Goal: Task Accomplishment & Management: Manage account settings

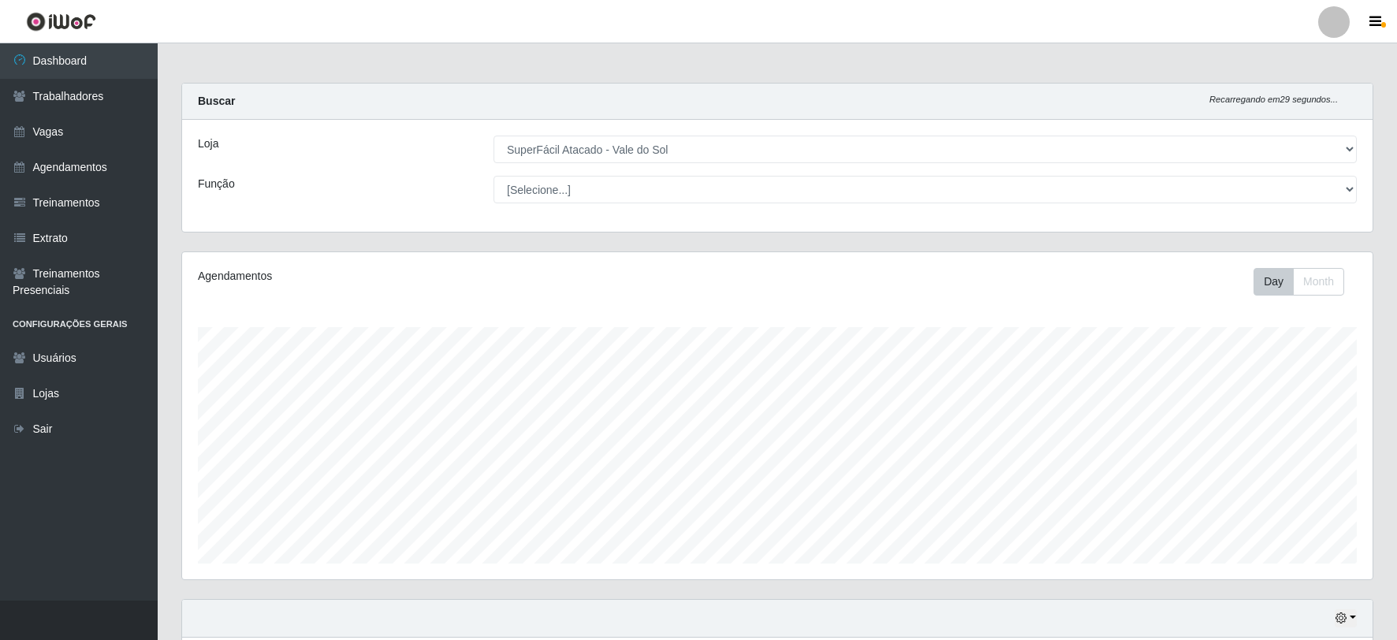
select select "502"
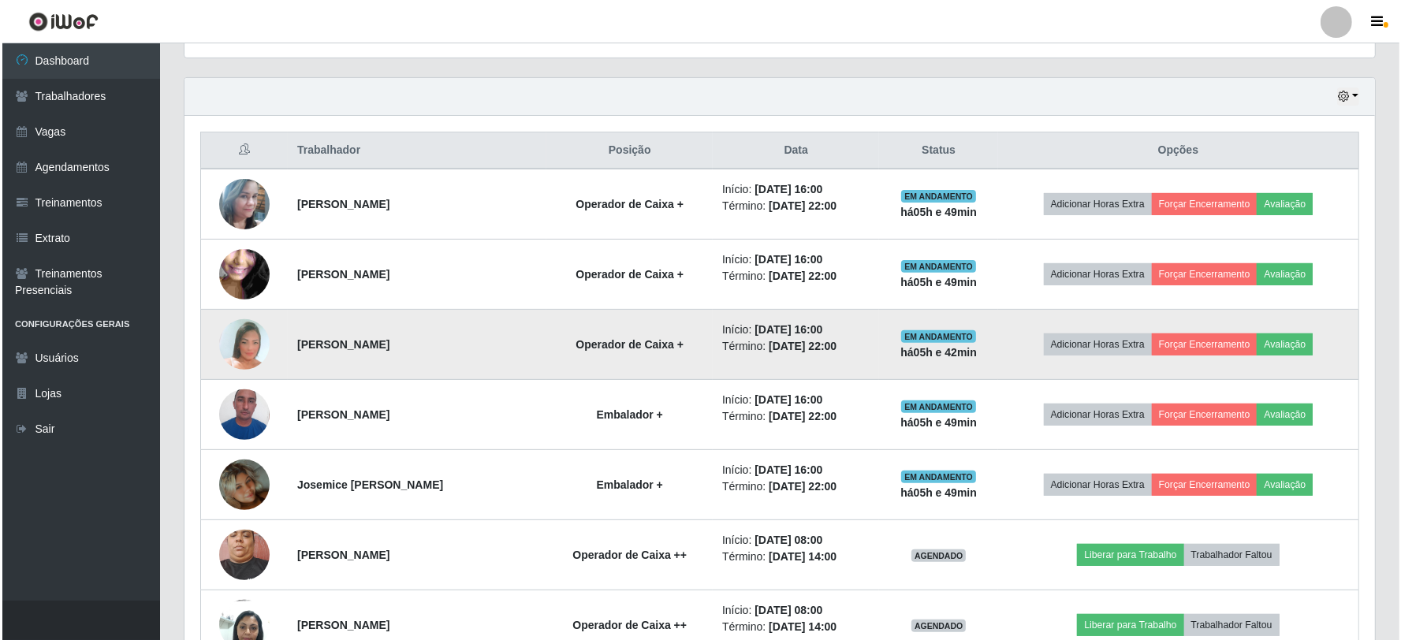
scroll to position [570, 0]
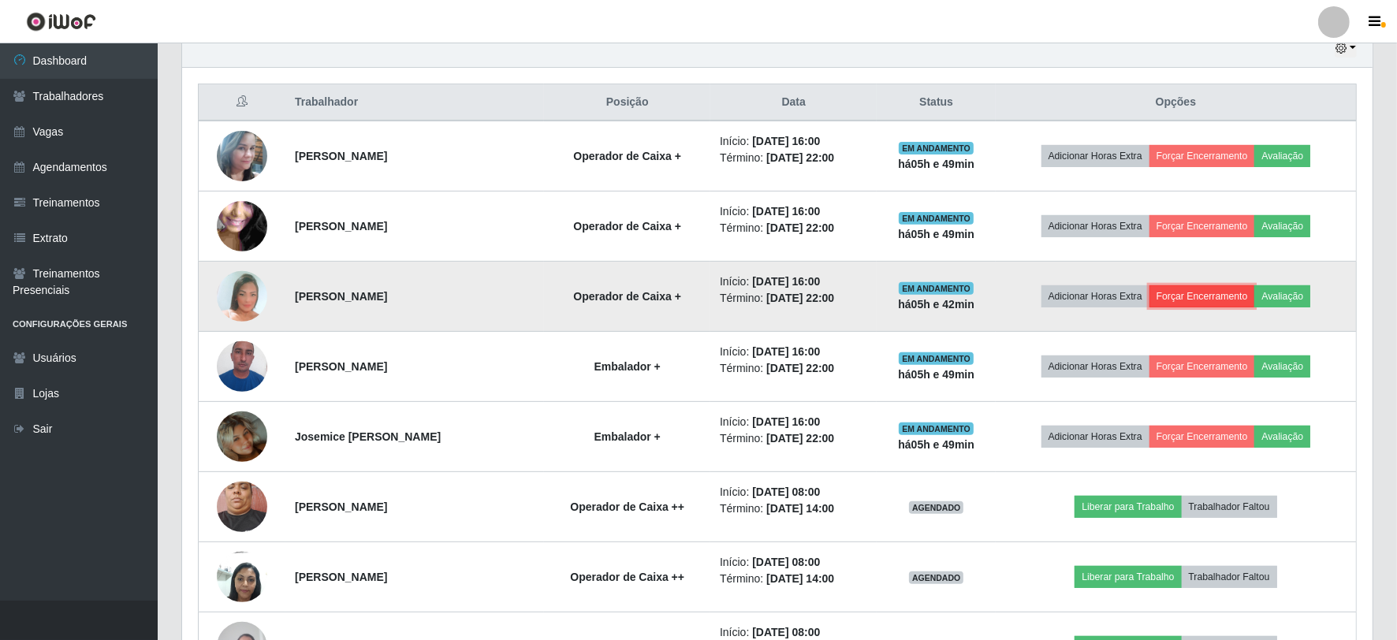
click at [1205, 290] on button "Forçar Encerramento" at bounding box center [1202, 296] width 106 height 22
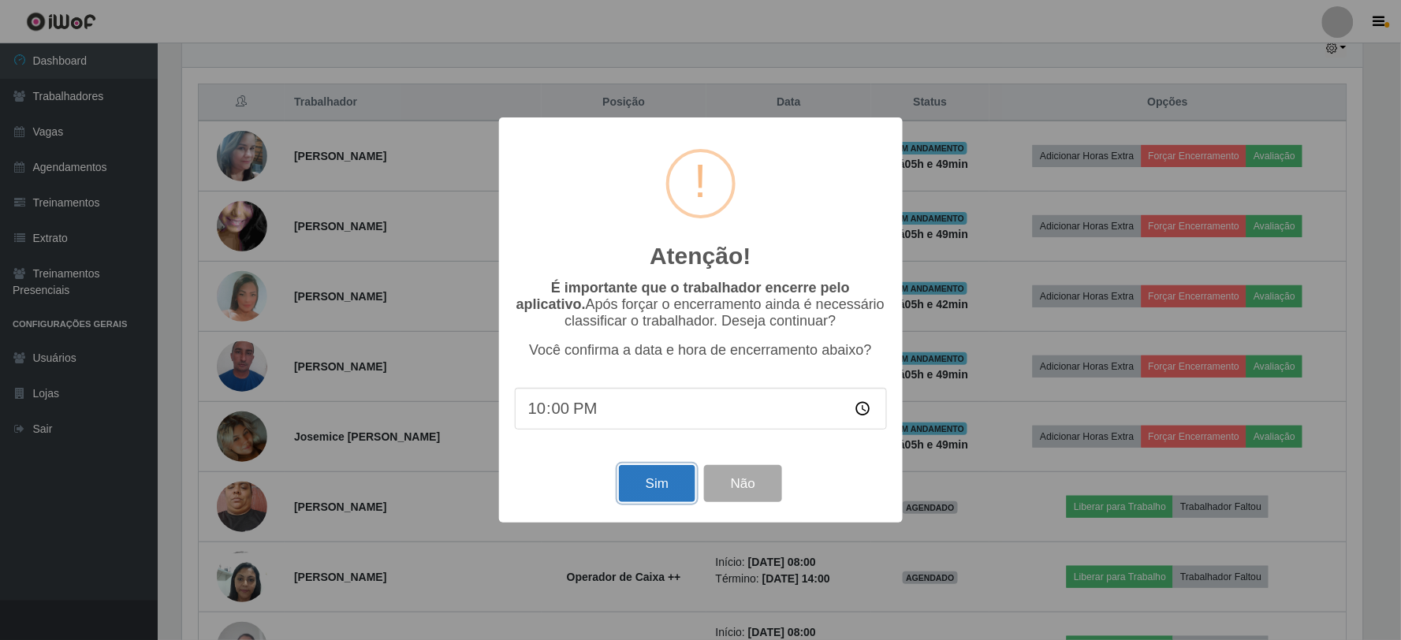
click at [650, 487] on button "Sim" at bounding box center [657, 483] width 76 height 37
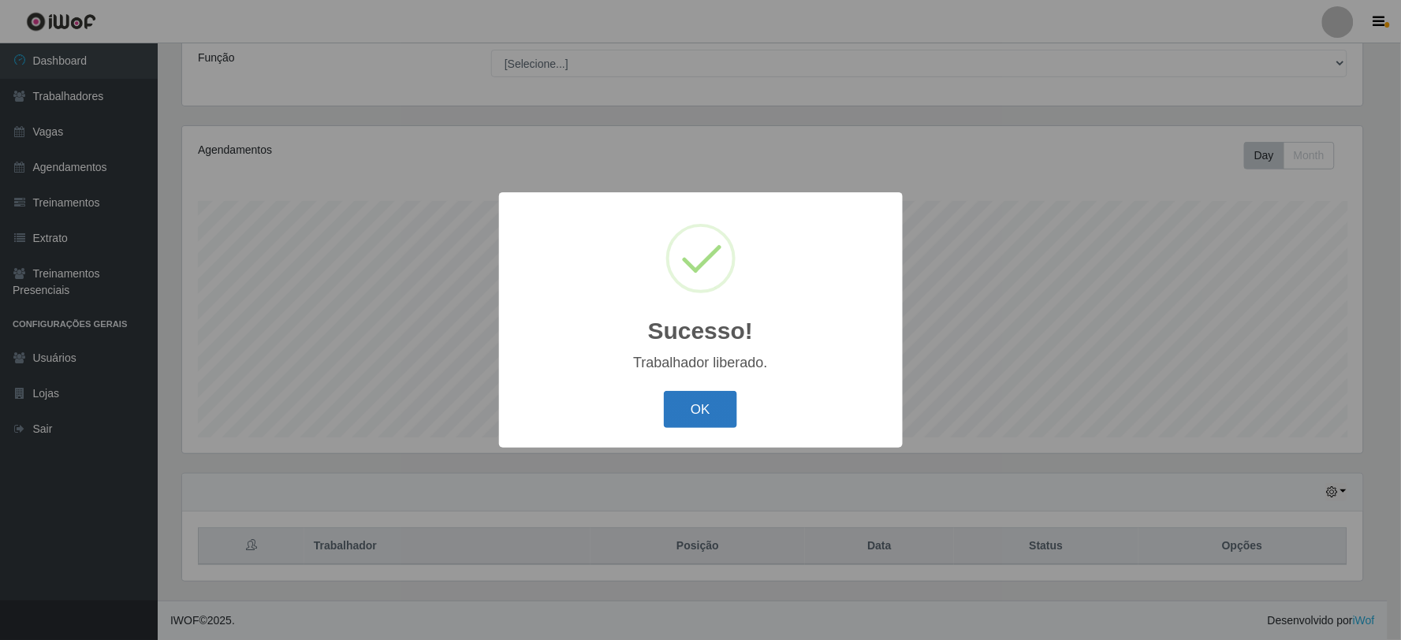
click at [684, 404] on button "OK" at bounding box center [700, 409] width 73 height 37
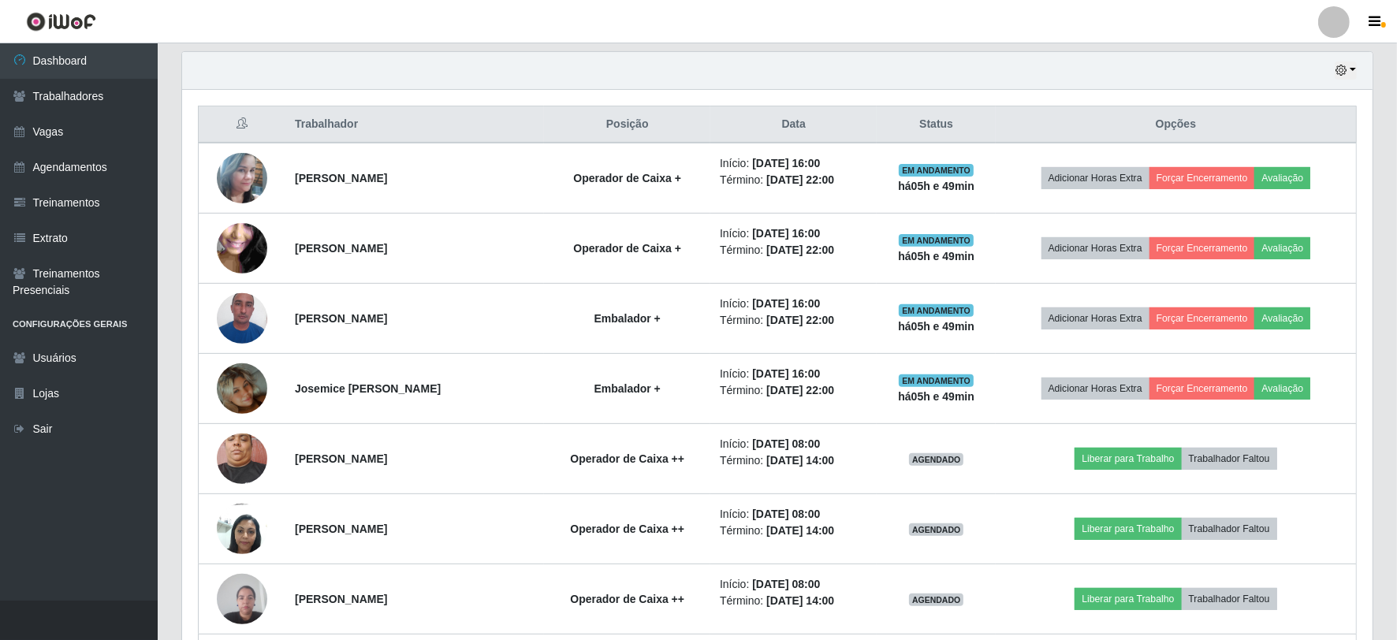
scroll to position [564, 0]
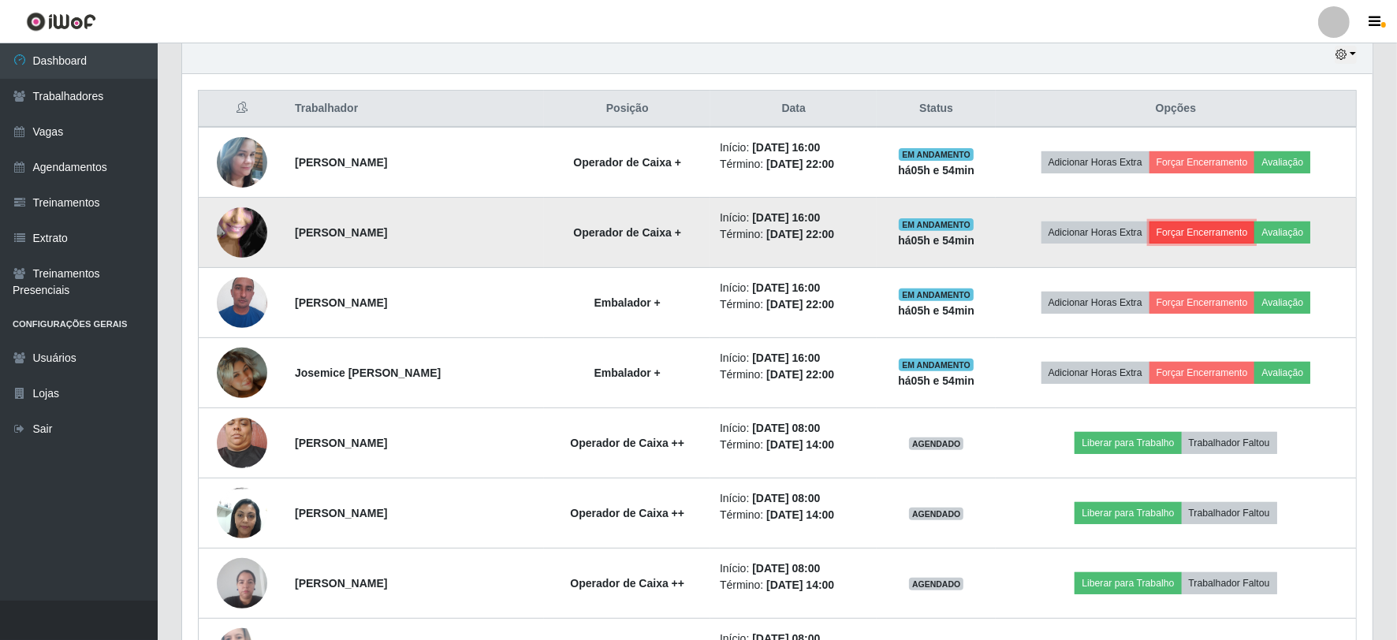
click at [1231, 238] on button "Forçar Encerramento" at bounding box center [1202, 233] width 106 height 22
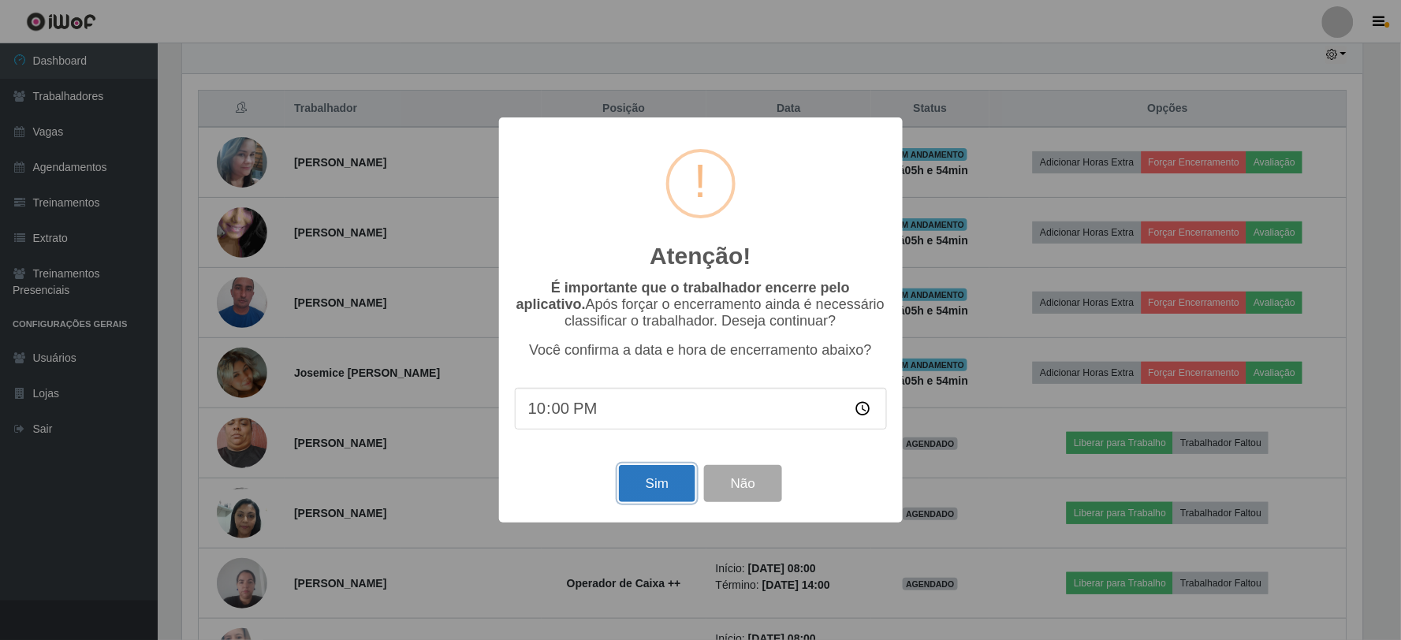
click at [645, 501] on button "Sim" at bounding box center [657, 483] width 76 height 37
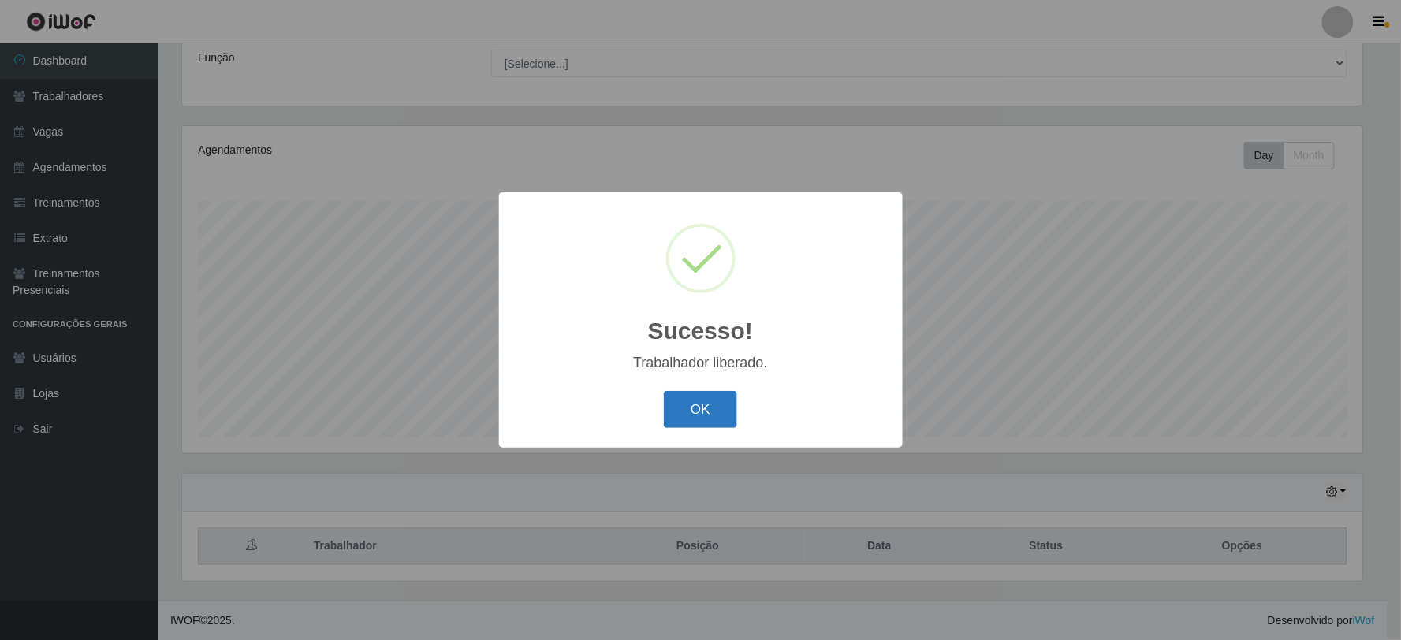
click at [715, 398] on button "OK" at bounding box center [700, 409] width 73 height 37
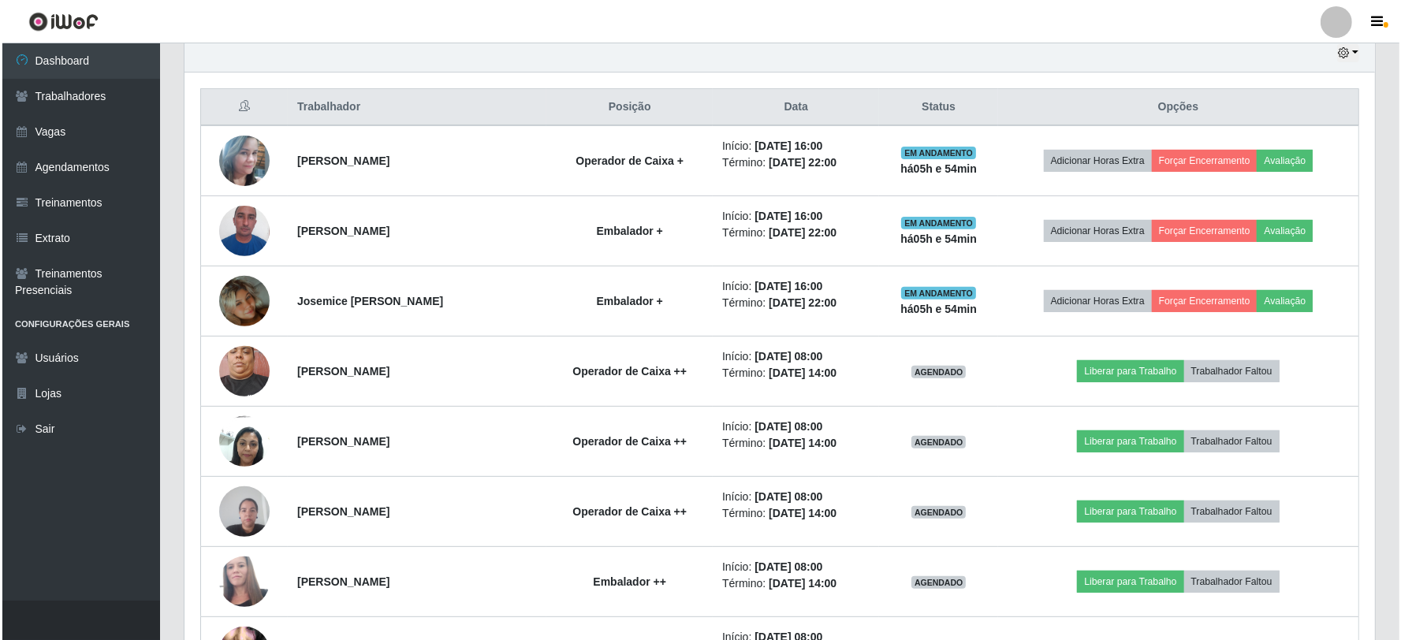
scroll to position [564, 0]
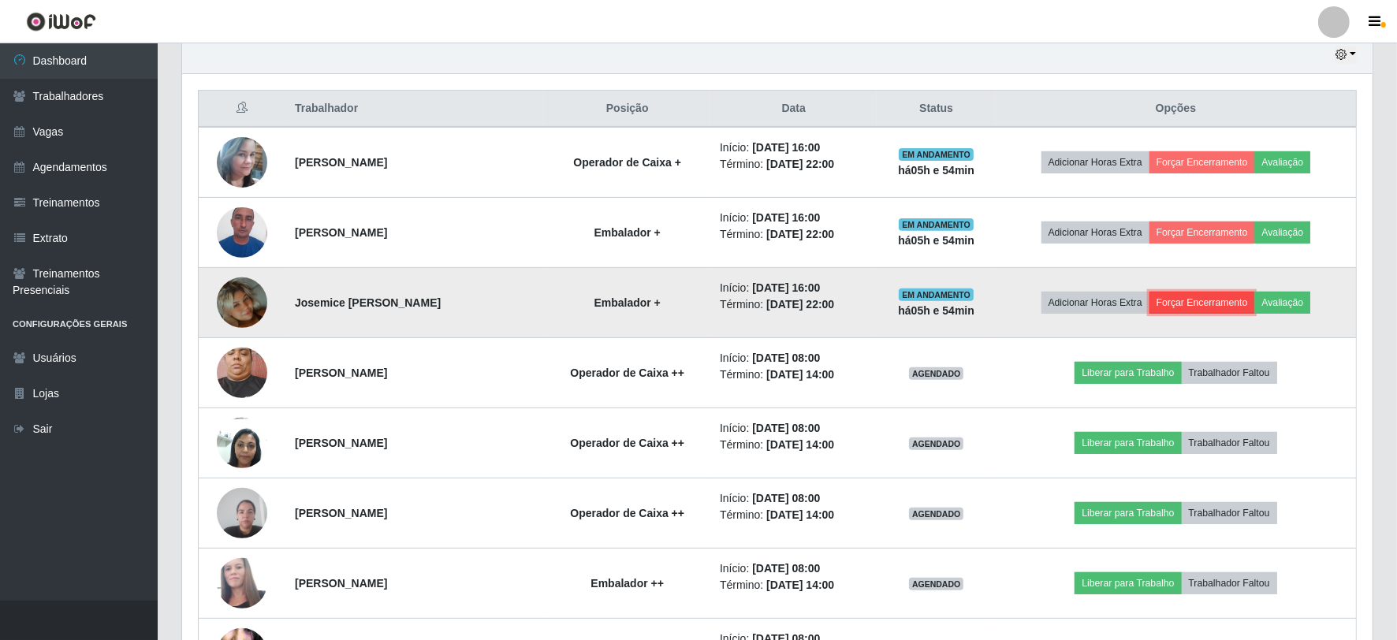
click at [1199, 295] on button "Forçar Encerramento" at bounding box center [1202, 303] width 106 height 22
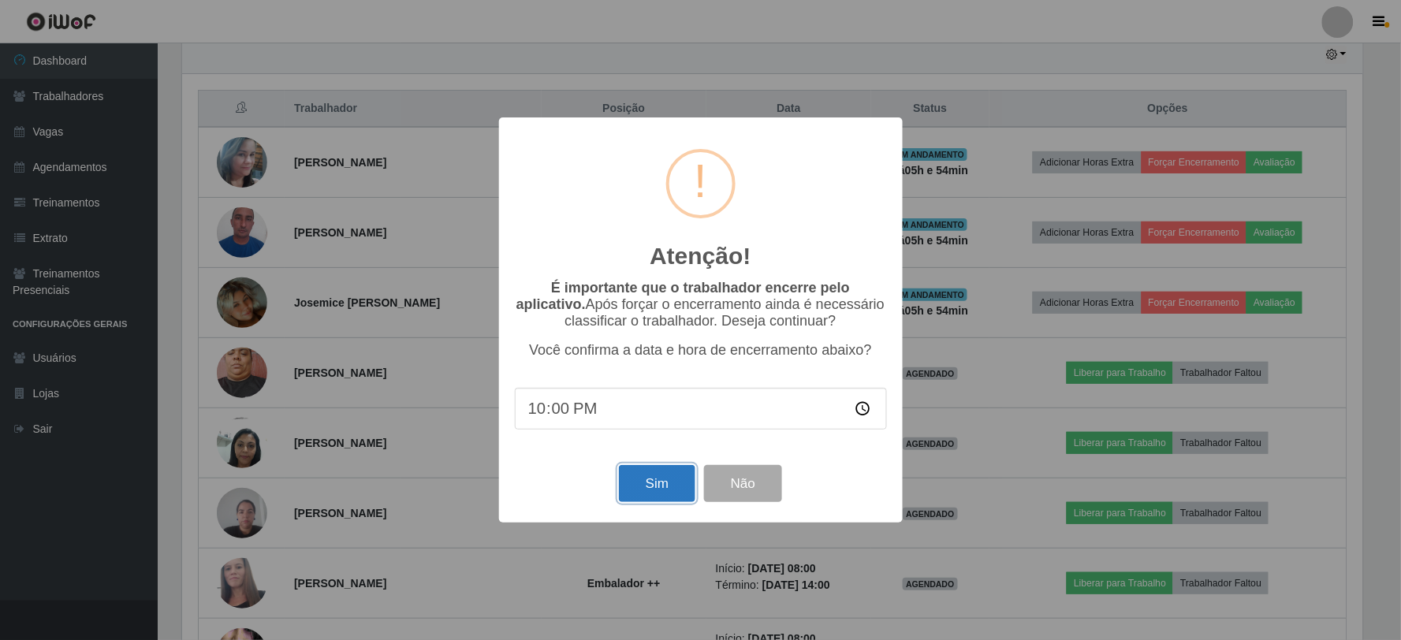
click at [639, 478] on button "Sim" at bounding box center [657, 483] width 76 height 37
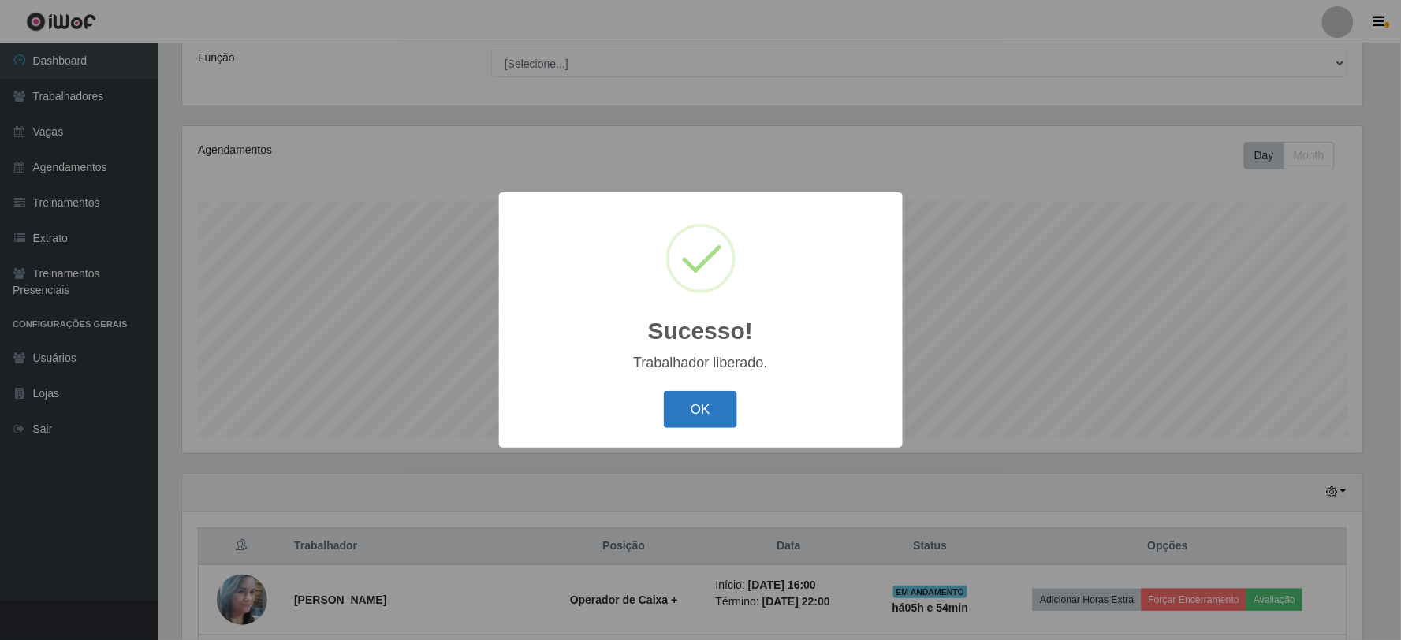
click at [704, 397] on button "OK" at bounding box center [700, 409] width 73 height 37
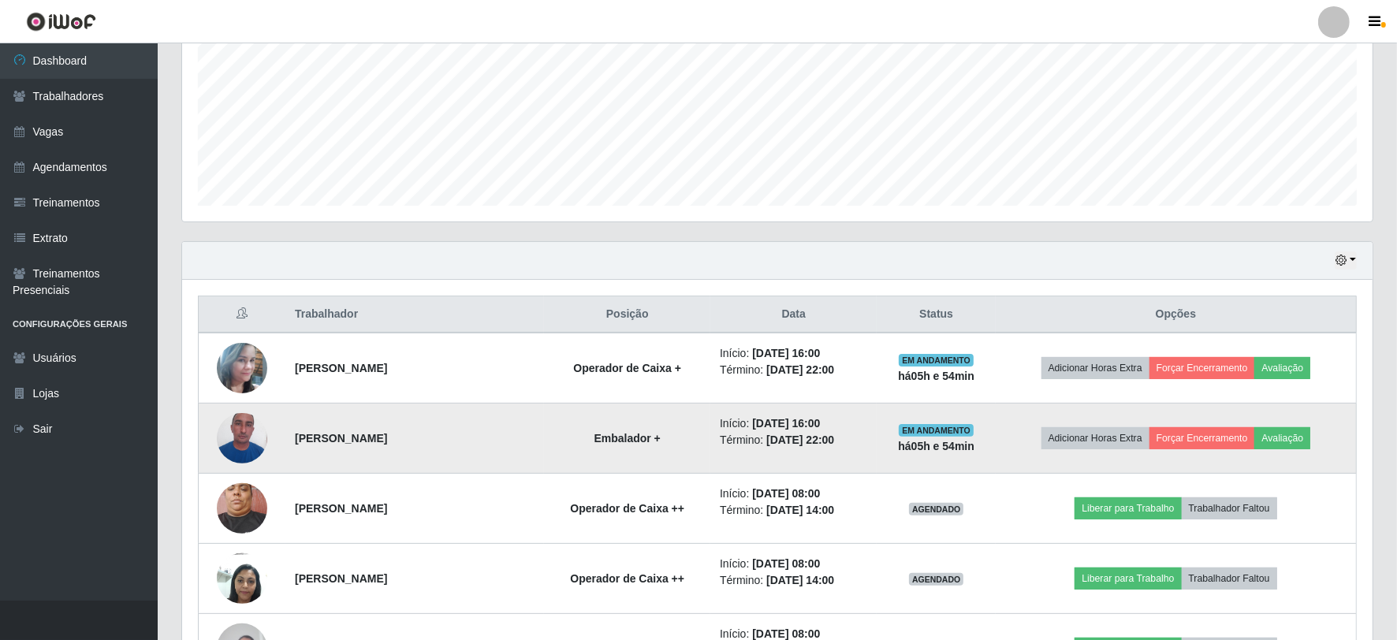
scroll to position [389, 0]
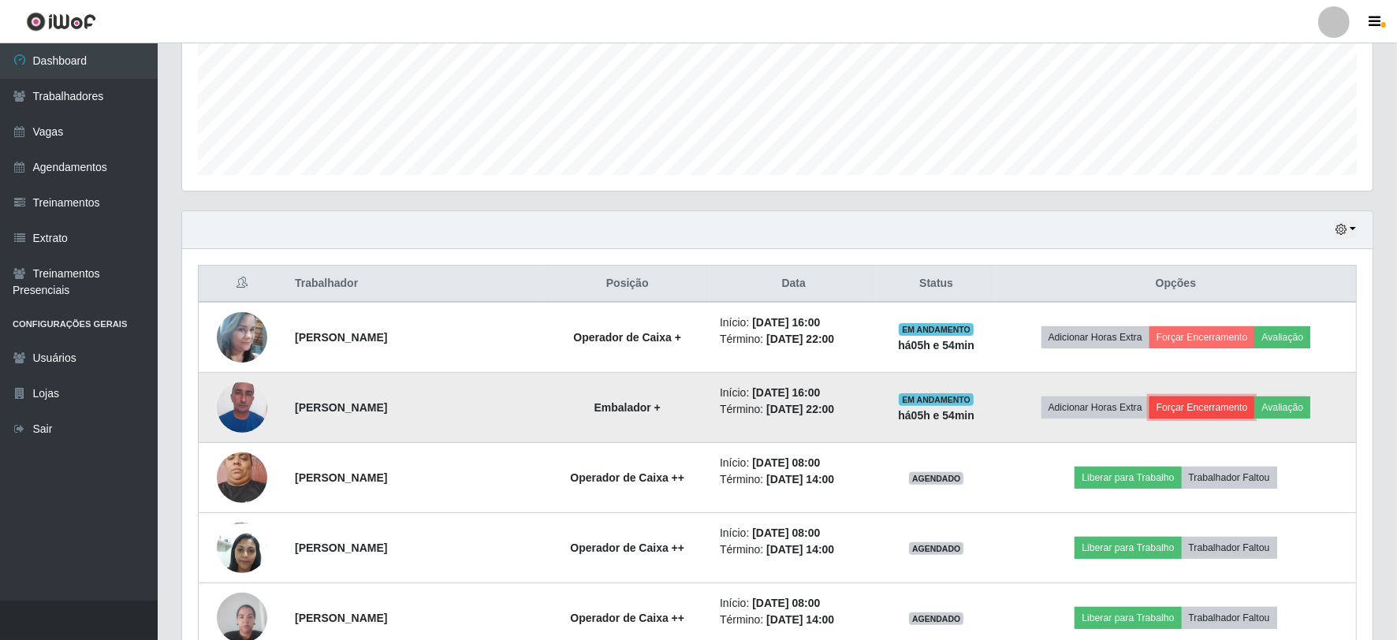
click at [1204, 404] on button "Forçar Encerramento" at bounding box center [1202, 408] width 106 height 22
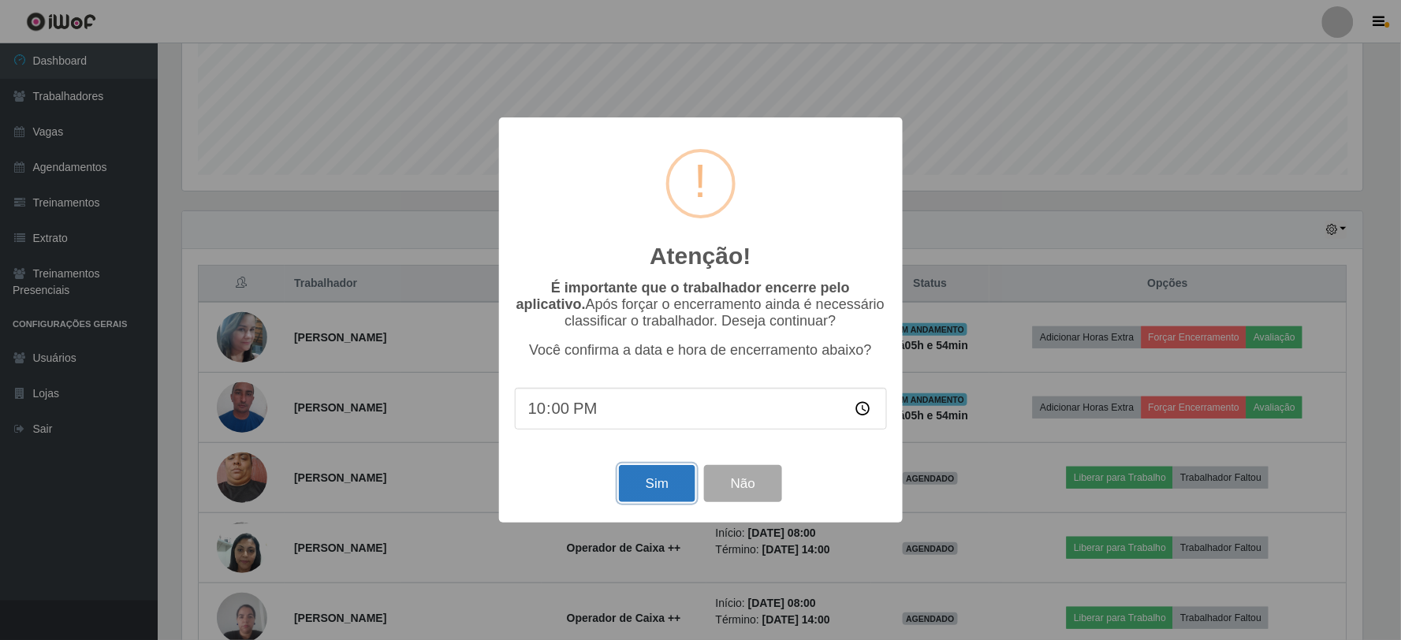
click at [647, 484] on button "Sim" at bounding box center [657, 483] width 76 height 37
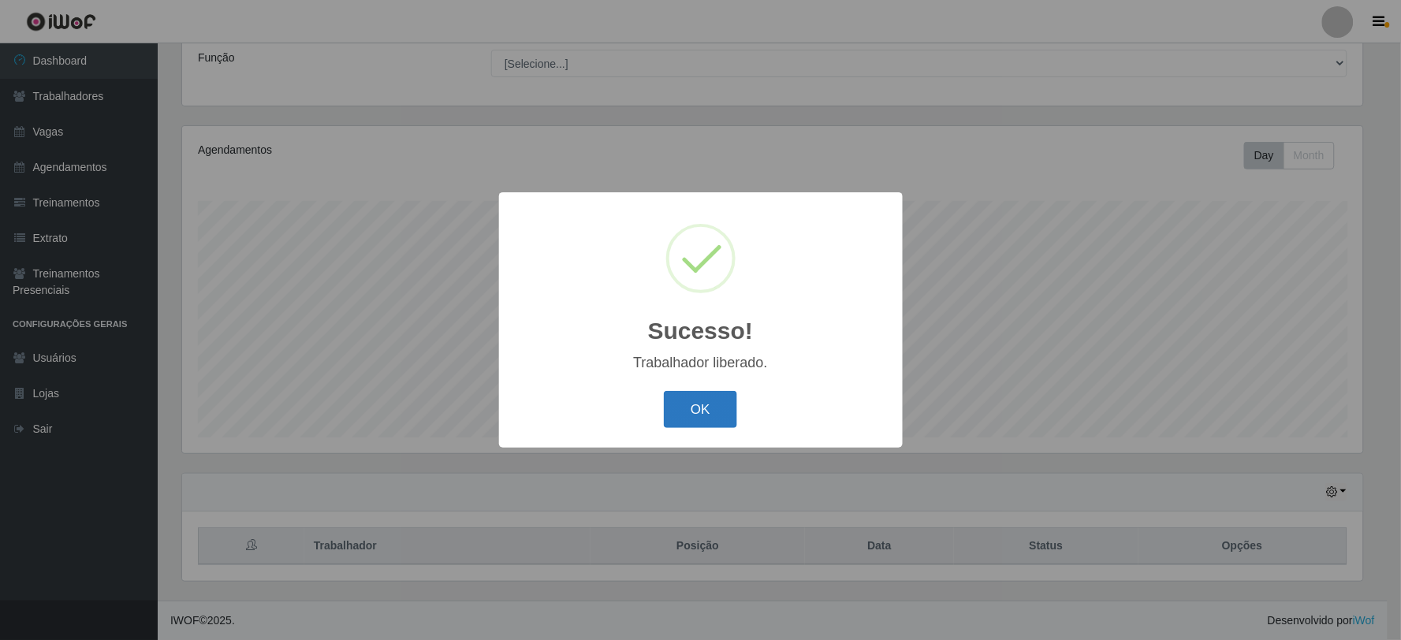
click at [728, 415] on button "OK" at bounding box center [700, 409] width 73 height 37
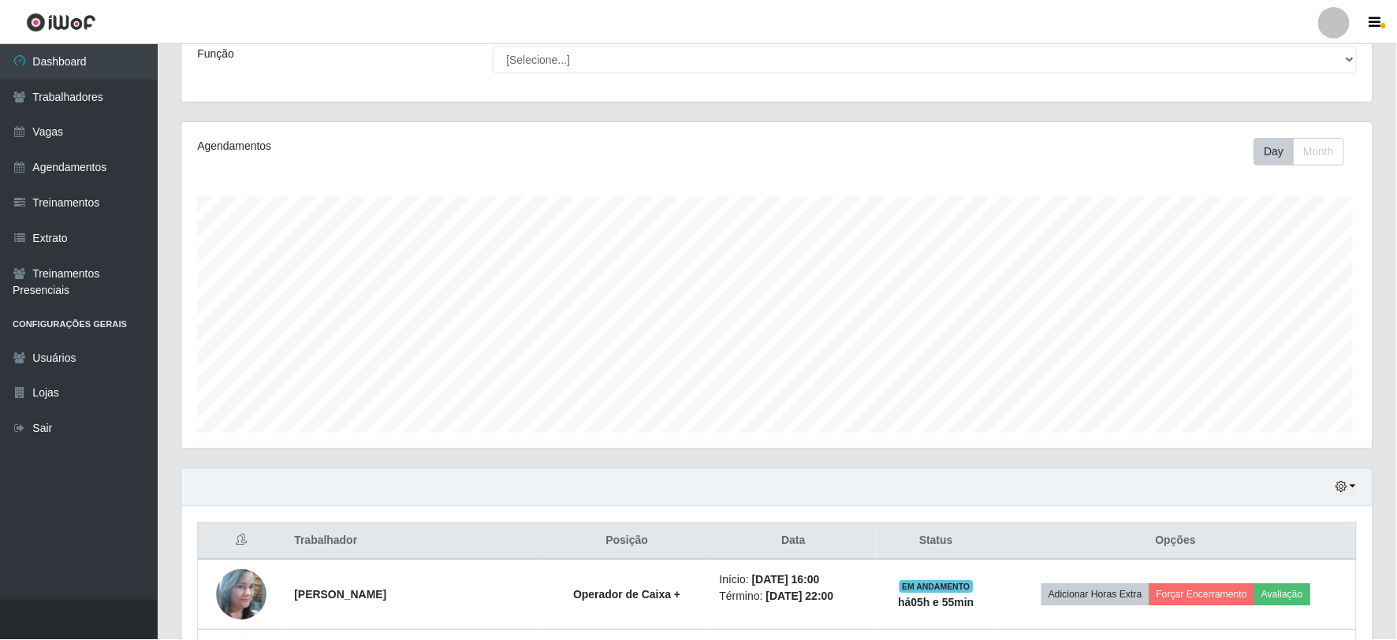
scroll to position [0, 0]
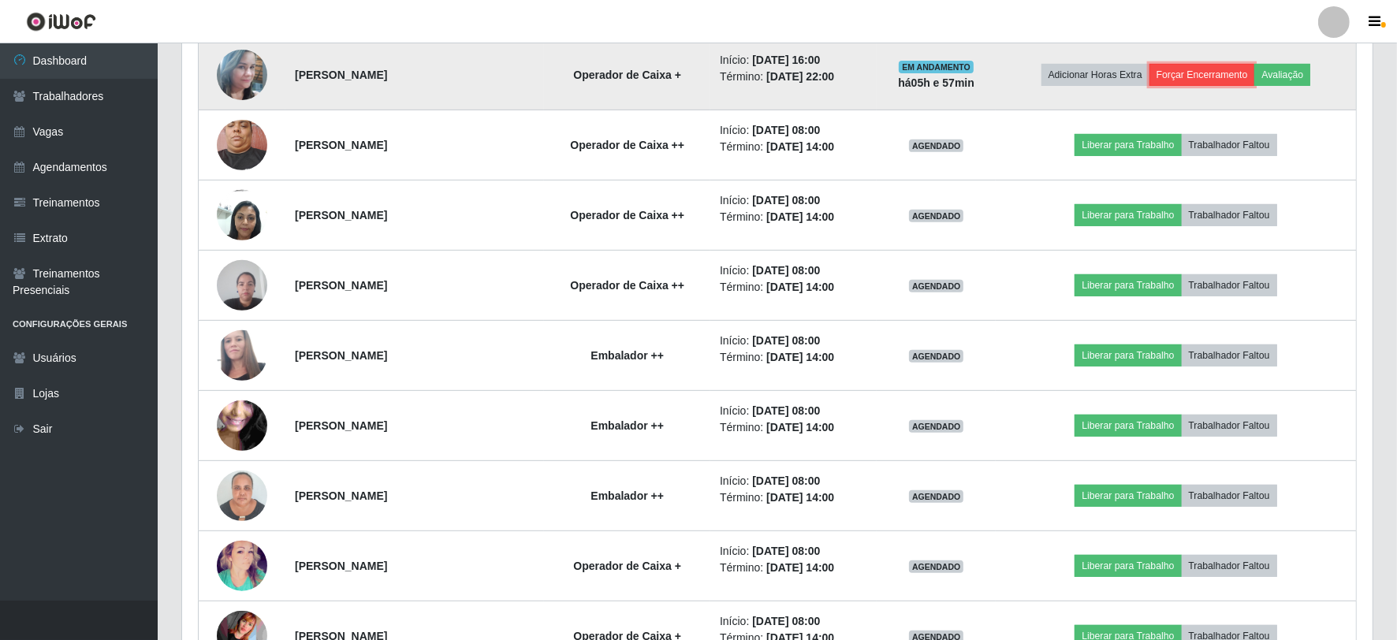
click at [1235, 65] on button "Forçar Encerramento" at bounding box center [1202, 75] width 106 height 22
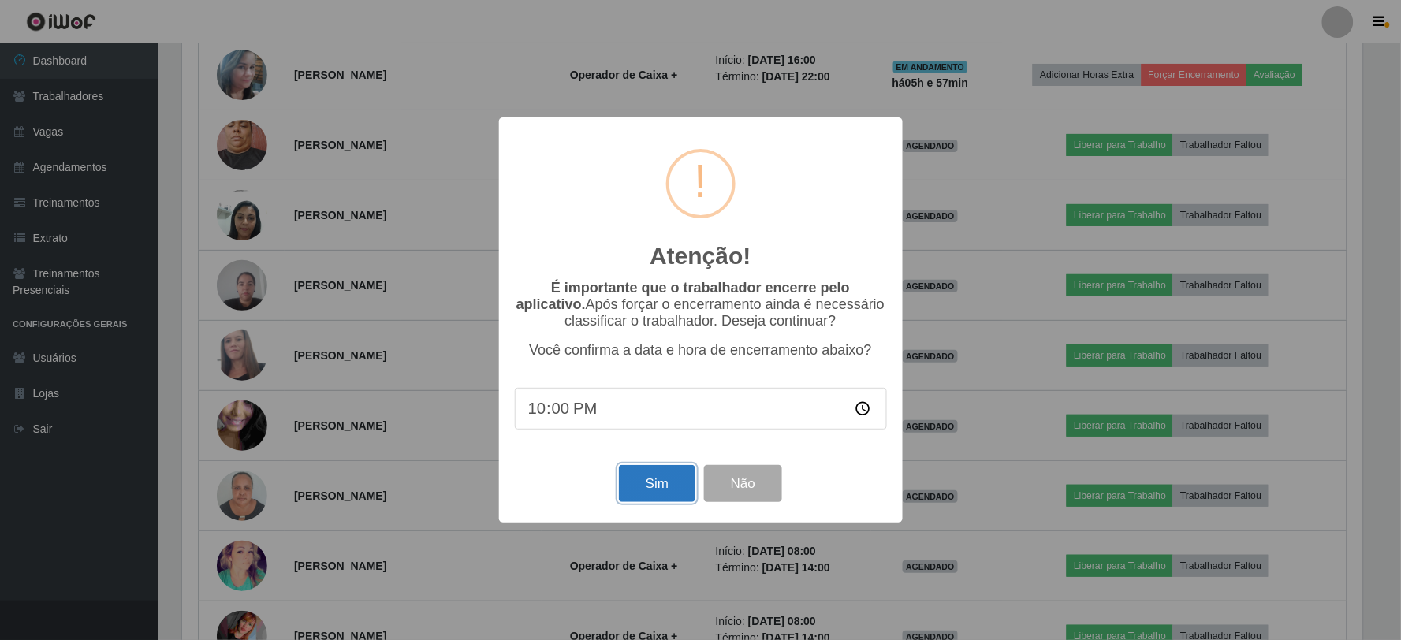
click at [633, 484] on button "Sim" at bounding box center [657, 483] width 76 height 37
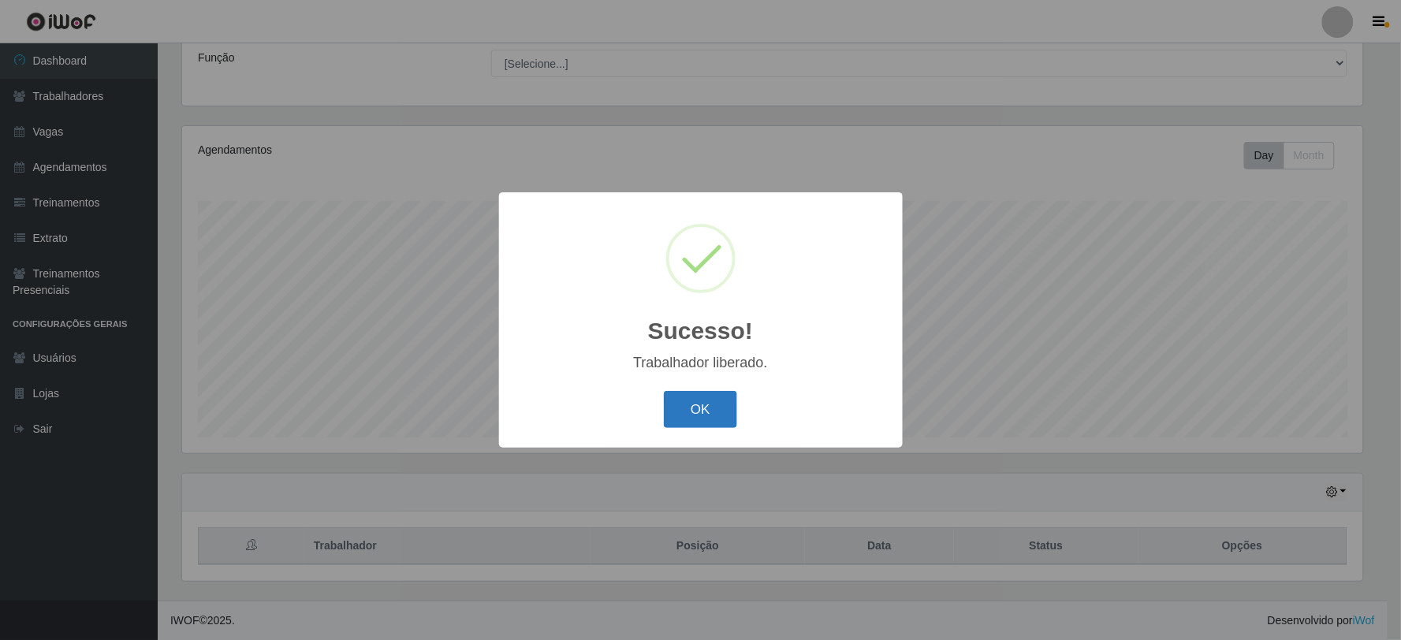
drag, startPoint x: 699, startPoint y: 390, endPoint x: 696, endPoint y: 400, distance: 10.7
click at [696, 400] on div "OK Cancel" at bounding box center [701, 409] width 372 height 45
click at [696, 400] on button "OK" at bounding box center [700, 409] width 73 height 37
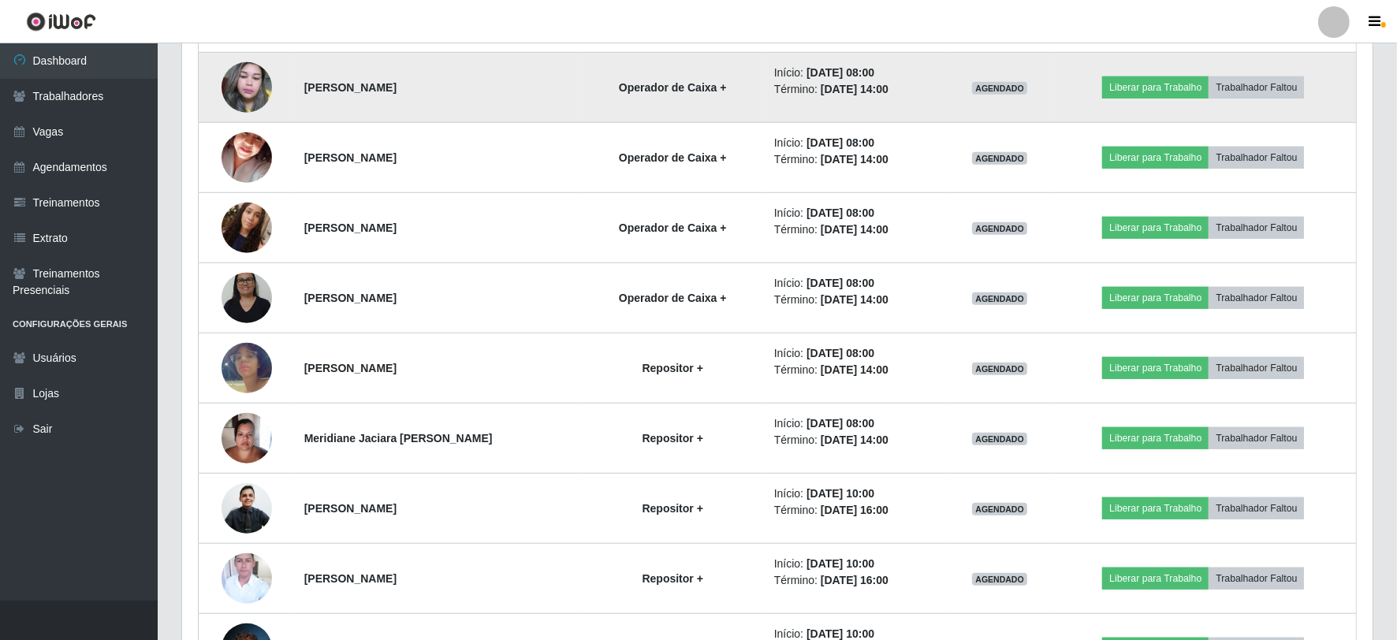
scroll to position [1313, 0]
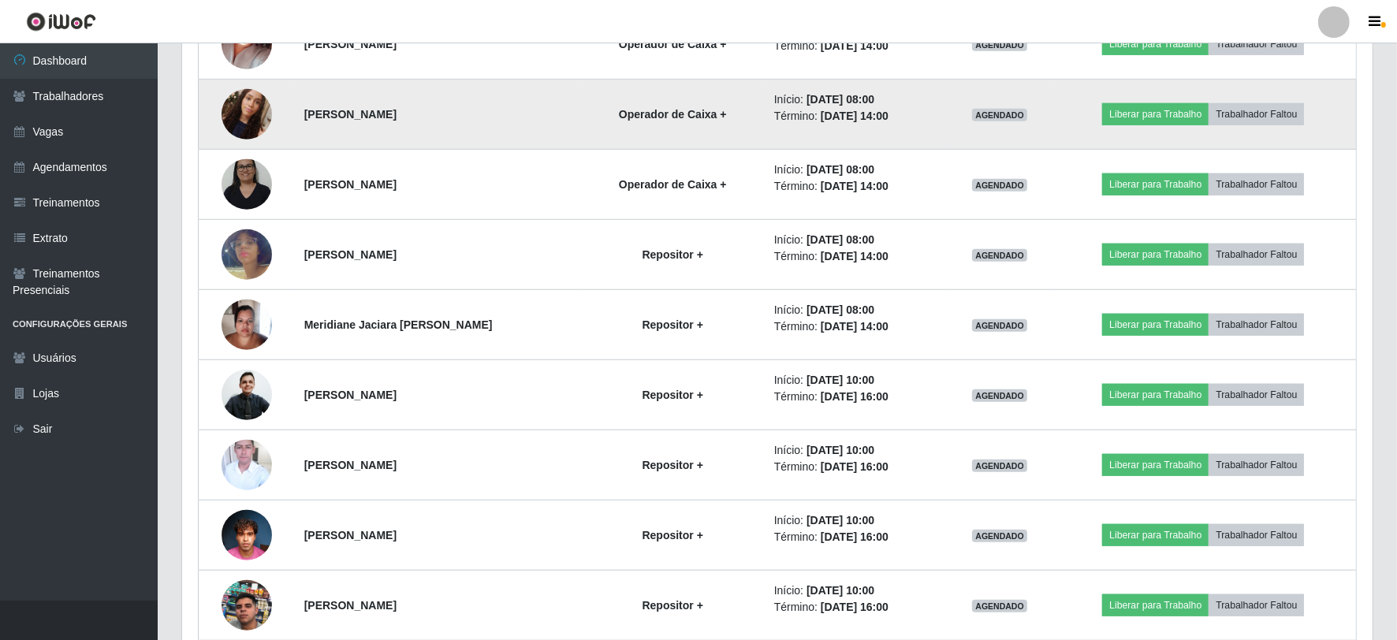
click at [237, 99] on img at bounding box center [247, 114] width 50 height 90
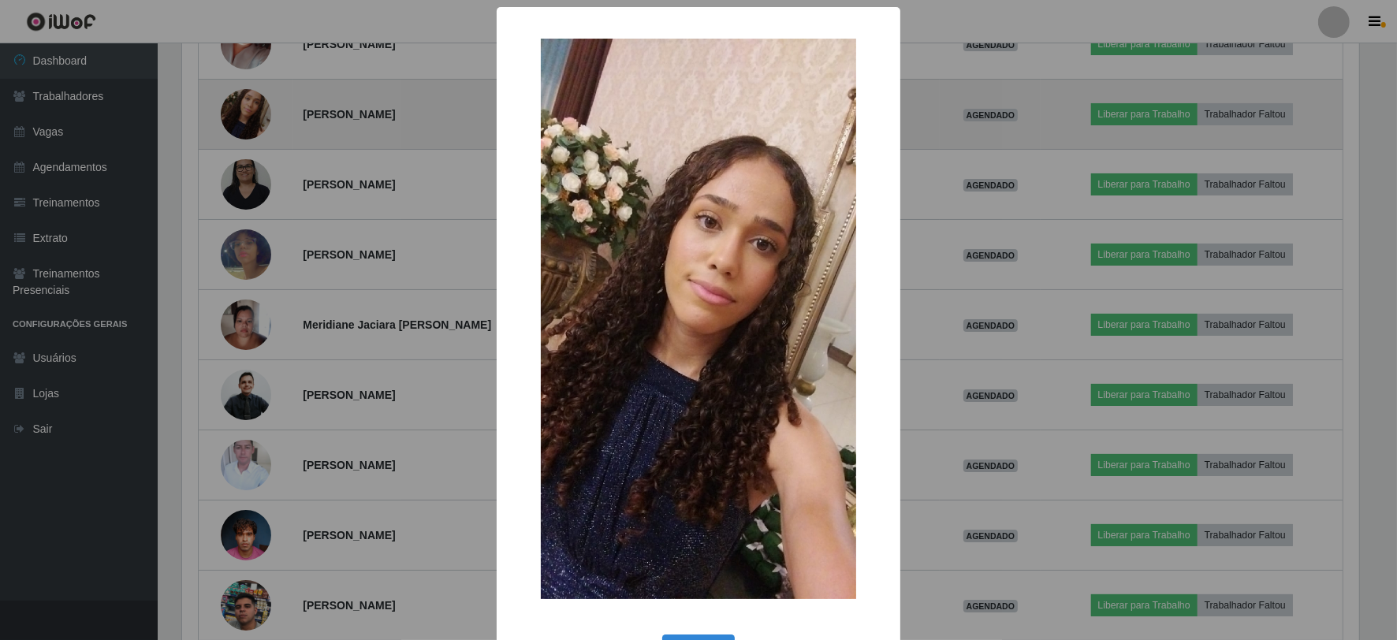
scroll to position [326, 1180]
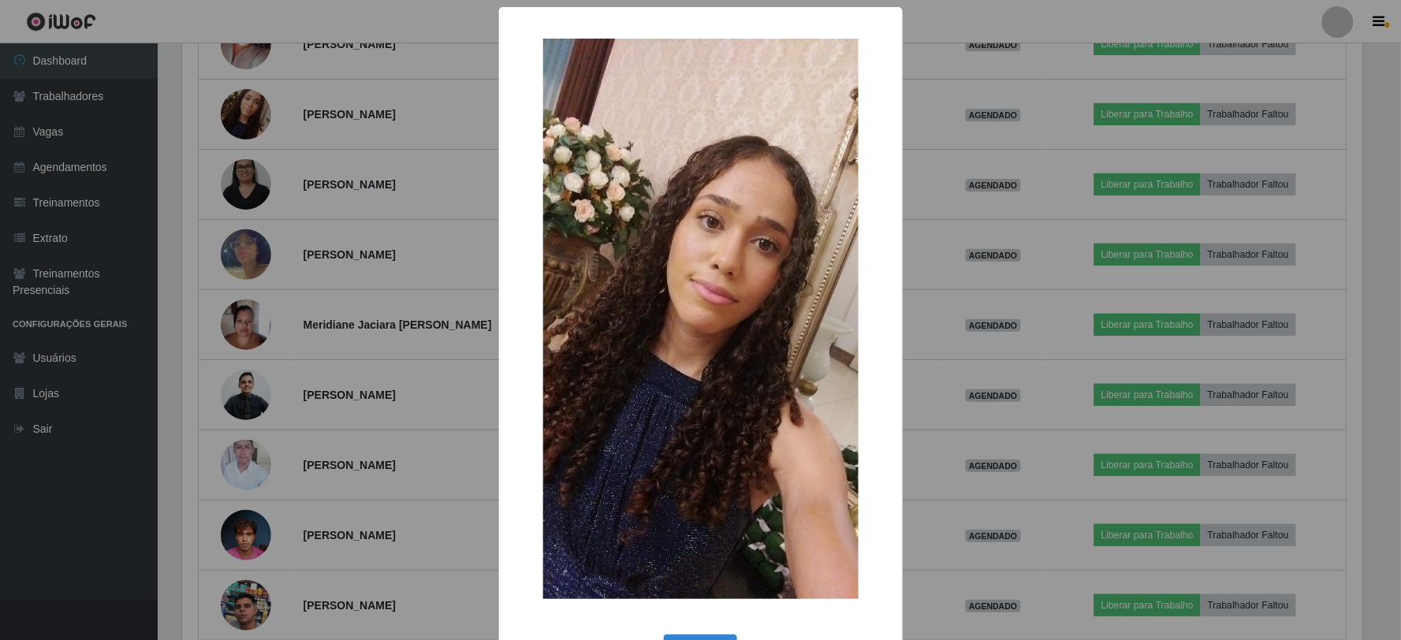
click at [356, 115] on div "× OK Cancel" at bounding box center [700, 320] width 1401 height 640
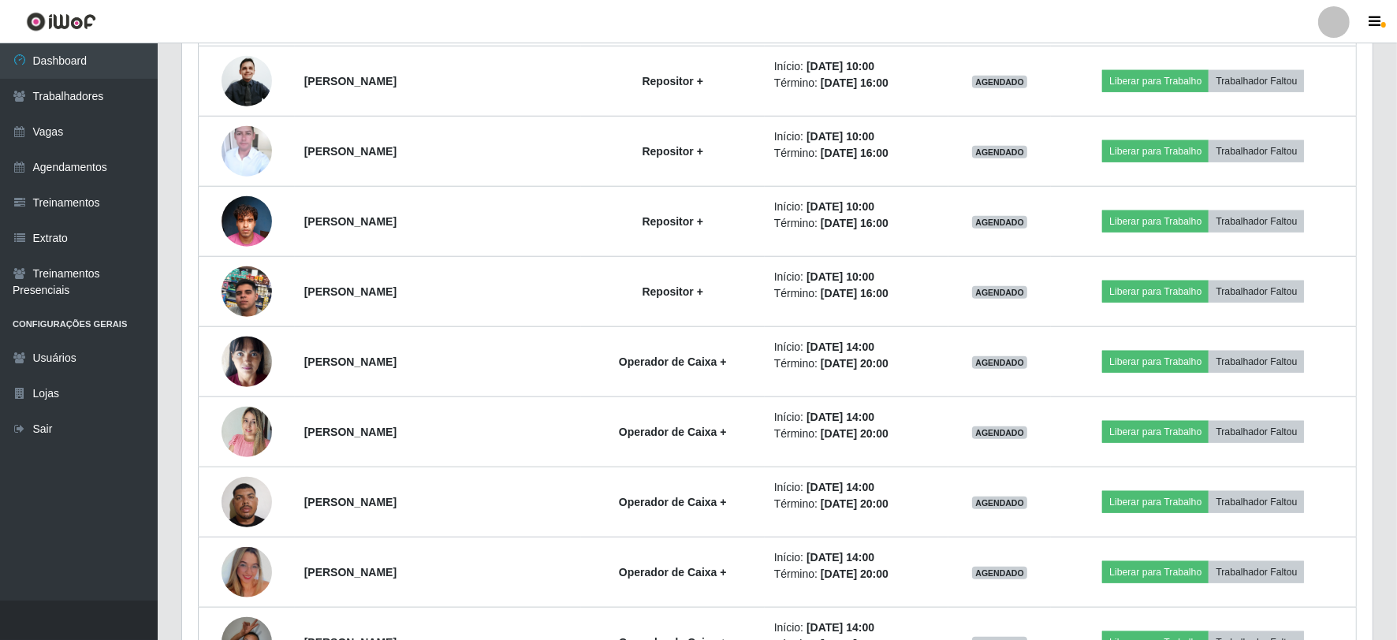
scroll to position [1620, 0]
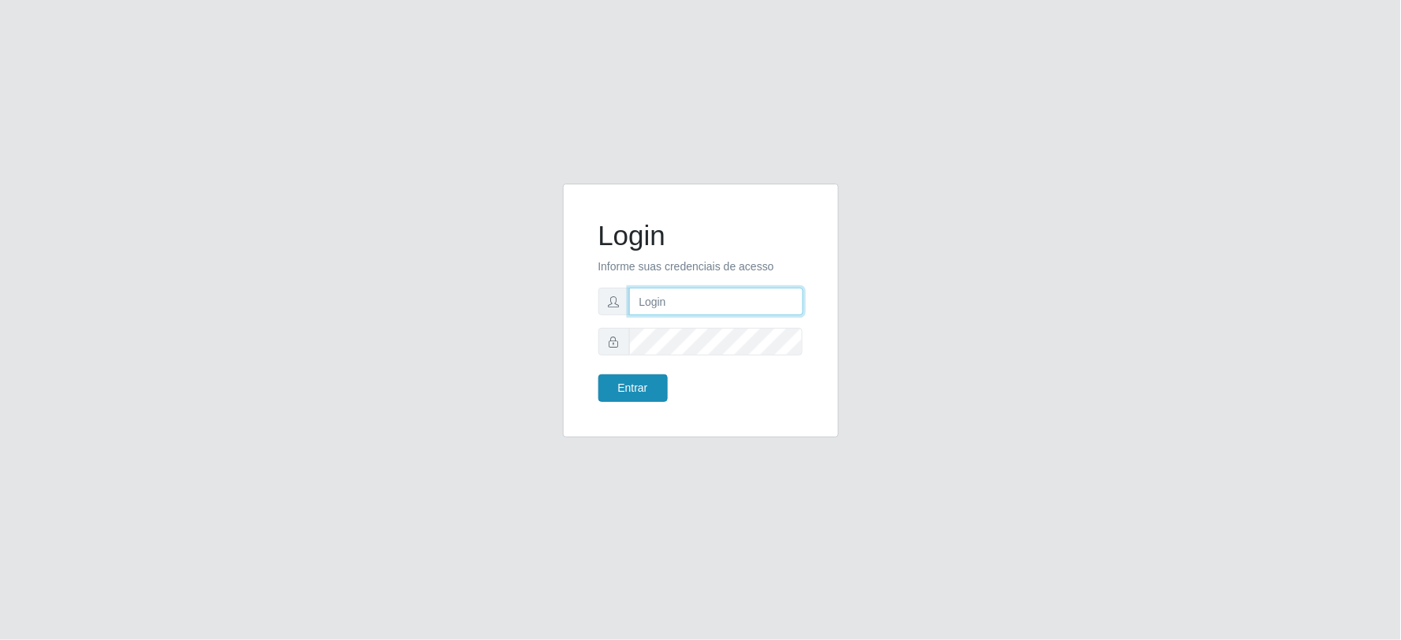
type input "[EMAIL_ADDRESS][DOMAIN_NAME]"
click at [627, 382] on button "Entrar" at bounding box center [632, 388] width 69 height 28
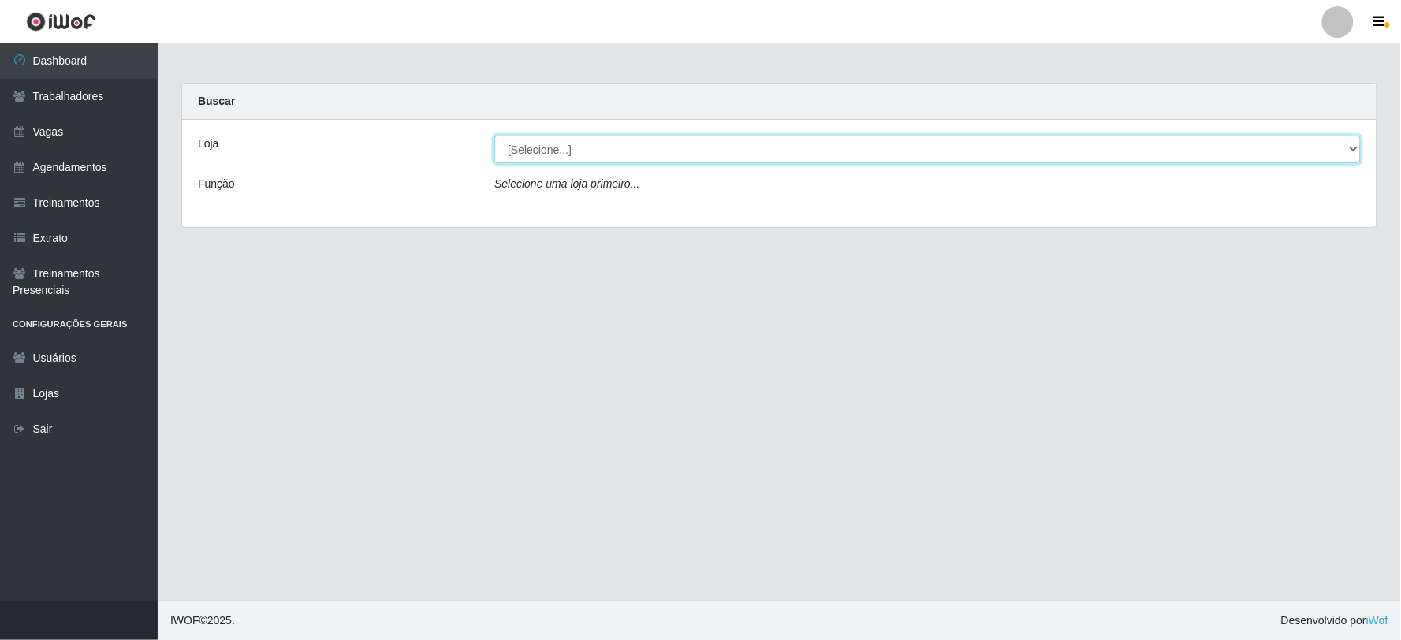
click at [523, 154] on select "[Selecione...] SuperFácil Atacado - Vale do Sol" at bounding box center [927, 150] width 866 height 28
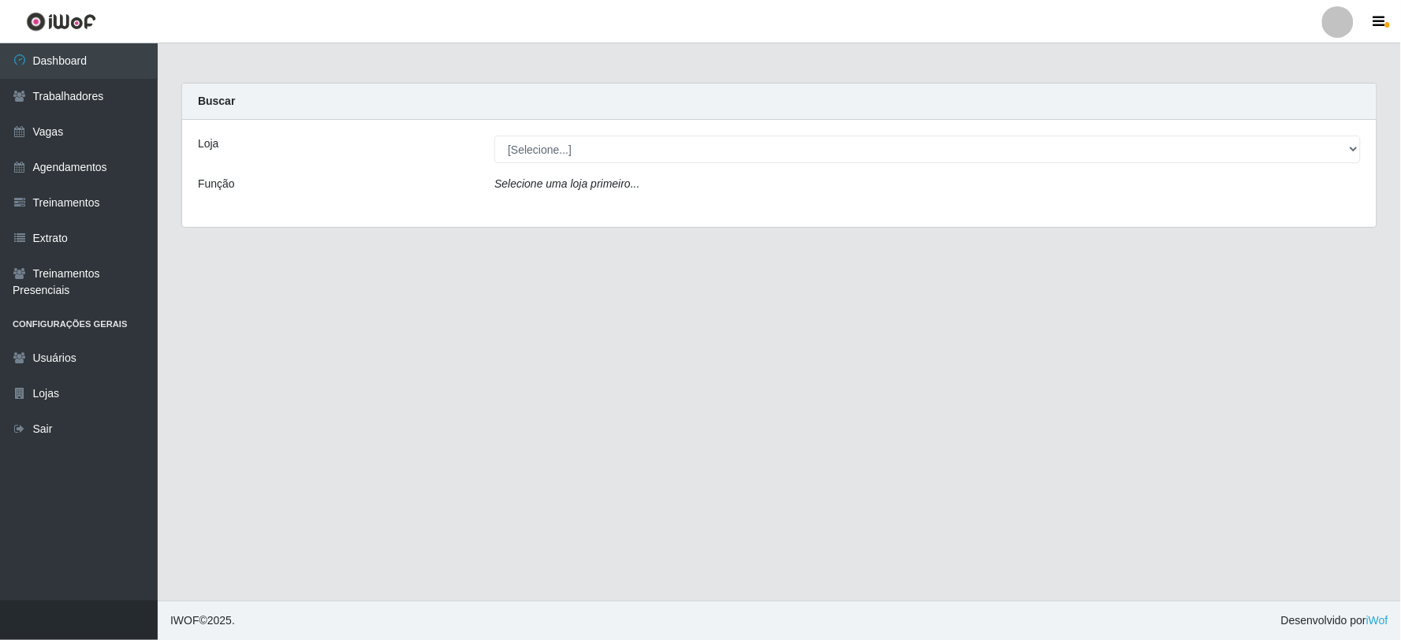
click at [566, 215] on div "Loja [Selecione...] SuperFácil Atacado - Vale do Sol Função Selecione uma loja …" at bounding box center [779, 173] width 1194 height 107
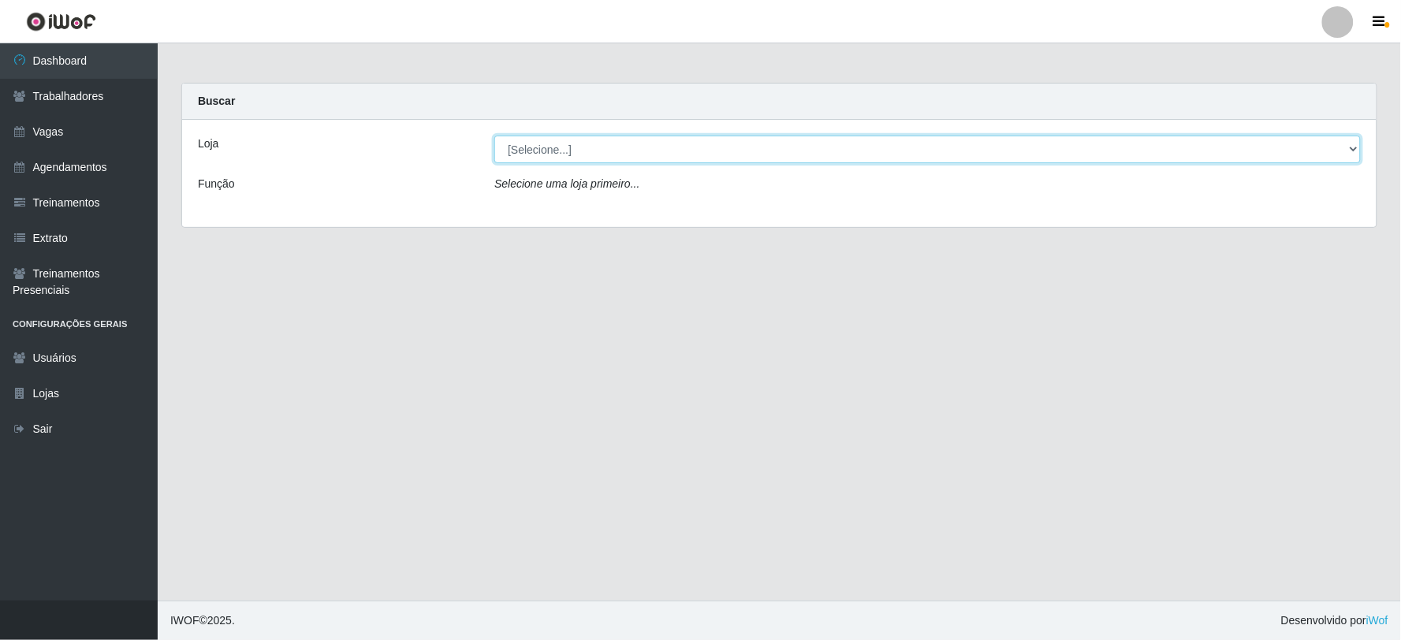
click at [512, 147] on select "[Selecione...] SuperFácil Atacado - Vale do Sol" at bounding box center [927, 150] width 866 height 28
select select "502"
click at [494, 136] on select "[Selecione...] SuperFácil Atacado - Vale do Sol" at bounding box center [927, 150] width 866 height 28
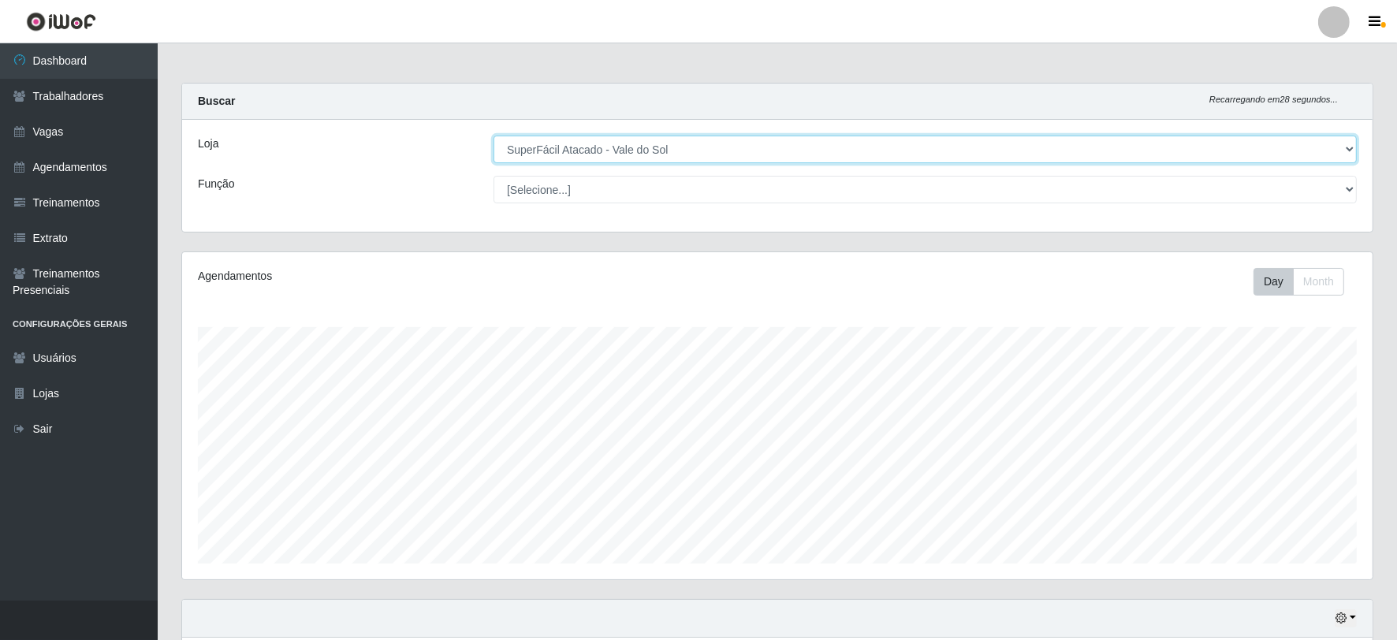
scroll to position [326, 1190]
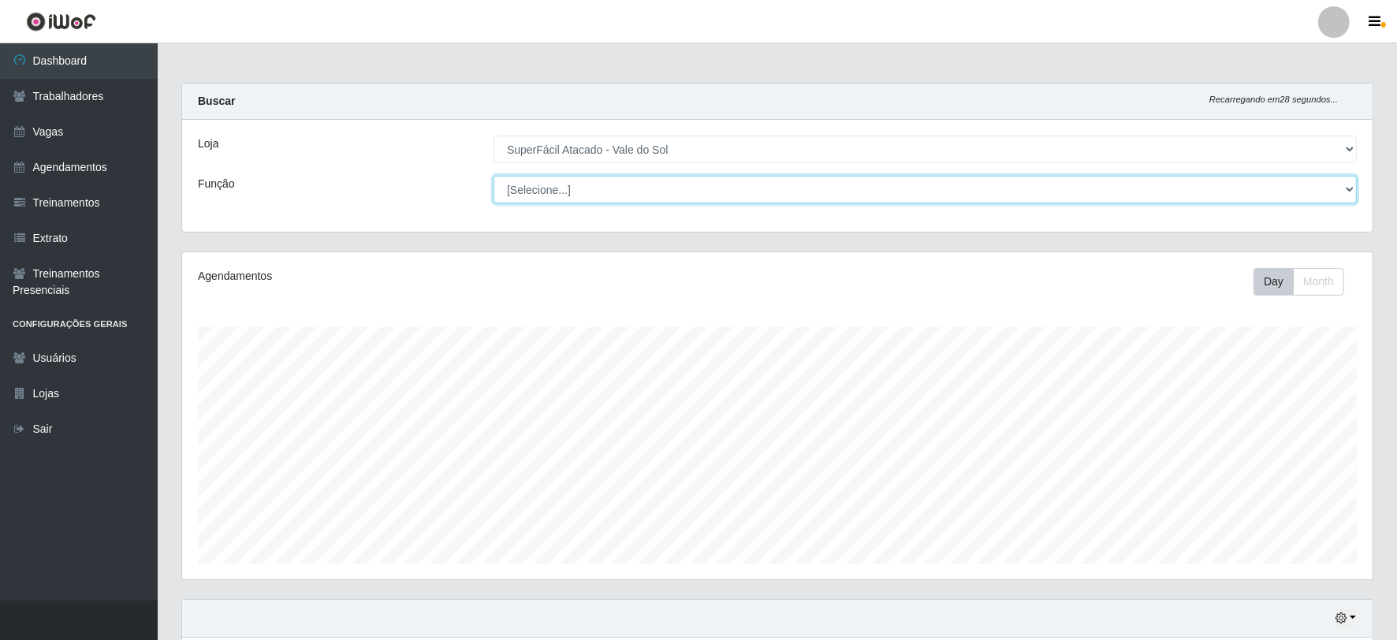
click at [530, 192] on select "[Selecione...] Embalador Embalador + Embalador ++ Operador de Caixa Operador de…" at bounding box center [925, 190] width 863 height 28
select select "72"
click at [494, 176] on select "[Selecione...] Embalador Embalador + Embalador ++ Operador de Caixa Operador de…" at bounding box center [925, 190] width 863 height 28
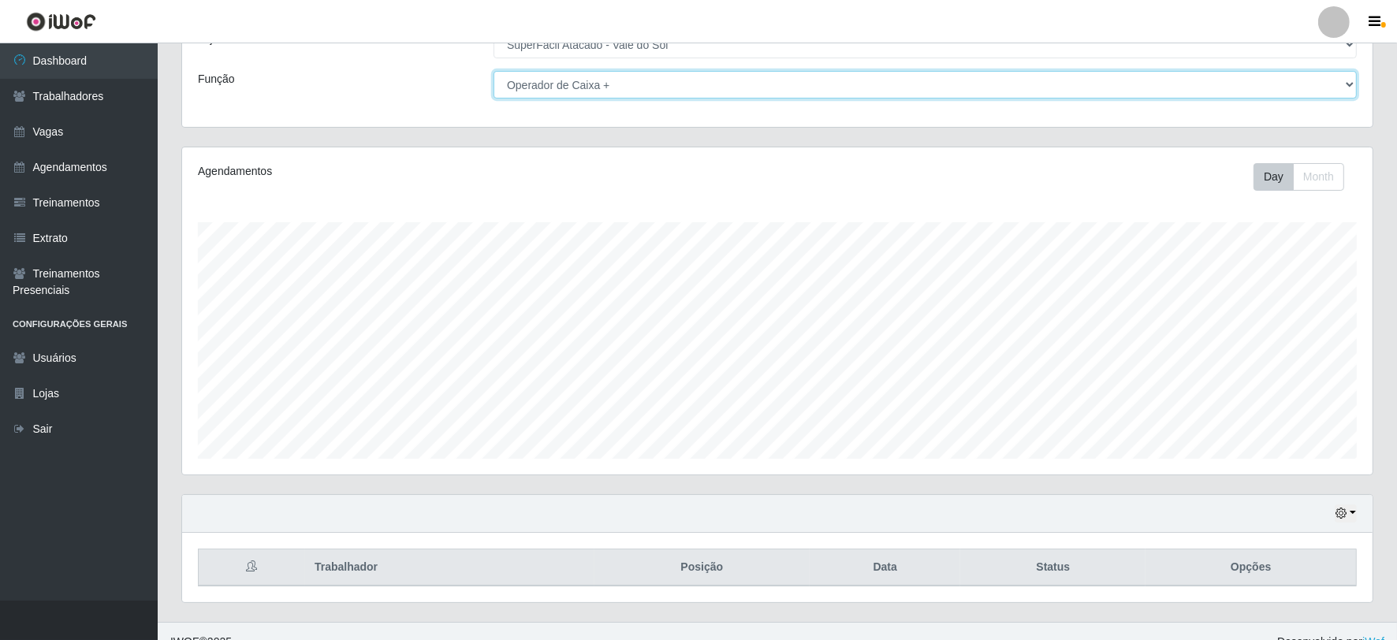
scroll to position [126, 0]
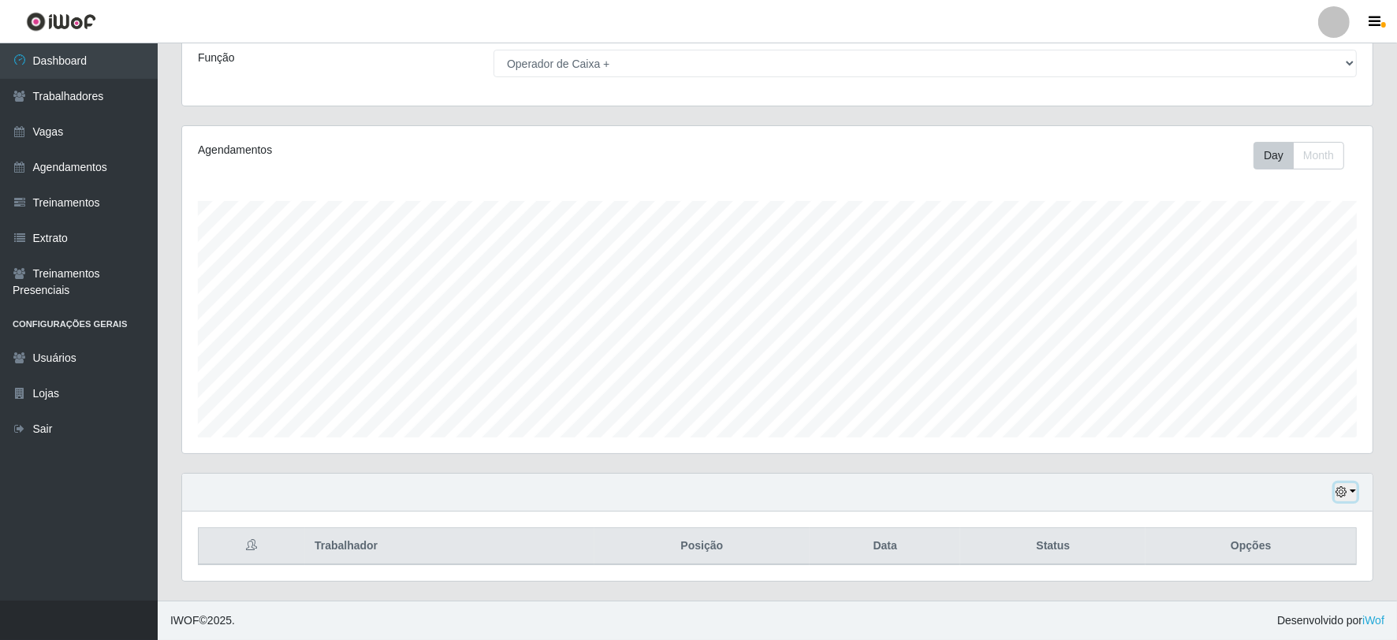
click at [1348, 490] on button "button" at bounding box center [1346, 492] width 22 height 18
click at [1276, 367] on button "1 dia" at bounding box center [1293, 366] width 125 height 33
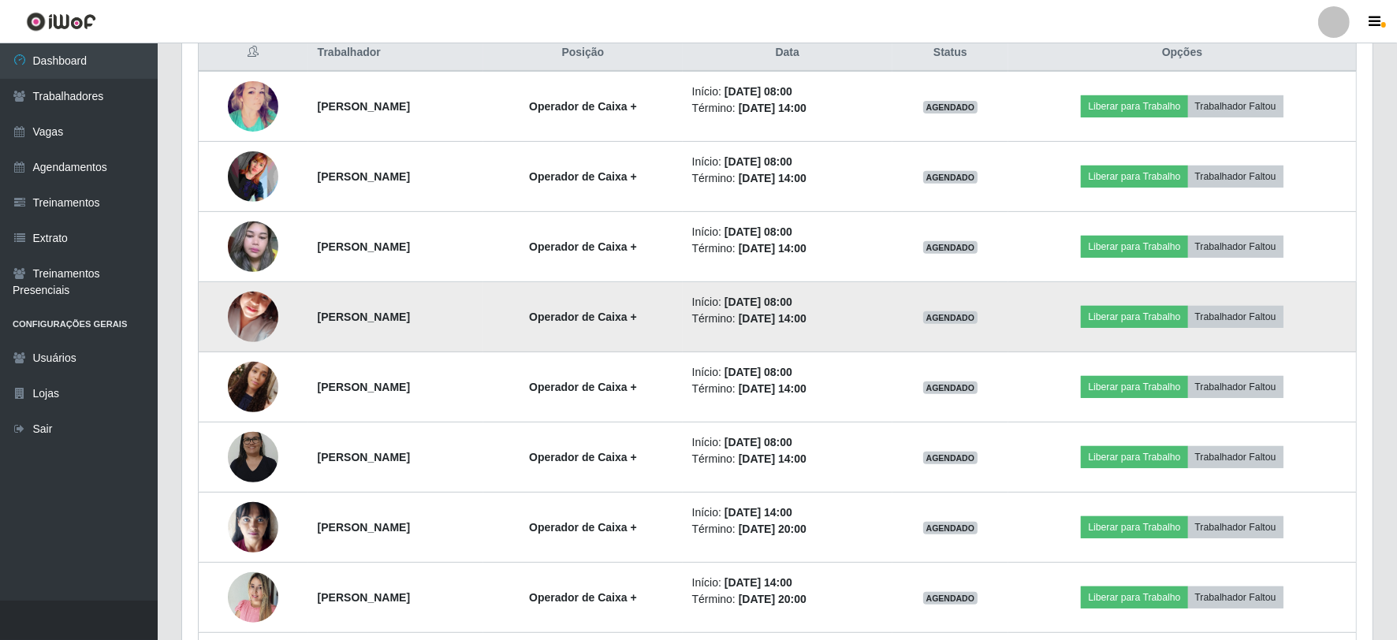
scroll to position [651, 0]
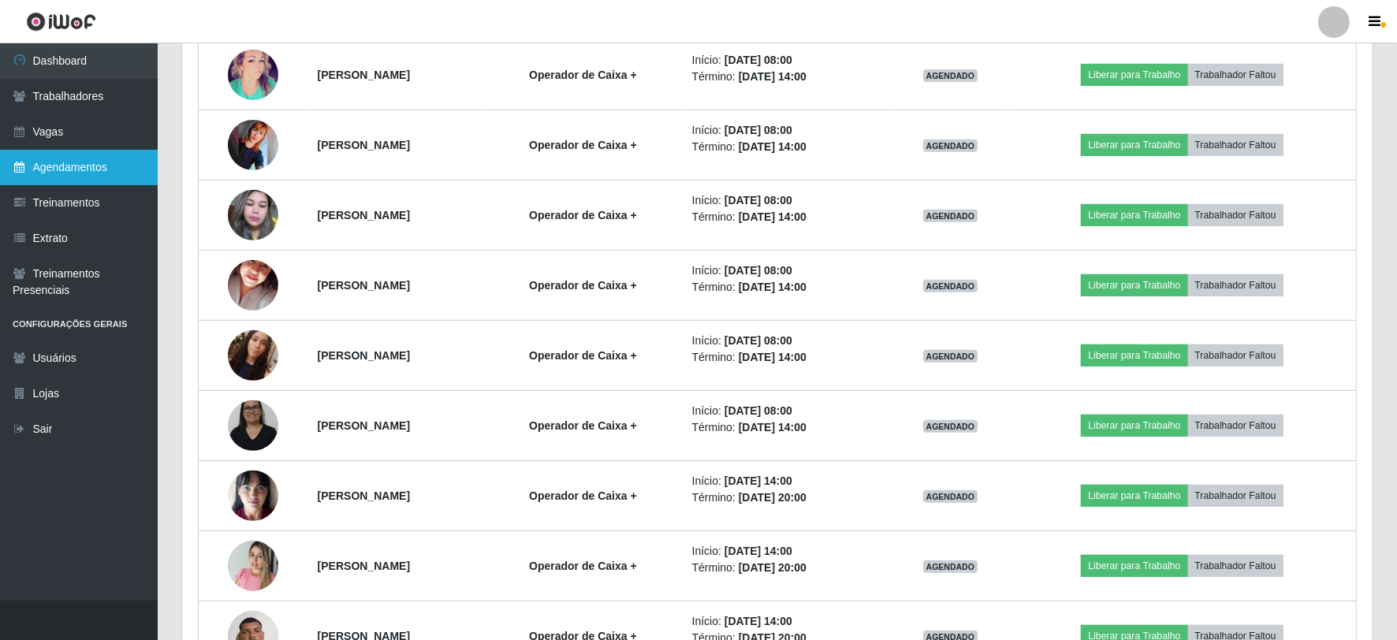
click at [63, 166] on link "Agendamentos" at bounding box center [79, 167] width 158 height 35
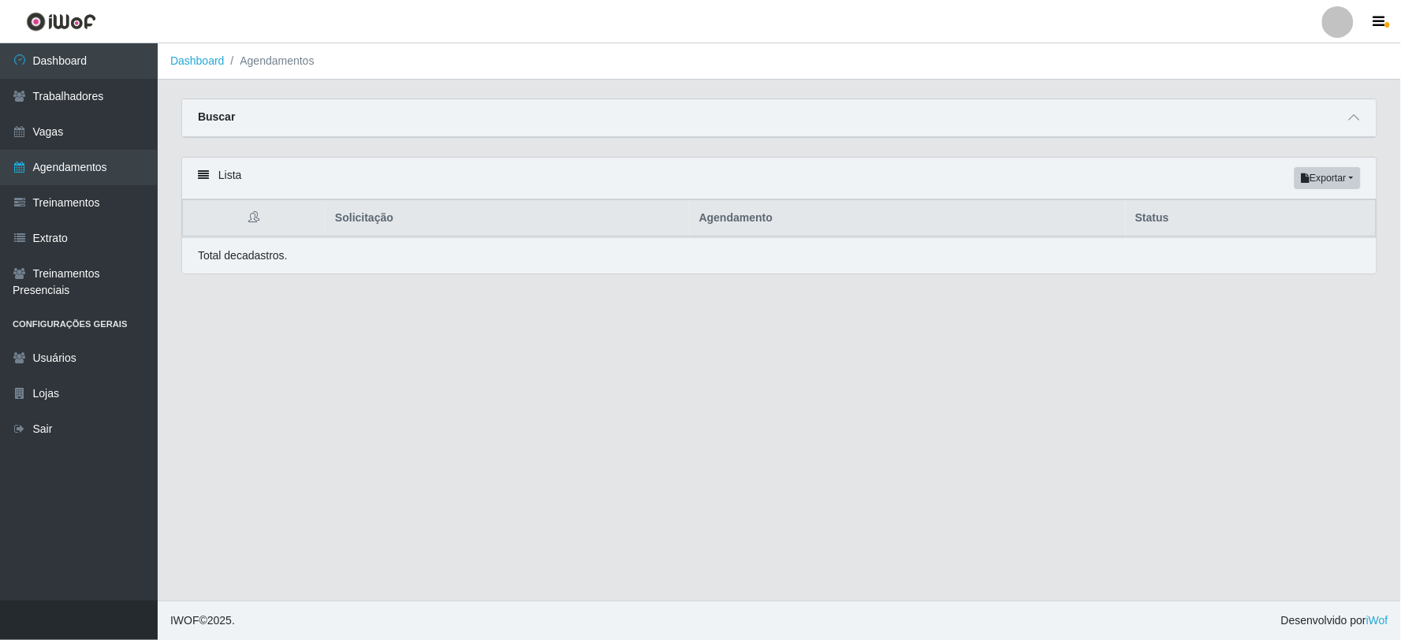
click at [1026, 109] on div "Buscar" at bounding box center [779, 118] width 1194 height 38
click at [1361, 116] on span at bounding box center [1354, 118] width 19 height 18
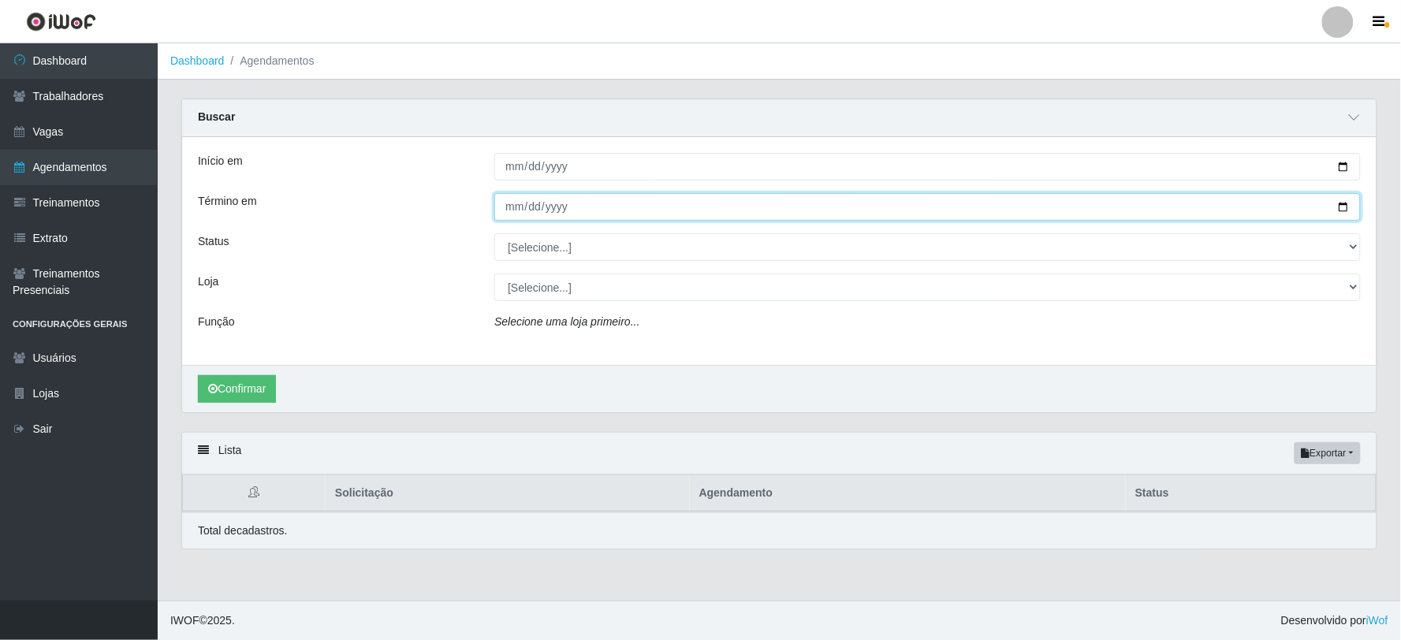
click at [514, 207] on input "Término em" at bounding box center [927, 207] width 866 height 28
type input "2025-10-12"
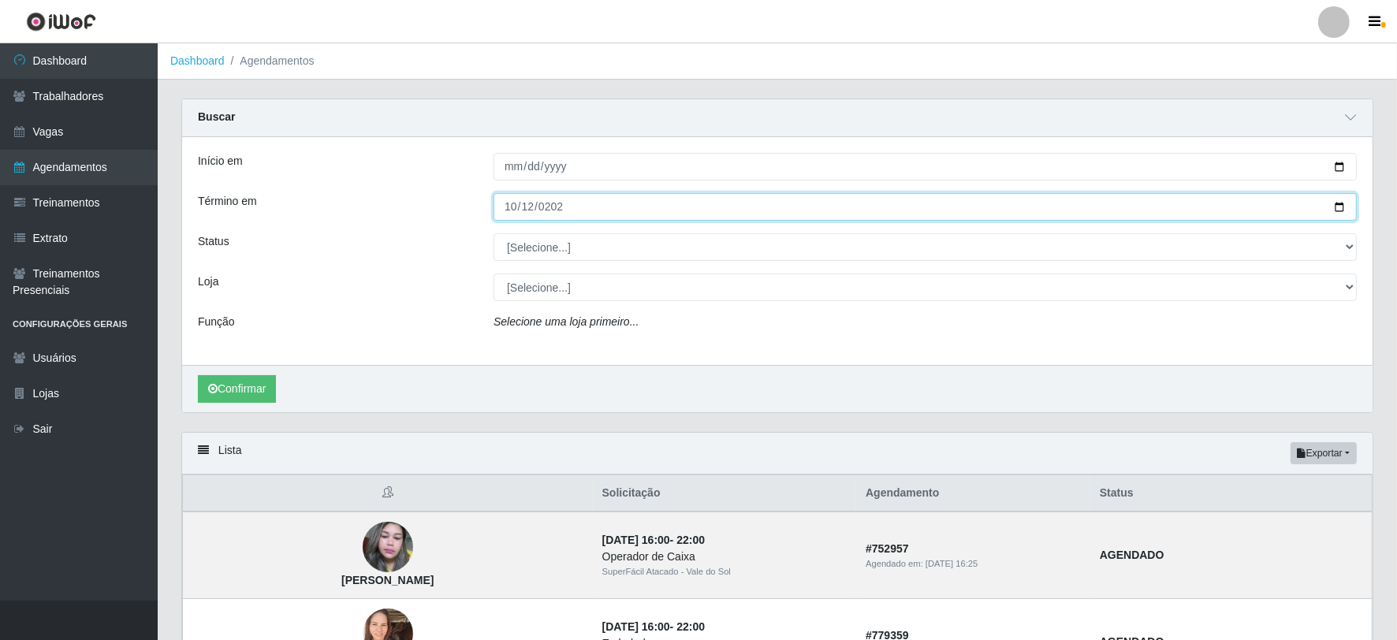
click at [198, 375] on button "Confirmar" at bounding box center [237, 389] width 78 height 28
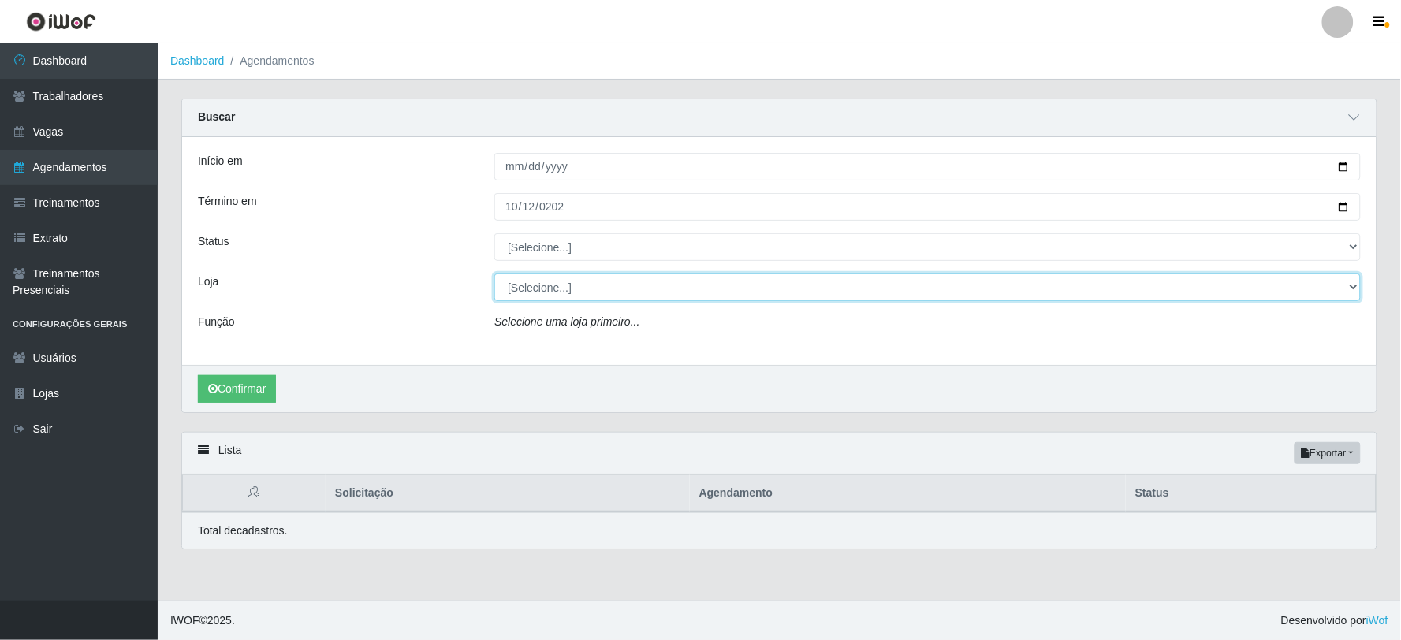
click at [583, 280] on select "[Selecione...] SuperFácil Atacado - Vale do Sol" at bounding box center [927, 288] width 866 height 28
select select "502"
click at [494, 274] on select "[Selecione...] SuperFácil Atacado - Vale do Sol" at bounding box center [927, 288] width 866 height 28
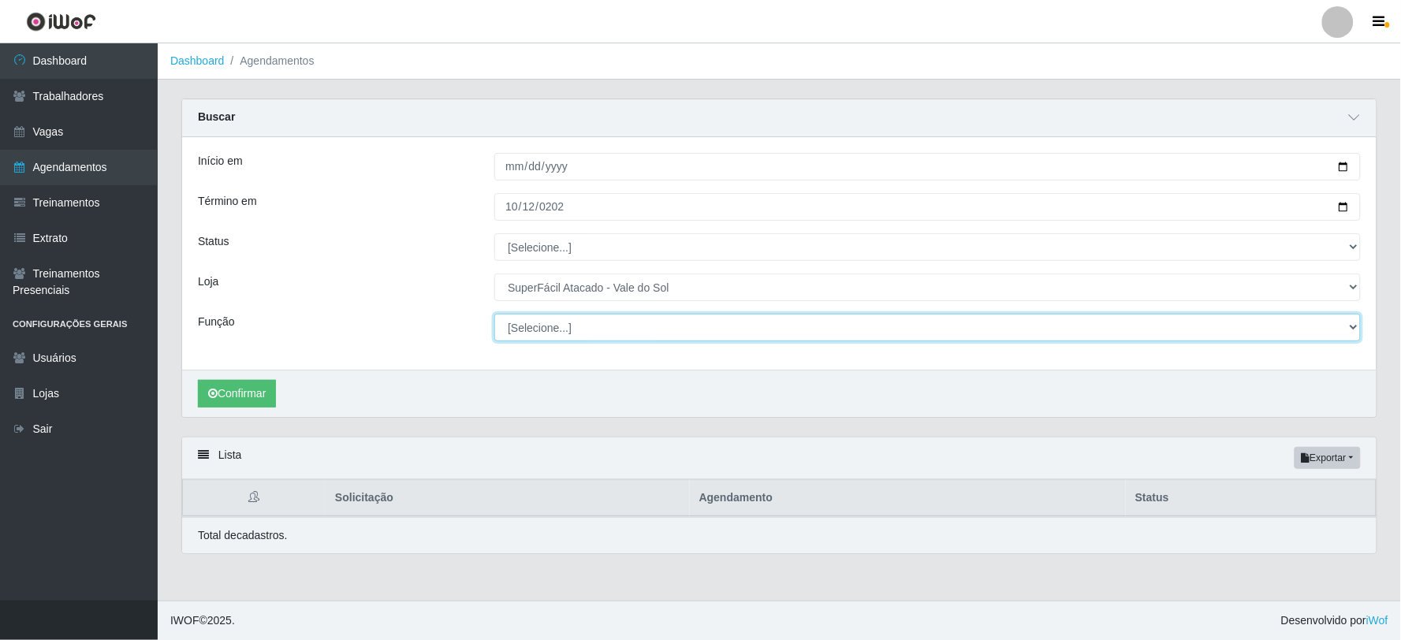
click at [594, 328] on select "[Selecione...] Embalador Embalador + Embalador ++ Operador de Caixa Operador de…" at bounding box center [927, 328] width 866 height 28
select select "72"
click at [494, 314] on select "[Selecione...] Embalador Embalador + Embalador ++ Operador de Caixa Operador de…" at bounding box center [927, 328] width 866 height 28
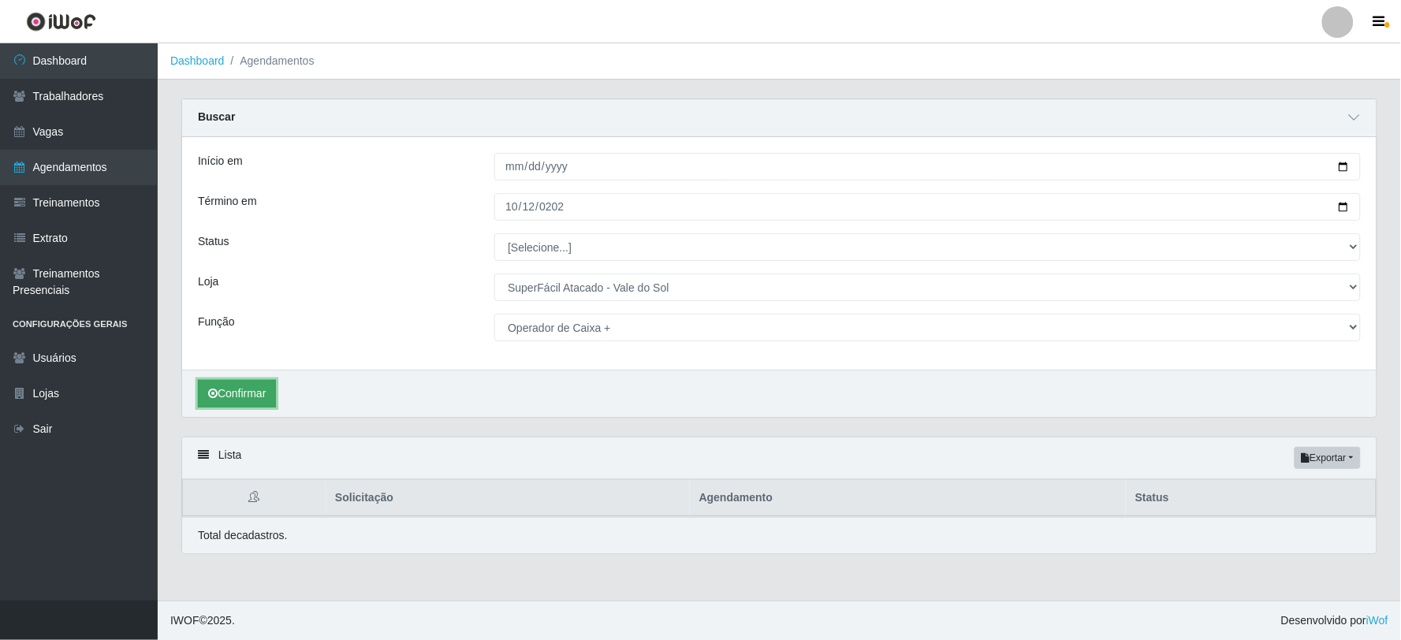
click at [257, 395] on button "Confirmar" at bounding box center [237, 394] width 78 height 28
click at [87, 95] on link "Trabalhadores" at bounding box center [79, 96] width 158 height 35
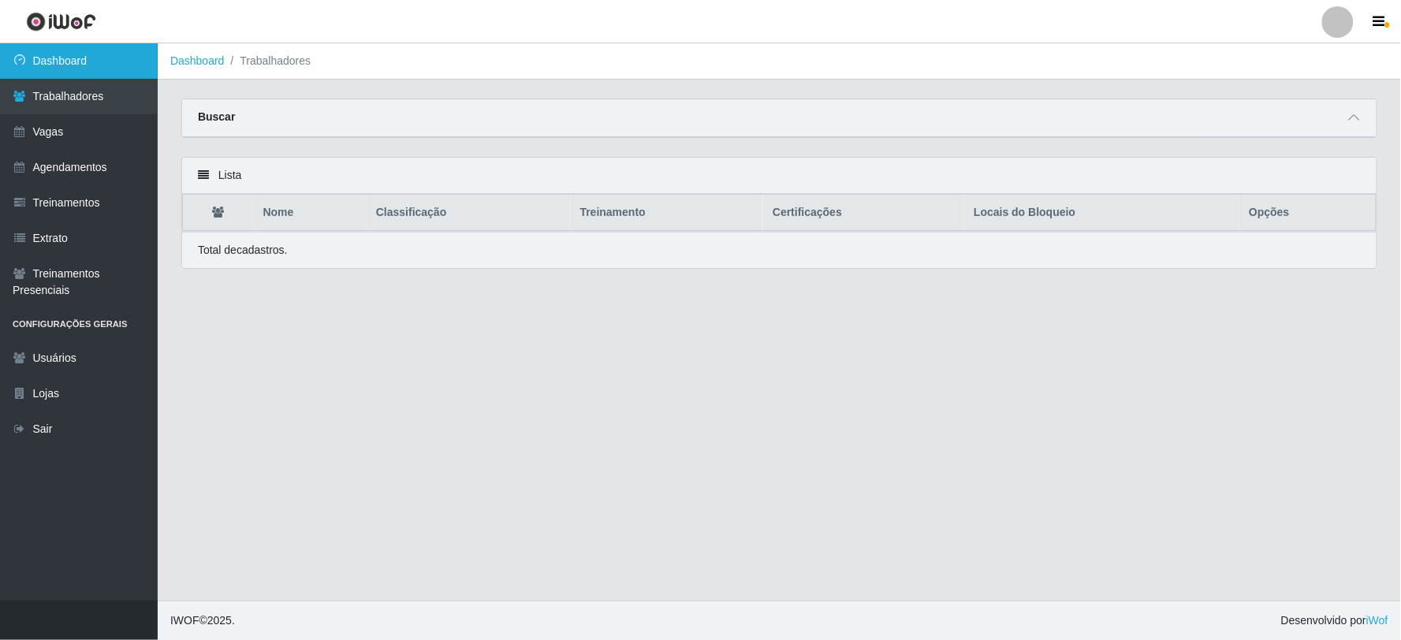
click at [69, 67] on link "Dashboard" at bounding box center [79, 60] width 158 height 35
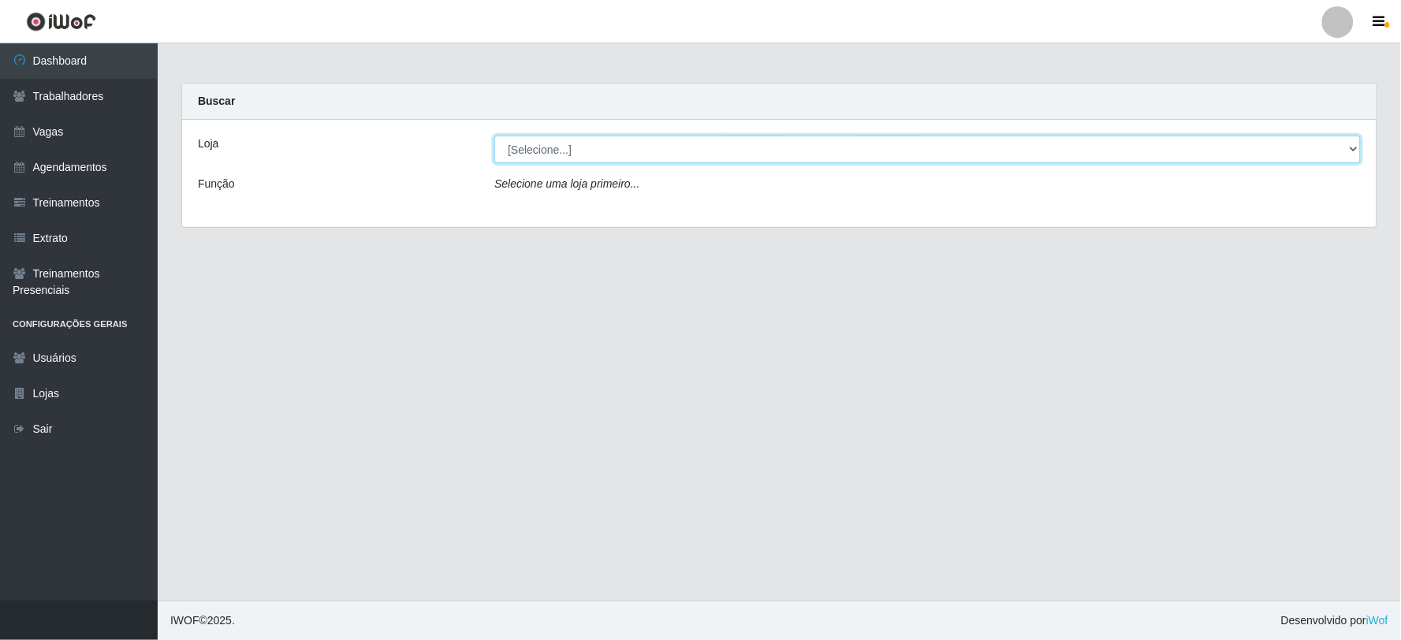
click at [579, 152] on select "[Selecione...] SuperFácil Atacado - Vale do Sol" at bounding box center [927, 150] width 866 height 28
select select "502"
click at [494, 136] on select "[Selecione...] SuperFácil Atacado - Vale do Sol" at bounding box center [927, 150] width 866 height 28
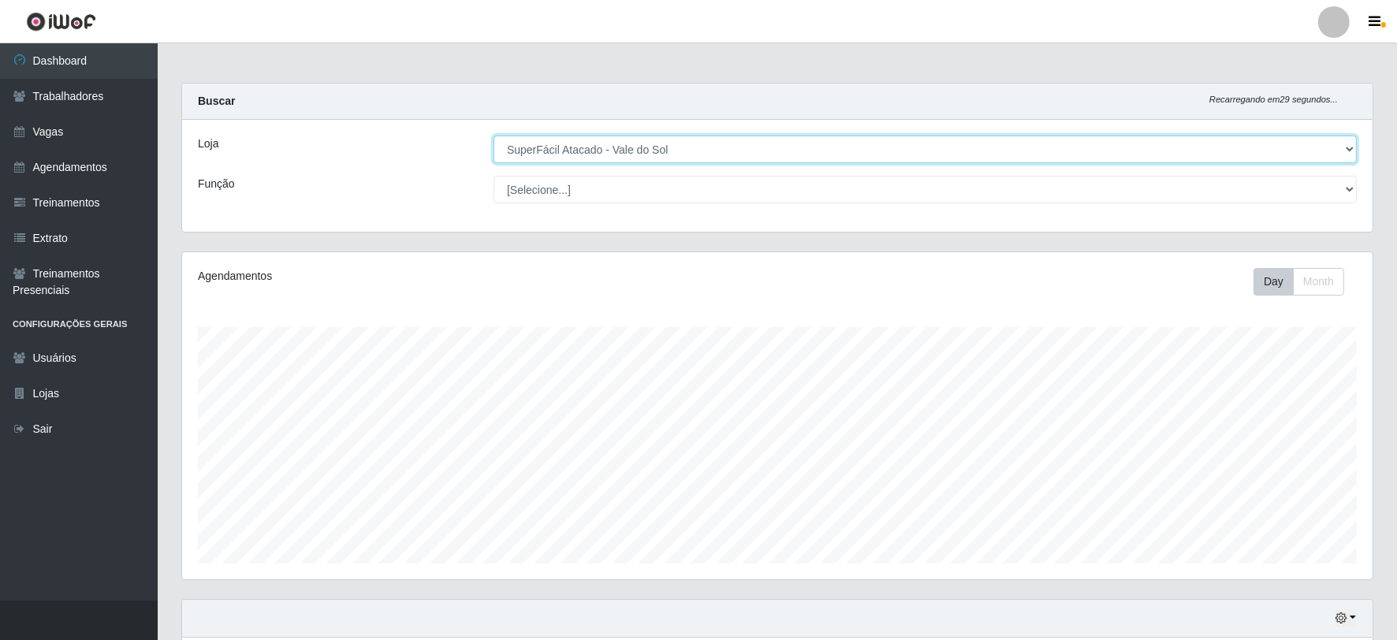
scroll to position [326, 1190]
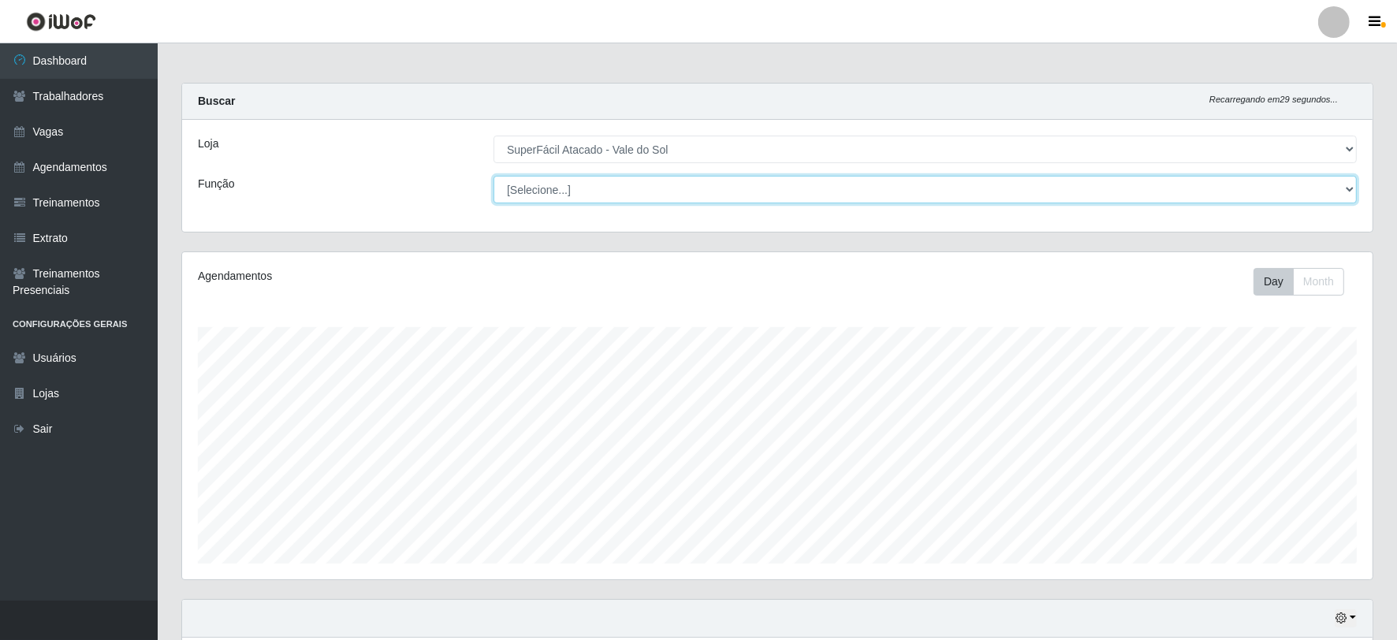
click at [570, 187] on select "[Selecione...] Embalador Embalador + Embalador ++ Operador de Caixa Operador de…" at bounding box center [925, 190] width 863 height 28
select select "72"
click at [494, 176] on select "[Selecione...] Embalador Embalador + Embalador ++ Operador de Caixa Operador de…" at bounding box center [925, 190] width 863 height 28
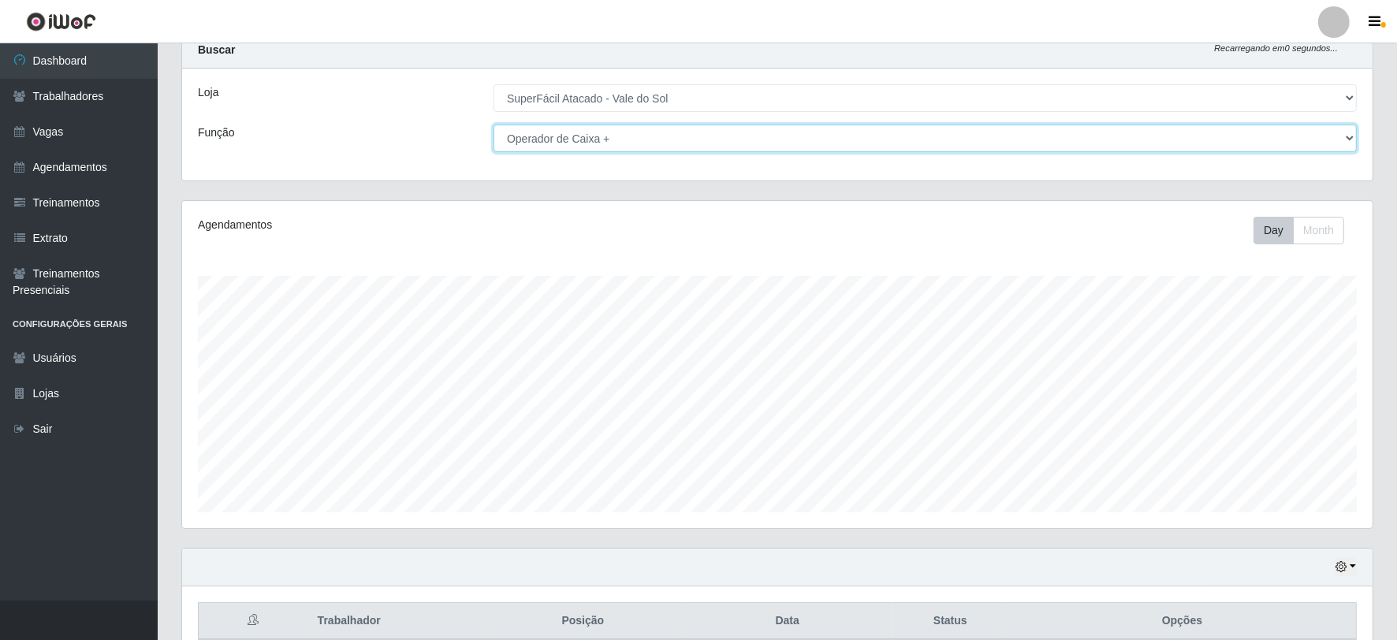
scroll to position [0, 0]
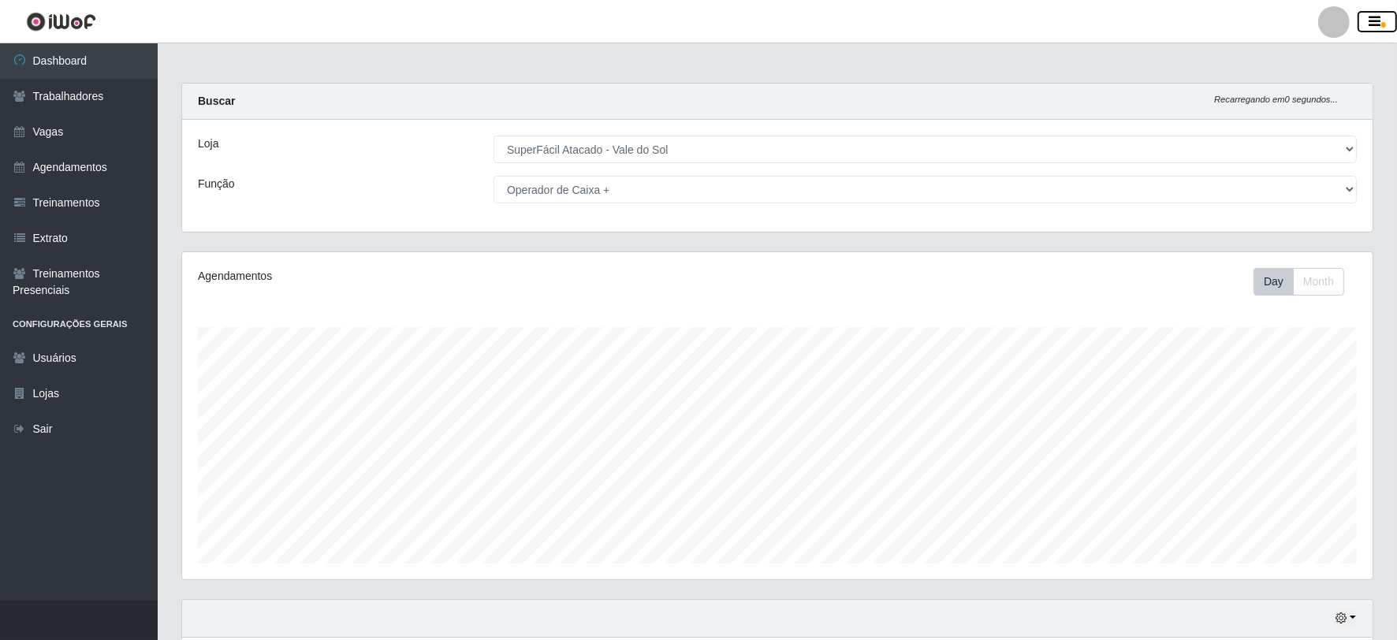
click at [1368, 21] on button "button" at bounding box center [1377, 22] width 39 height 22
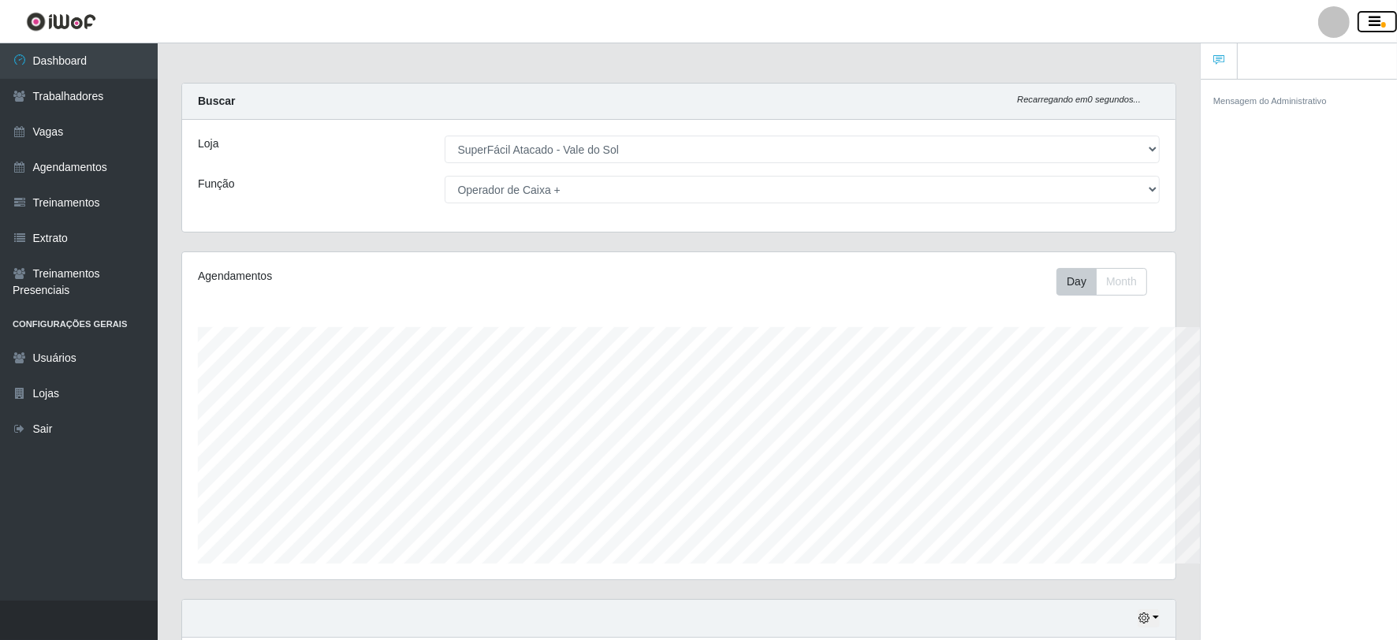
scroll to position [788024, 787357]
click at [1368, 21] on button "button" at bounding box center [1377, 22] width 39 height 22
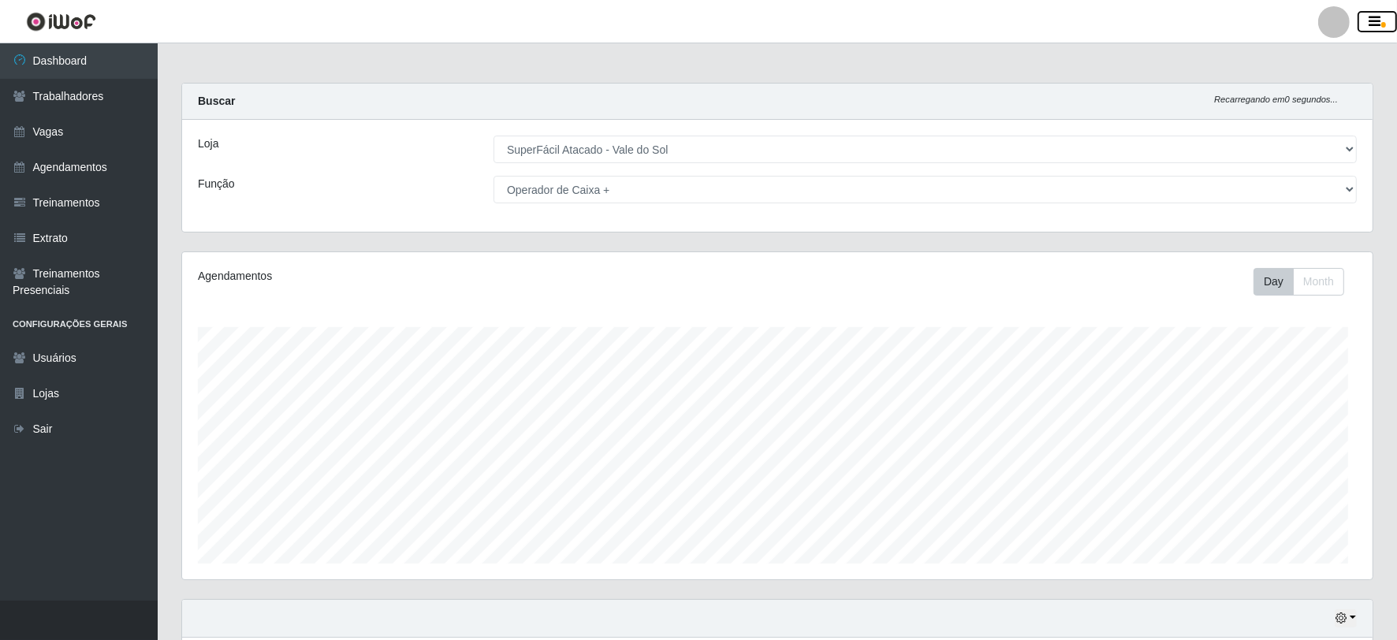
scroll to position [326, 1190]
click at [97, 166] on link "Agendamentos" at bounding box center [79, 167] width 158 height 35
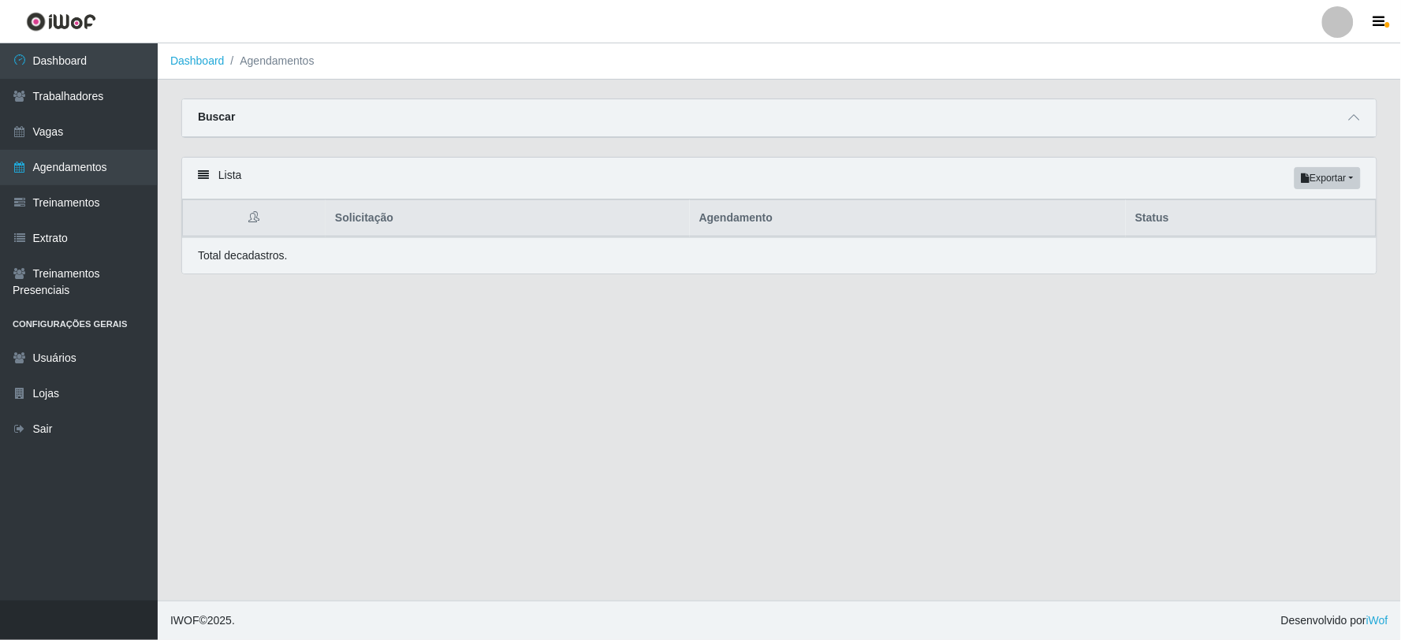
click at [793, 120] on div "Buscar" at bounding box center [779, 118] width 1194 height 38
click at [1358, 120] on icon at bounding box center [1354, 117] width 11 height 11
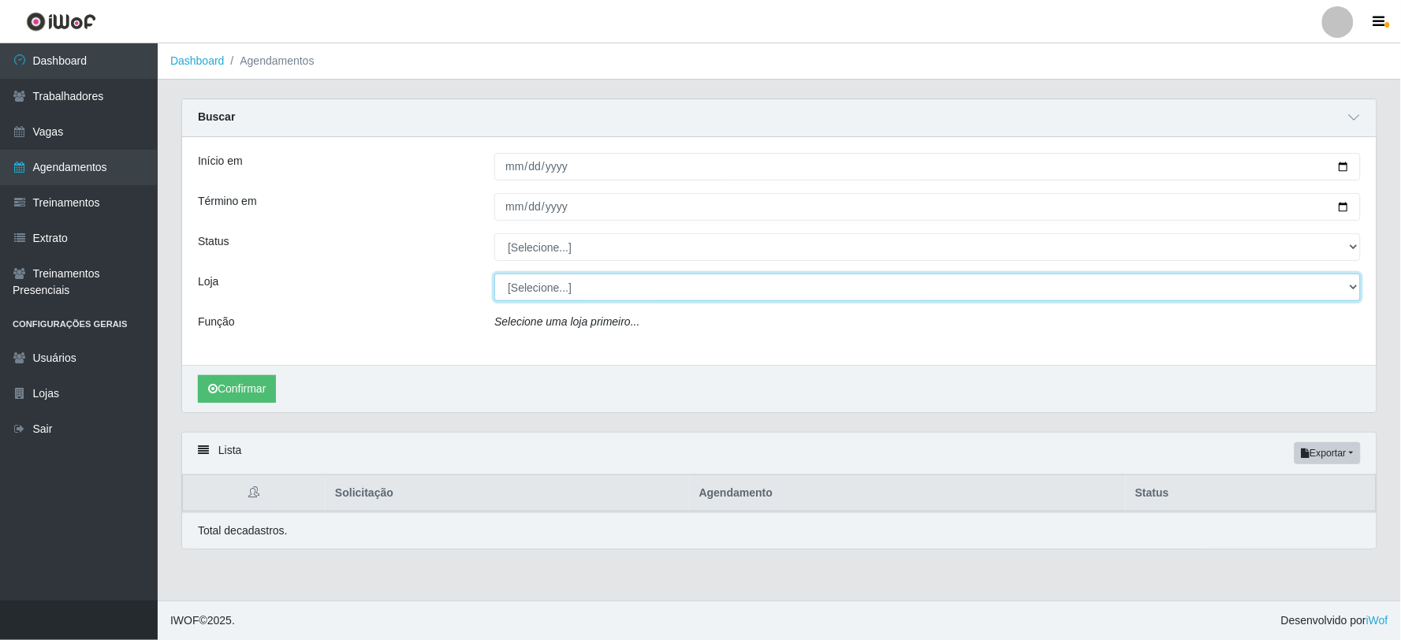
click at [650, 300] on select "[Selecione...] SuperFácil Atacado - Vale do Sol" at bounding box center [927, 288] width 866 height 28
select select "502"
click at [494, 274] on select "[Selecione...] SuperFácil Atacado - Vale do Sol" at bounding box center [927, 288] width 866 height 28
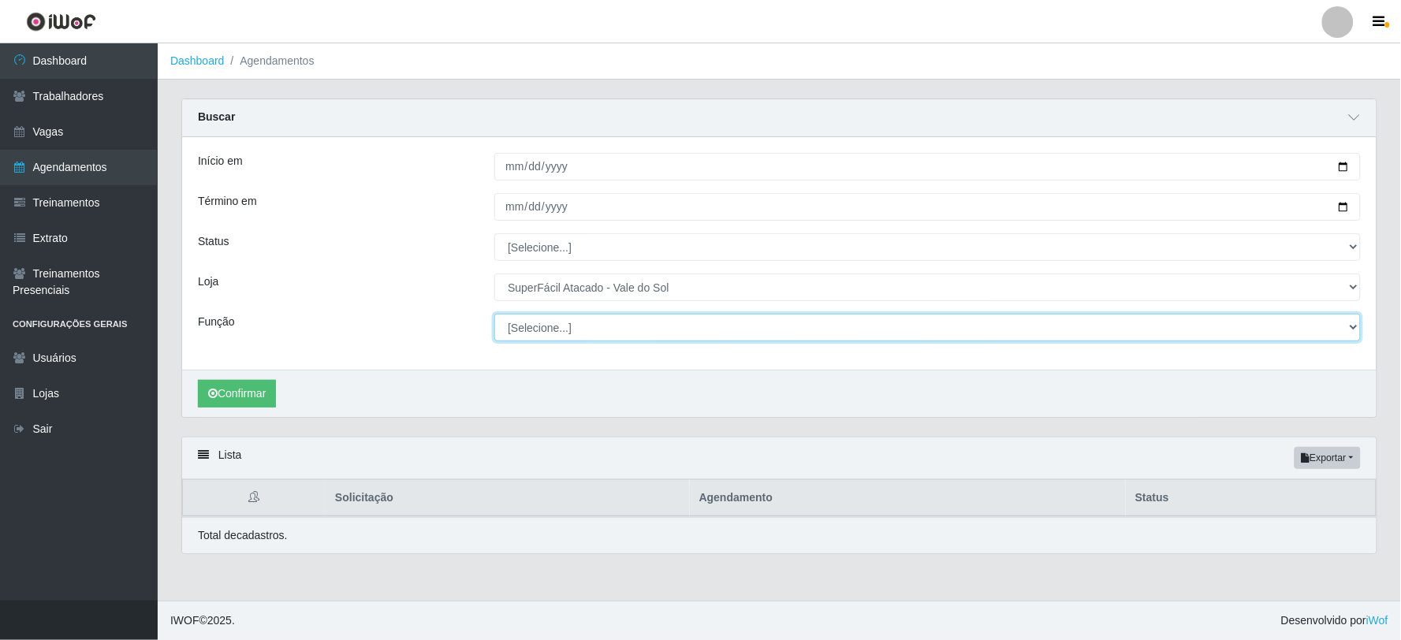
click at [631, 326] on select "[Selecione...] Embalador Embalador + Embalador ++ Operador de Caixa Operador de…" at bounding box center [927, 328] width 866 height 28
select select "72"
click at [494, 314] on select "[Selecione...] Embalador Embalador + Embalador ++ Operador de Caixa Operador de…" at bounding box center [927, 328] width 866 height 28
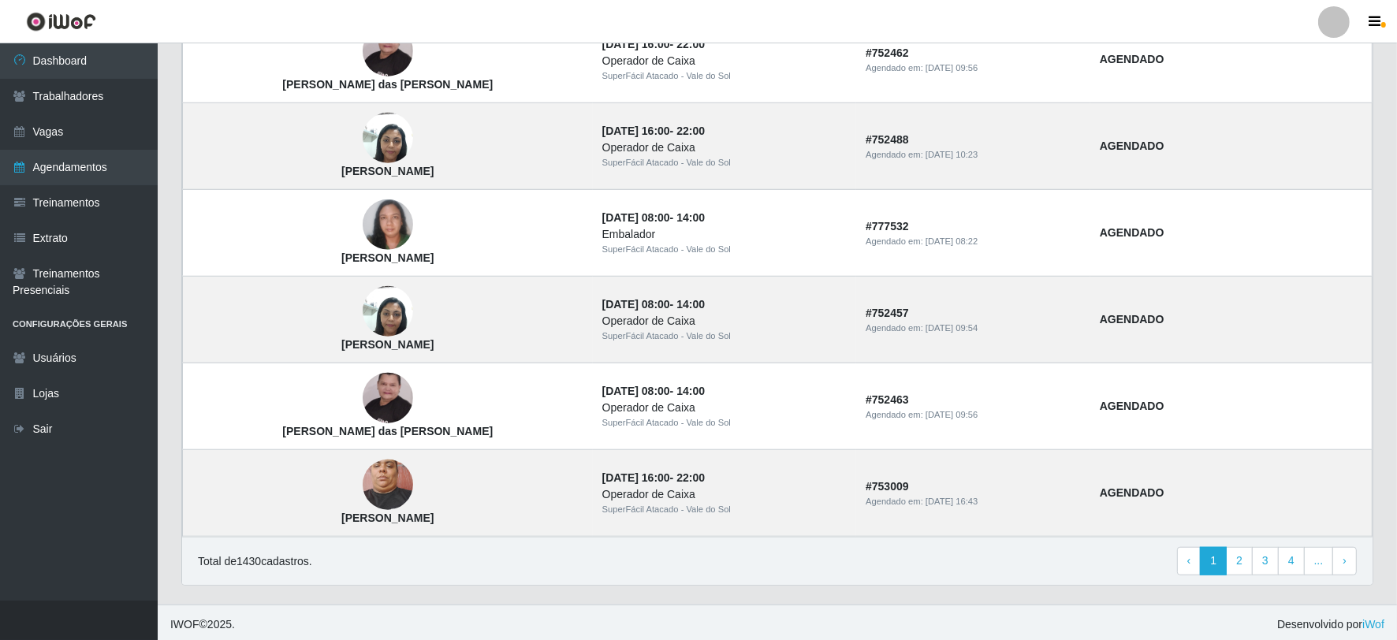
scroll to position [1287, 0]
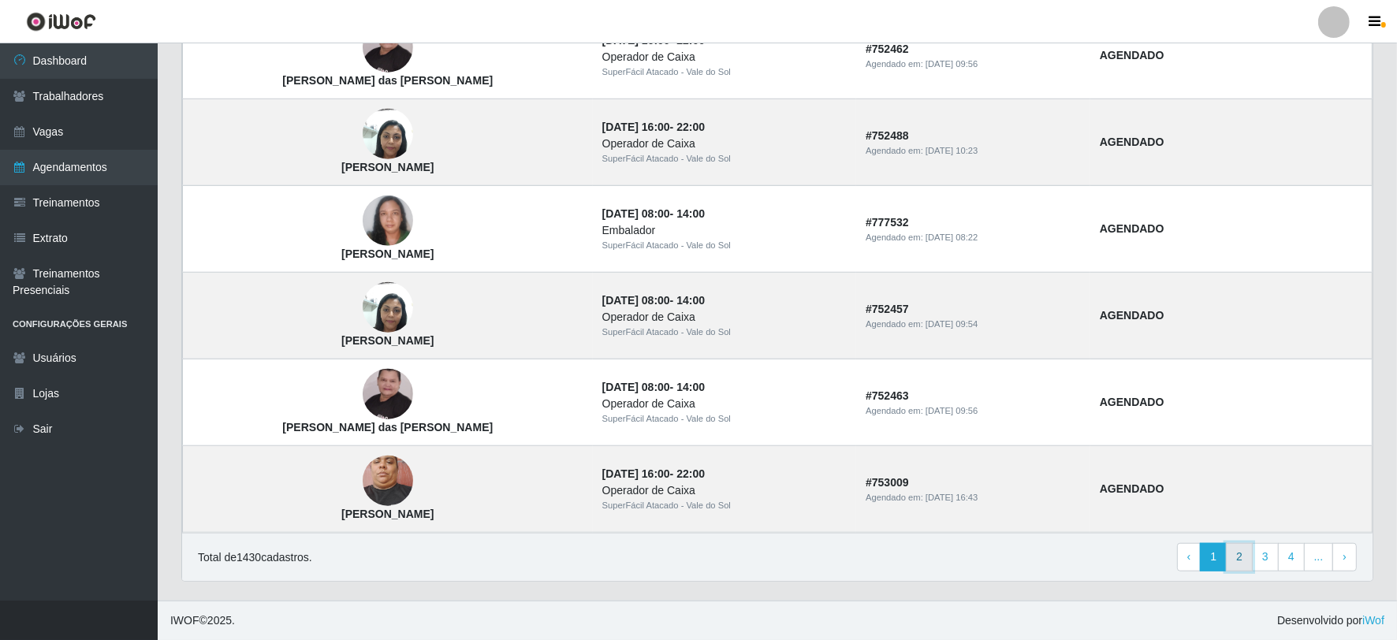
click at [1241, 564] on link "2" at bounding box center [1239, 557] width 27 height 28
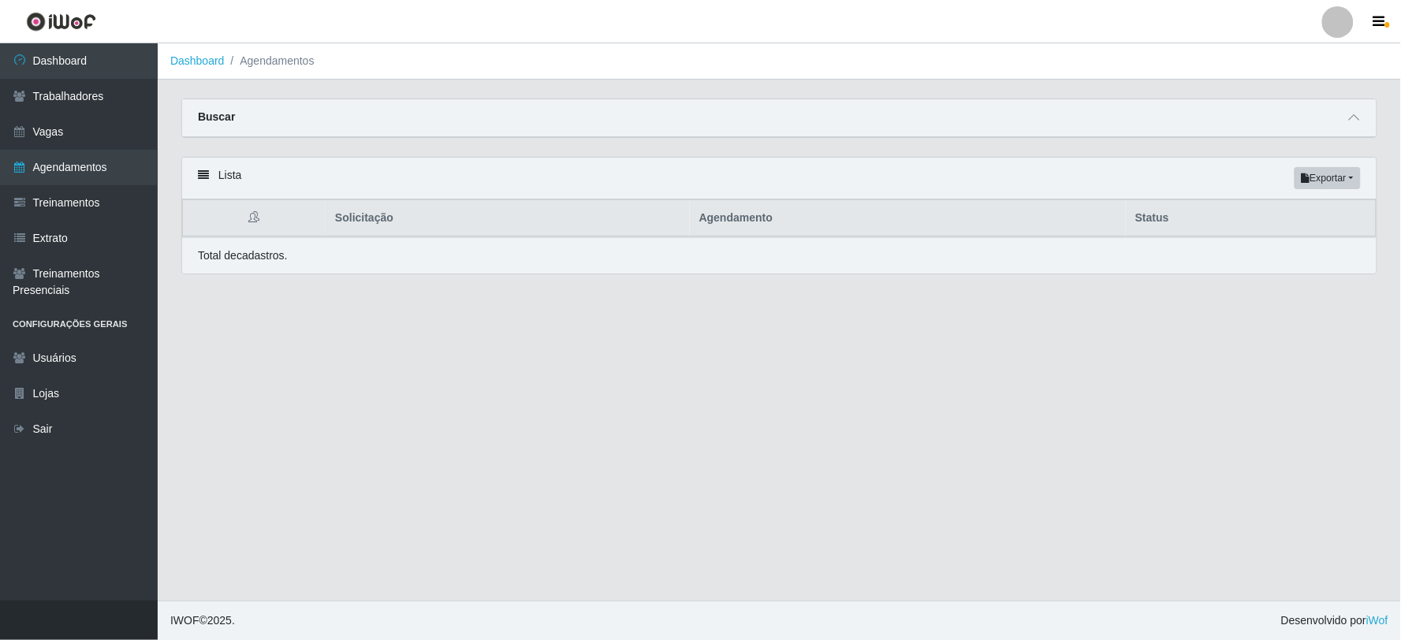
click at [639, 124] on div "Buscar" at bounding box center [779, 118] width 1194 height 38
click at [786, 121] on div "Buscar" at bounding box center [779, 118] width 1194 height 38
click at [1350, 109] on span at bounding box center [1354, 118] width 19 height 18
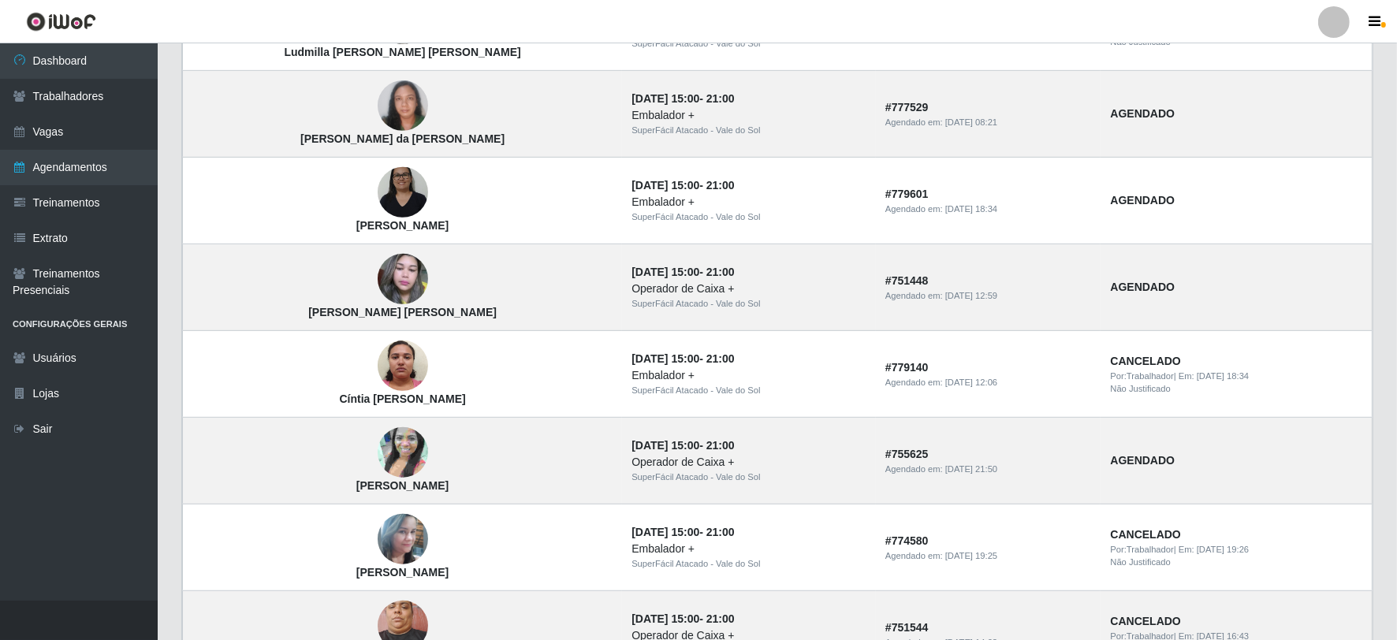
scroll to position [1282, 0]
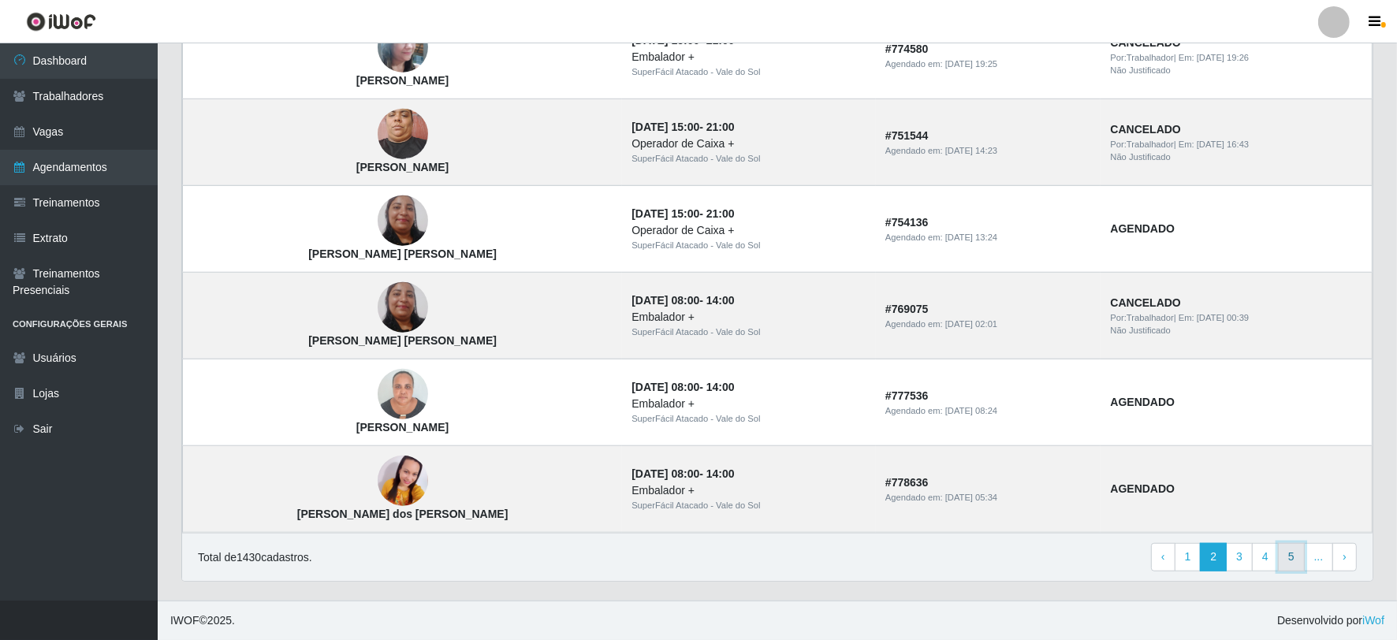
click at [1301, 561] on link "5" at bounding box center [1291, 557] width 27 height 28
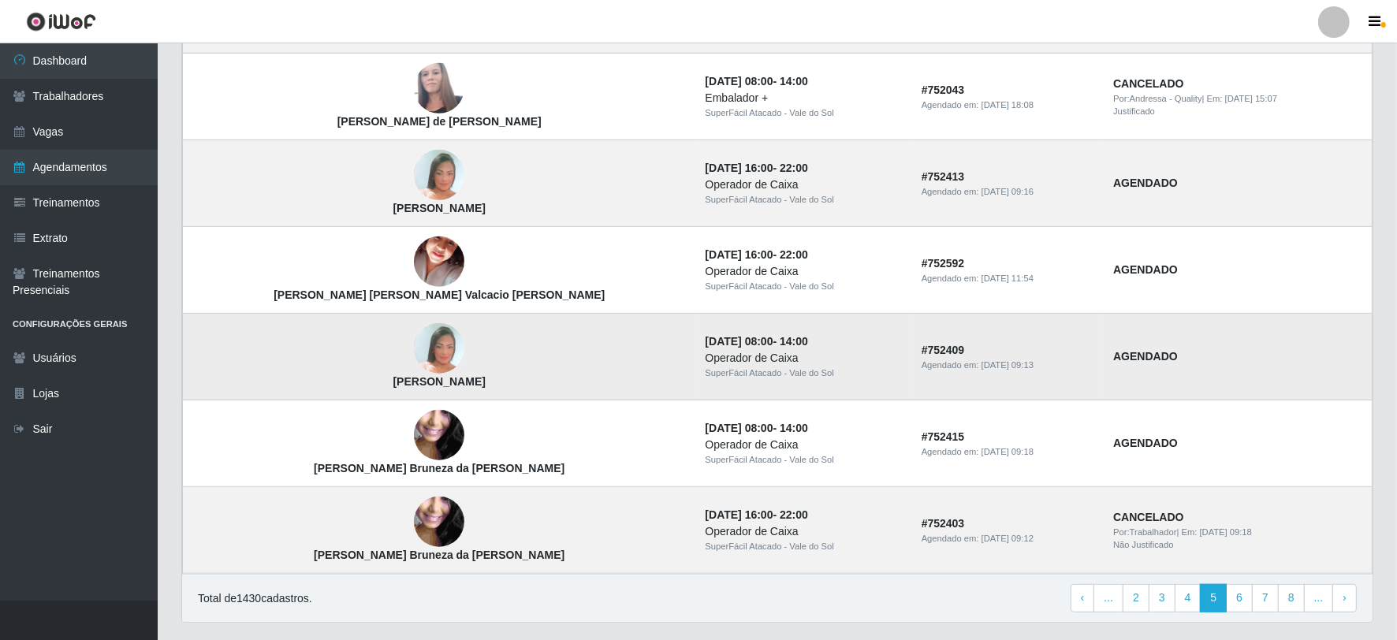
scroll to position [1006, 0]
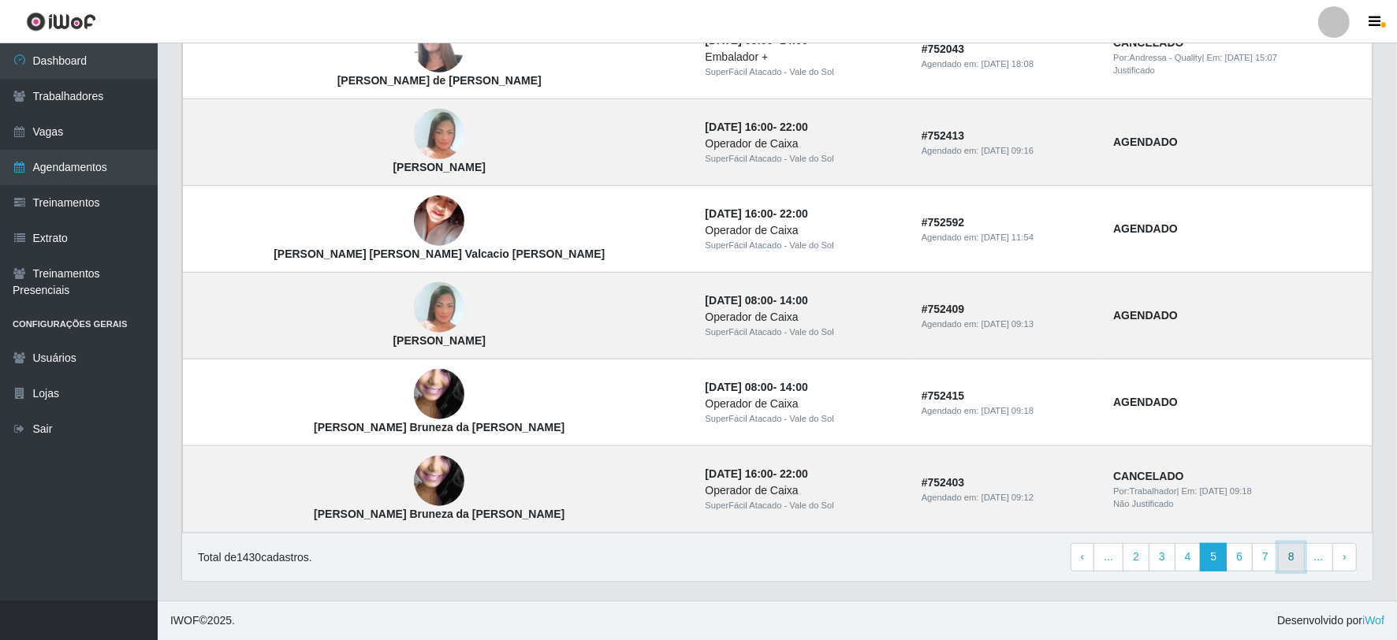
click at [1291, 553] on link "8" at bounding box center [1291, 557] width 27 height 28
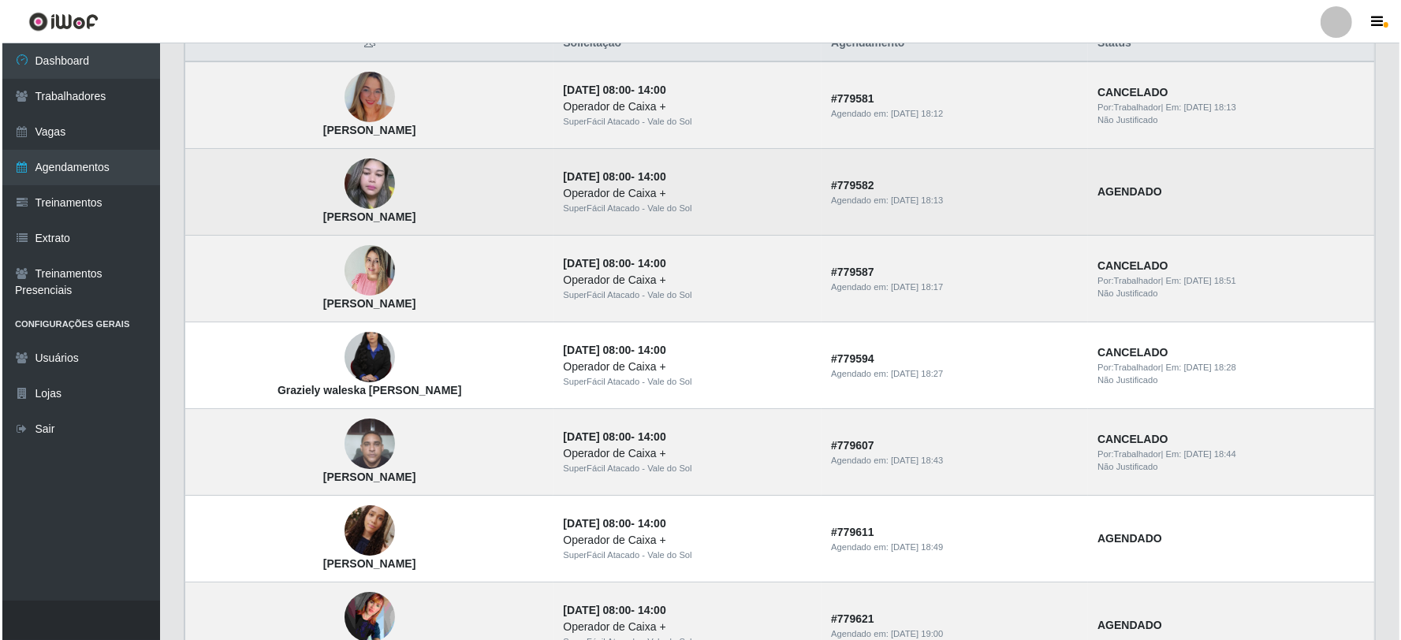
scroll to position [263, 0]
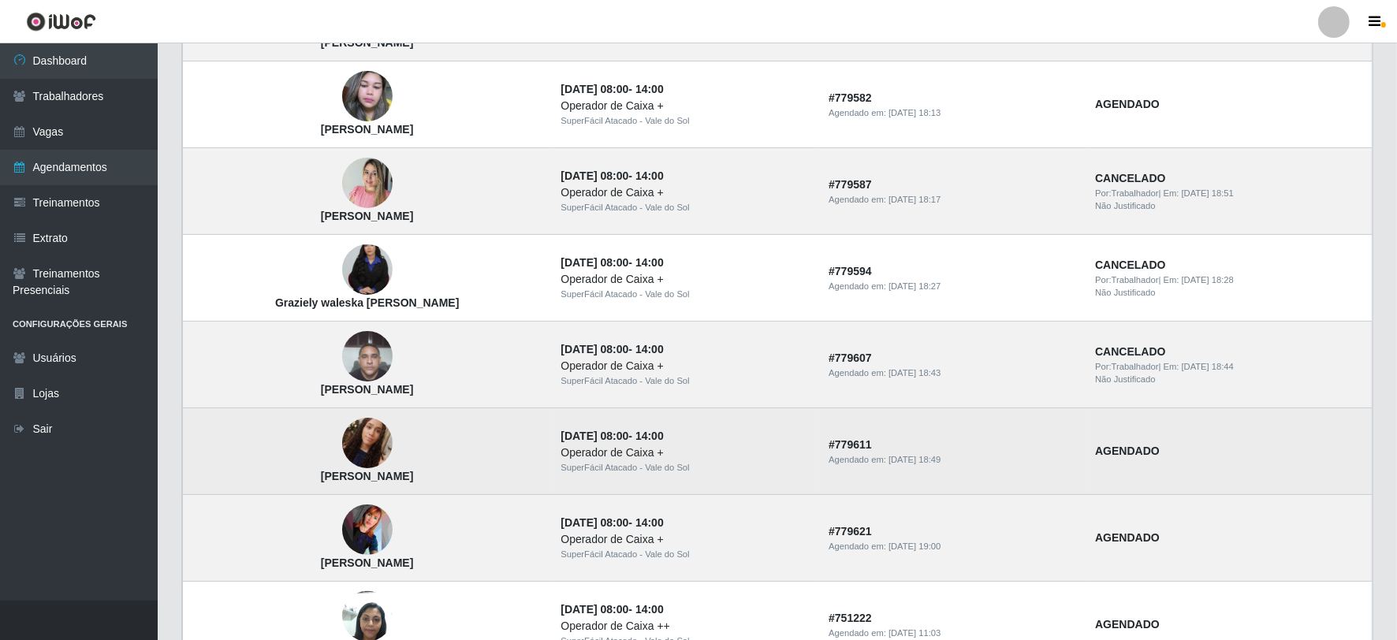
click at [342, 457] on img at bounding box center [367, 443] width 50 height 90
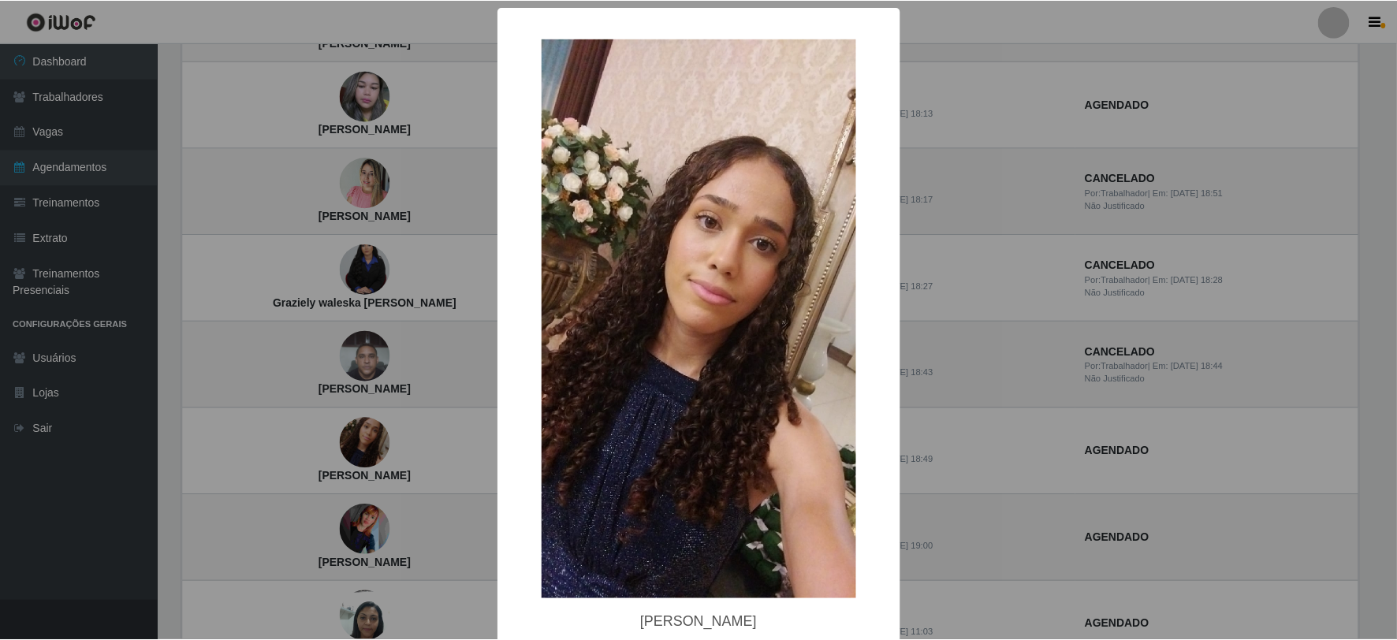
scroll to position [76, 0]
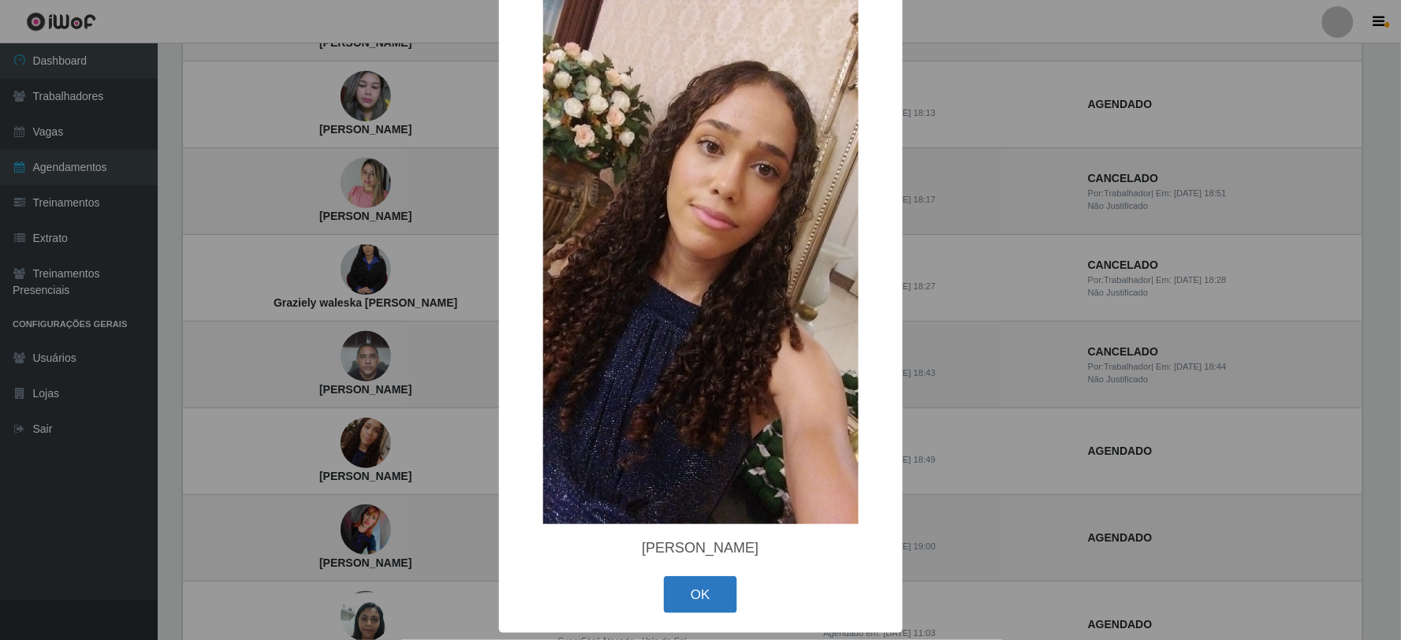
click at [707, 604] on button "OK" at bounding box center [700, 594] width 73 height 37
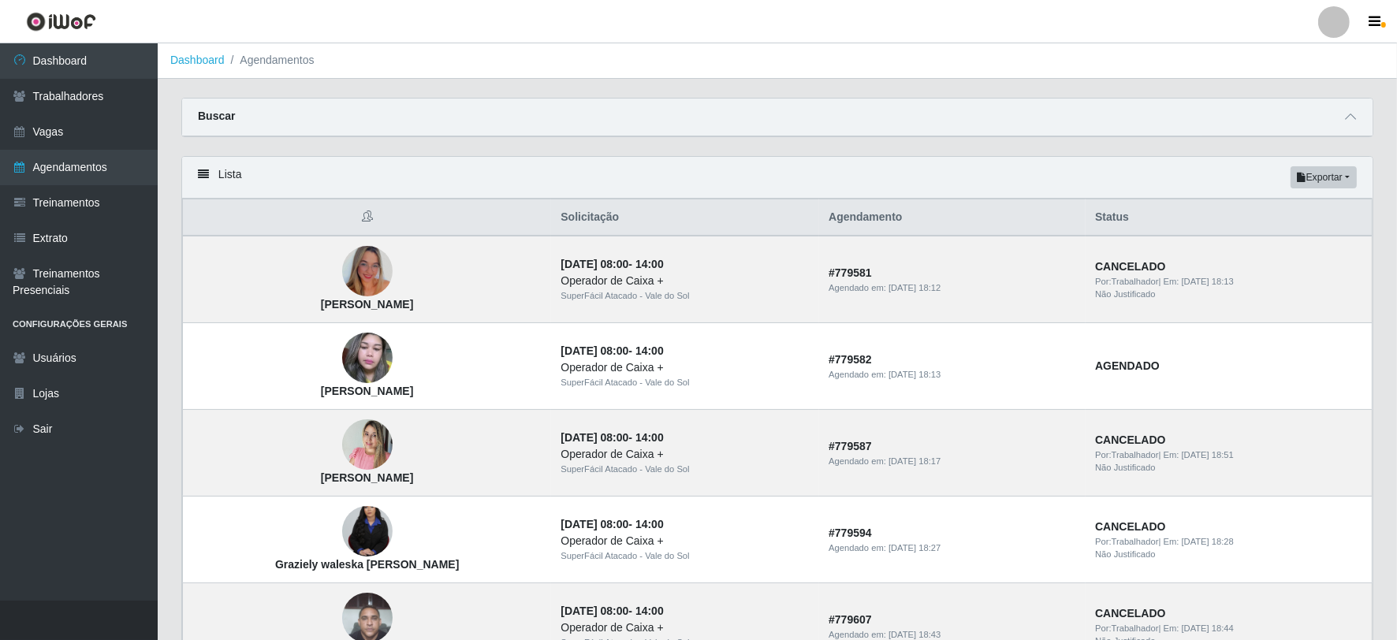
scroll to position [0, 0]
click at [73, 84] on link "Trabalhadores" at bounding box center [79, 96] width 158 height 35
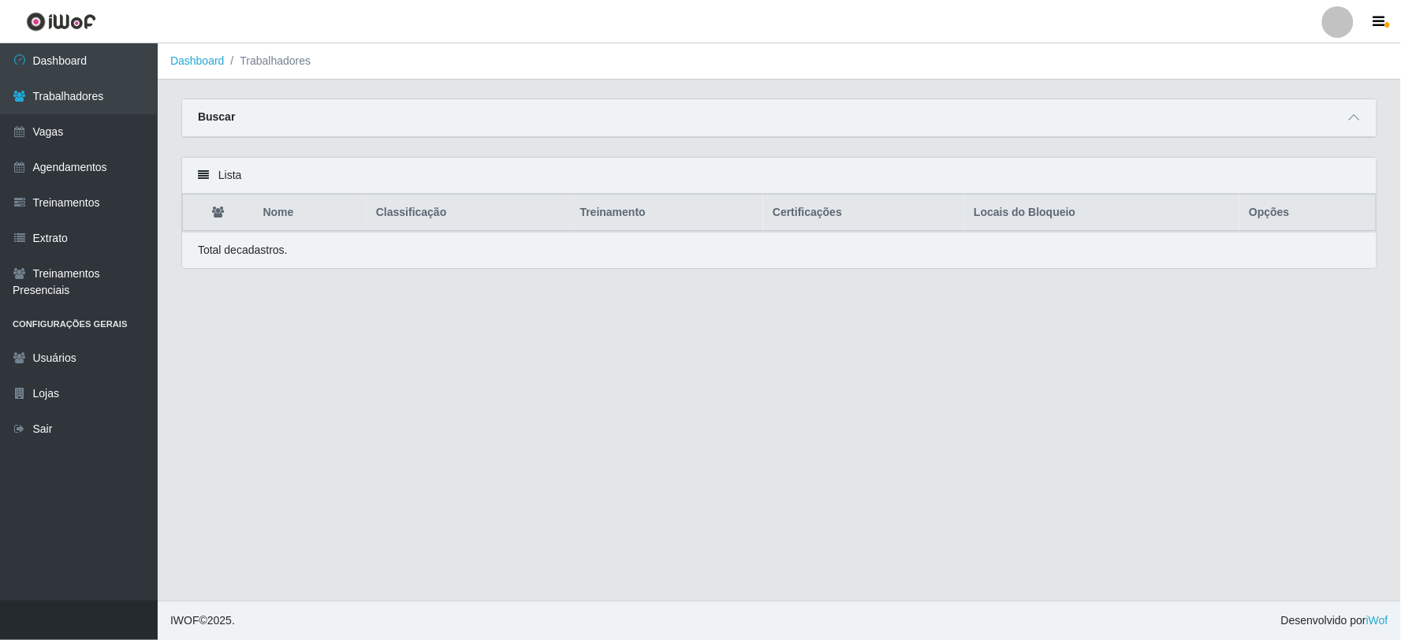
click at [1164, 108] on div "Buscar" at bounding box center [779, 118] width 1194 height 38
click at [1220, 114] on div "Buscar" at bounding box center [779, 118] width 1194 height 38
click at [1350, 112] on icon at bounding box center [1354, 117] width 11 height 11
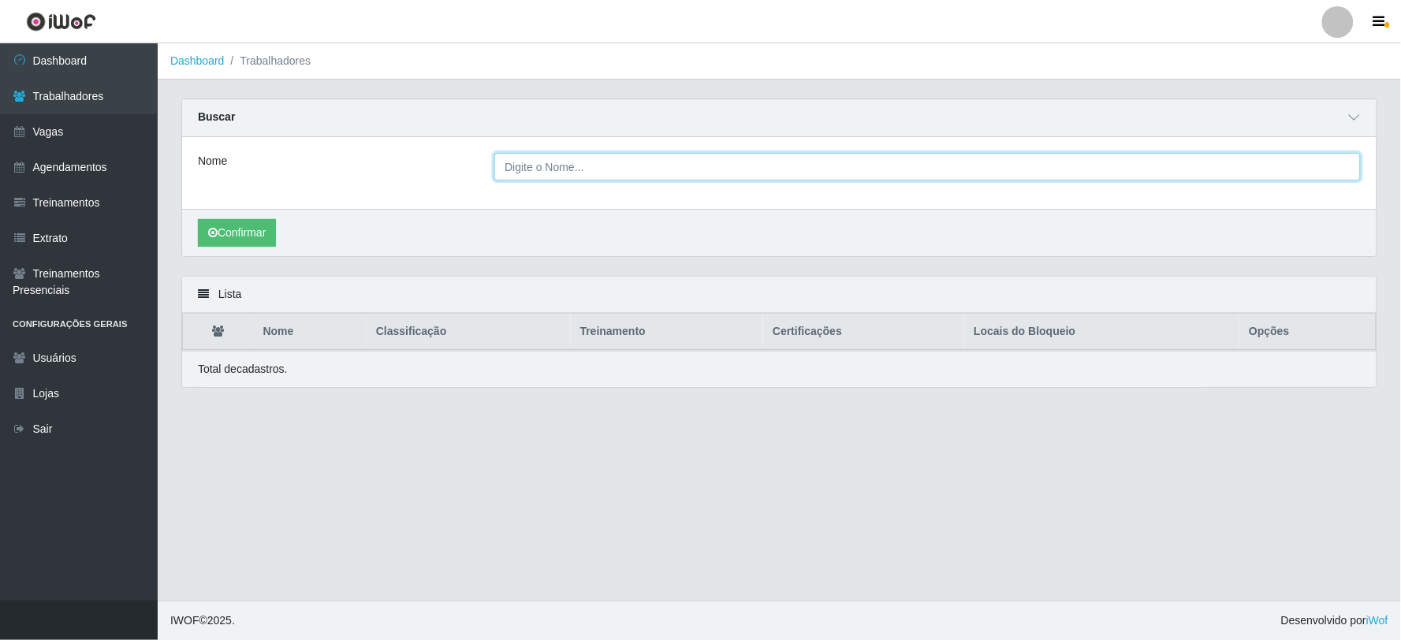
click at [1004, 176] on input "Nome" at bounding box center [927, 167] width 866 height 28
type input "gelvana"
click at [198, 219] on button "Confirmar" at bounding box center [237, 233] width 78 height 28
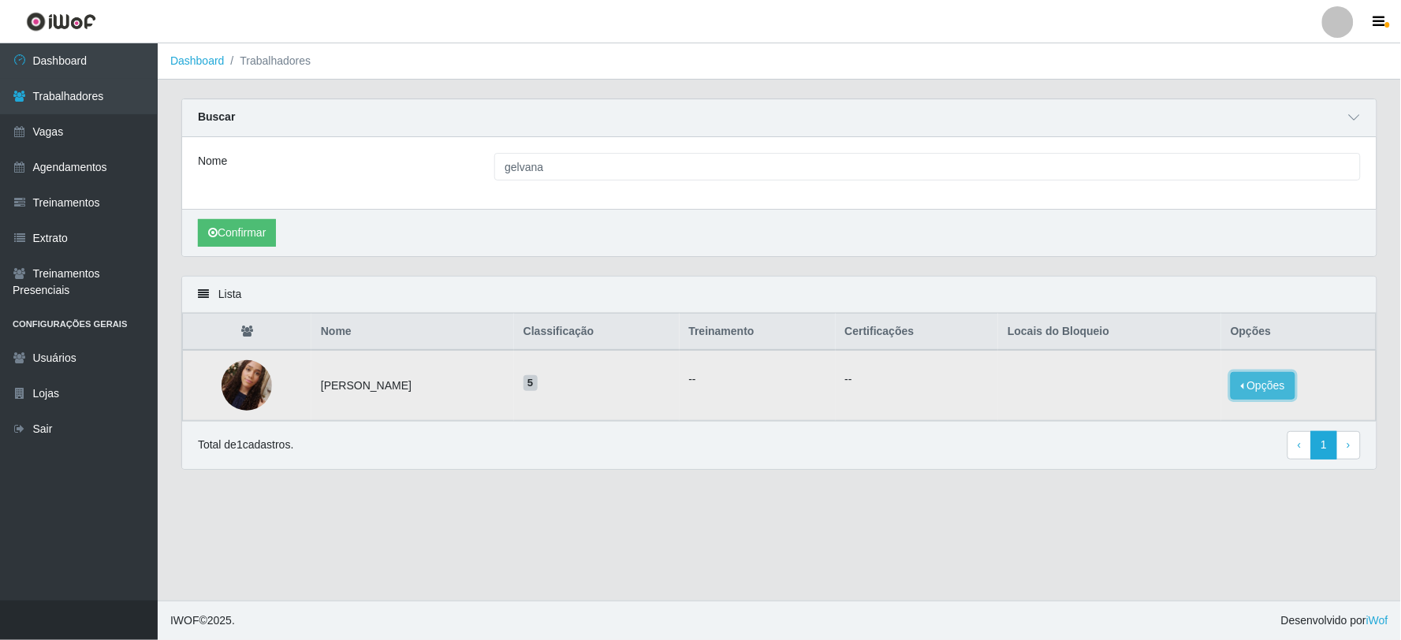
click at [1286, 383] on button "Opções" at bounding box center [1263, 386] width 65 height 28
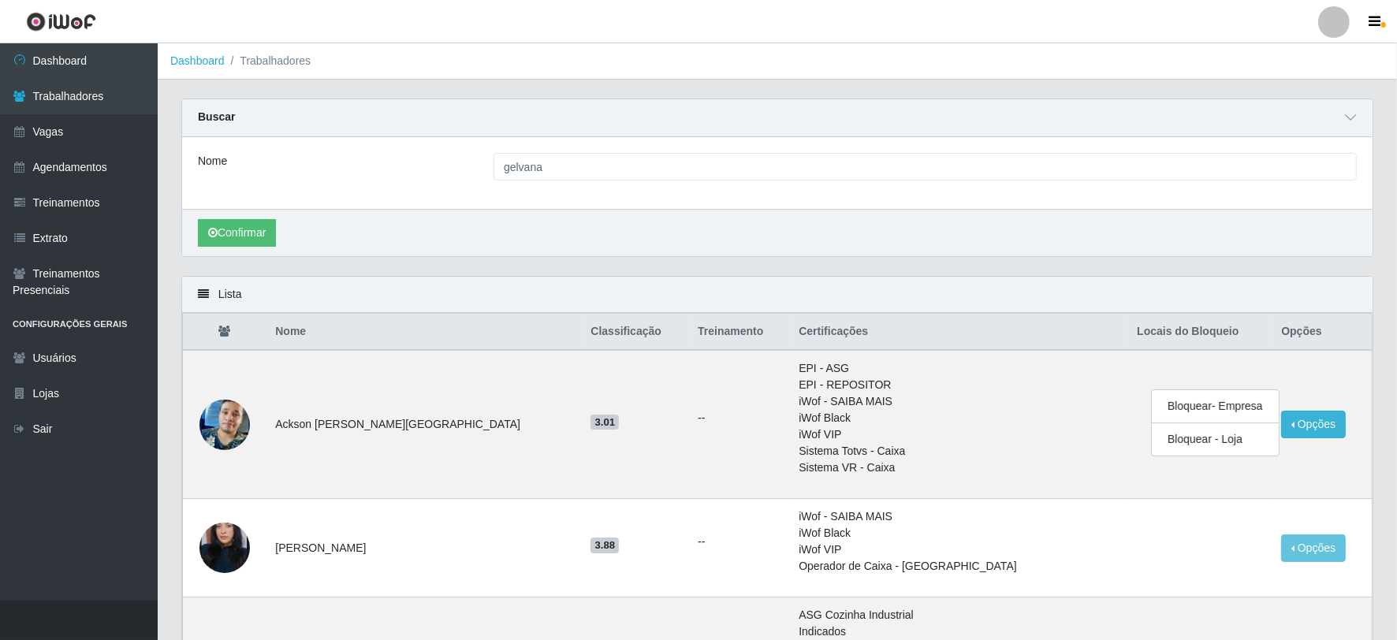
click at [1189, 280] on div "Lista" at bounding box center [777, 295] width 1190 height 36
click at [241, 219] on button "Confirmar" at bounding box center [237, 233] width 78 height 28
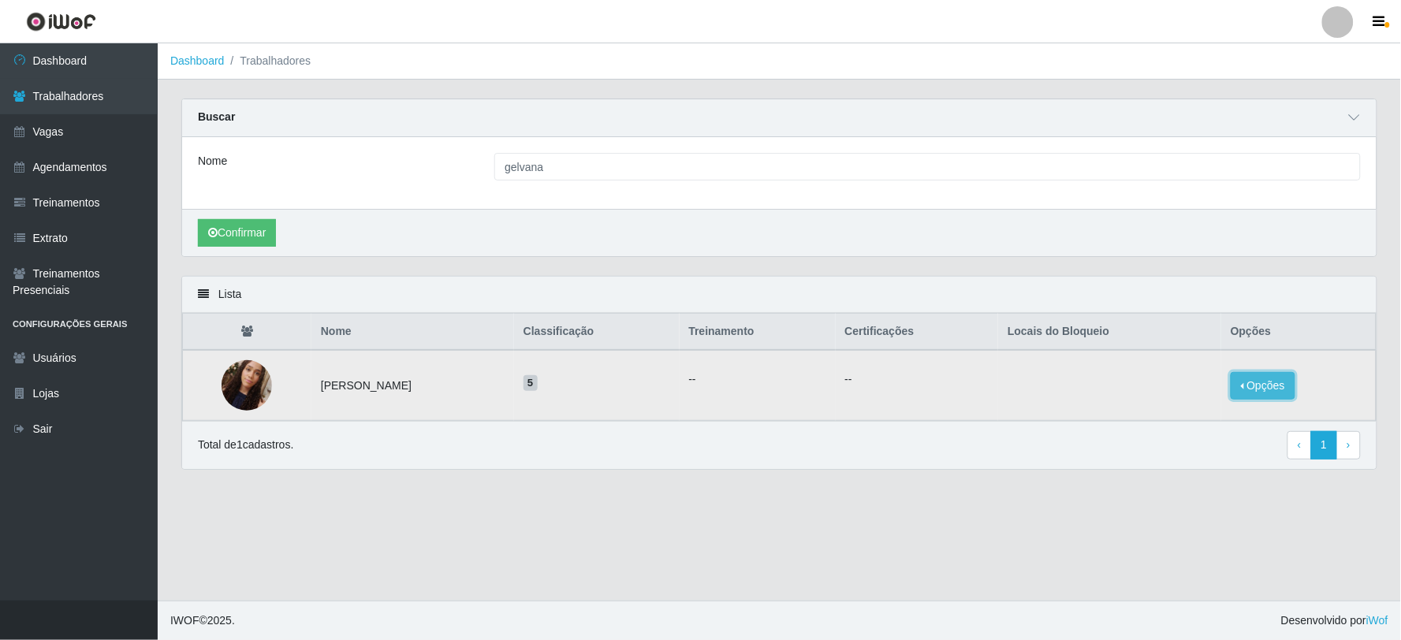
click at [1262, 380] on button "Opções" at bounding box center [1263, 386] width 65 height 28
click at [1179, 363] on button "Bloquear - Empresa" at bounding box center [1164, 368] width 127 height 33
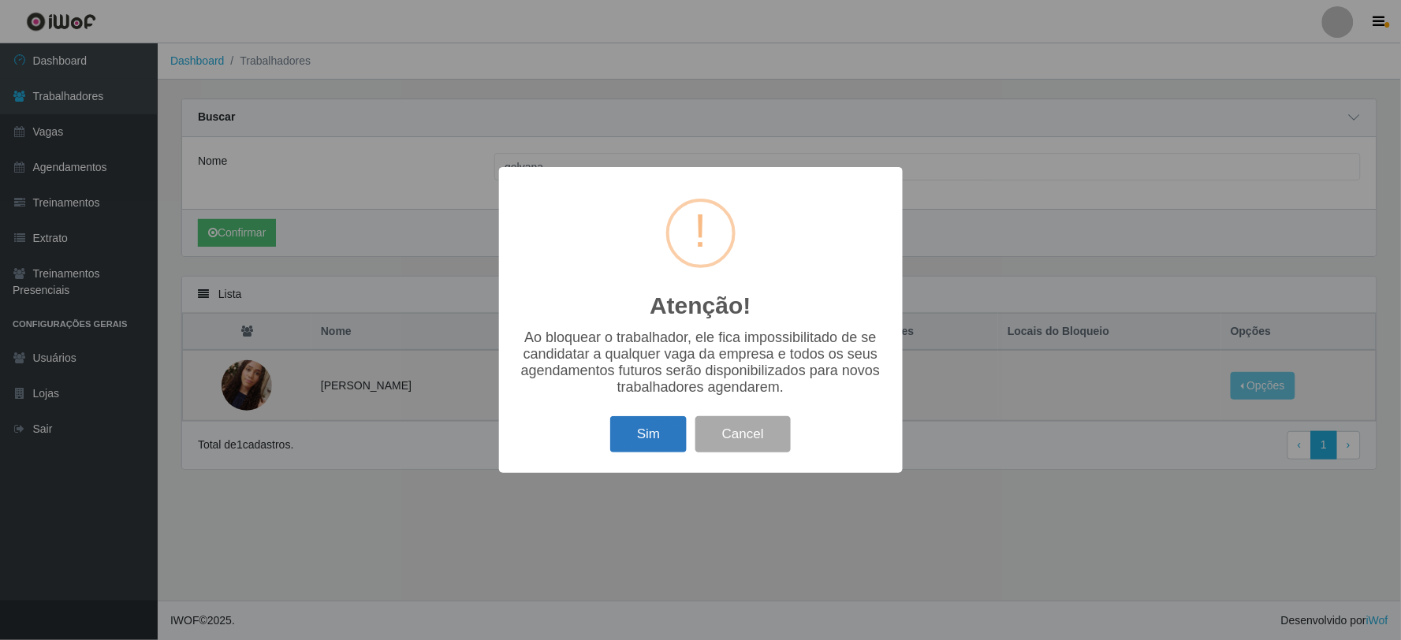
click at [676, 434] on button "Sim" at bounding box center [648, 434] width 76 height 37
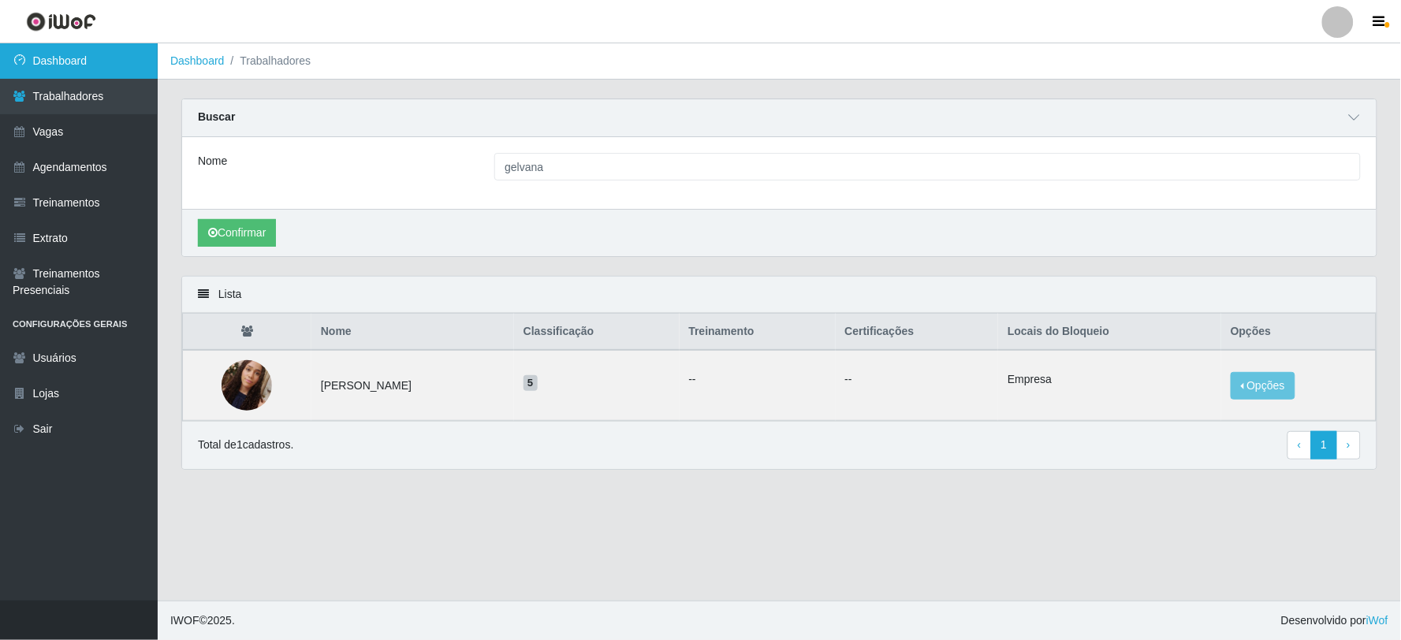
click at [98, 50] on link "Dashboard" at bounding box center [79, 60] width 158 height 35
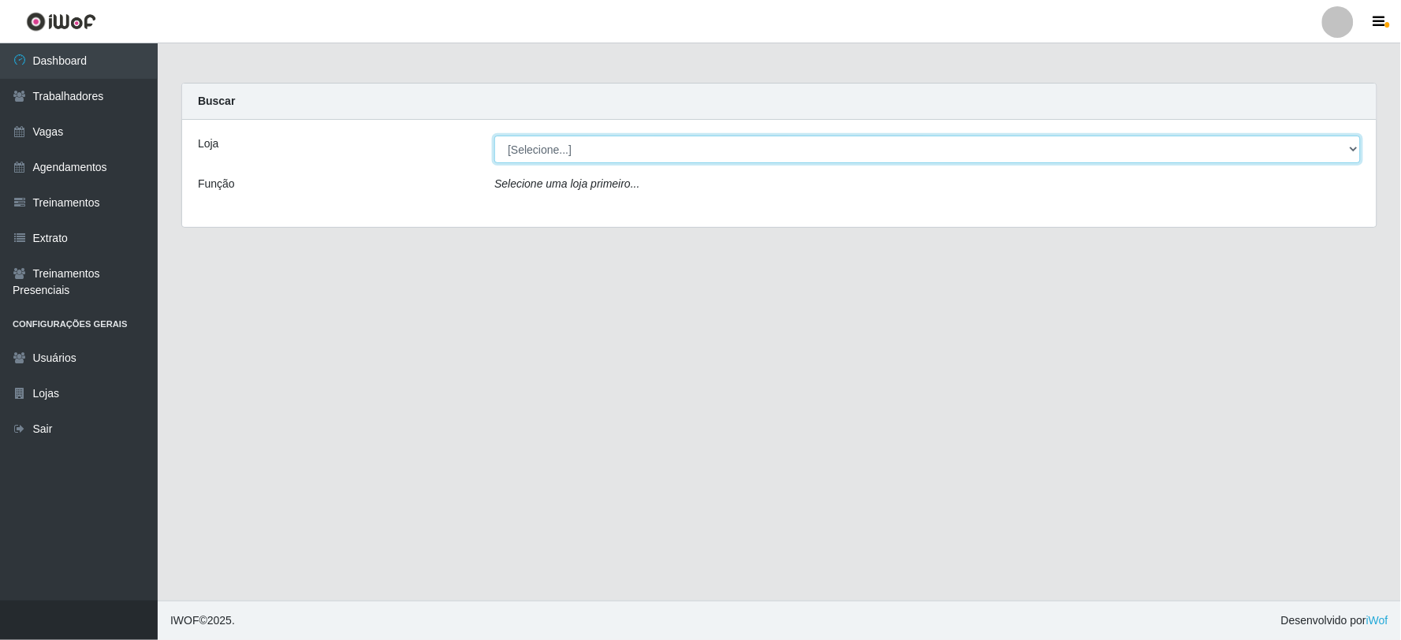
click at [544, 156] on select "[Selecione...] SuperFácil Atacado - Vale do Sol" at bounding box center [927, 150] width 866 height 28
select select "502"
click at [494, 136] on select "[Selecione...] SuperFácil Atacado - Vale do Sol" at bounding box center [927, 150] width 866 height 28
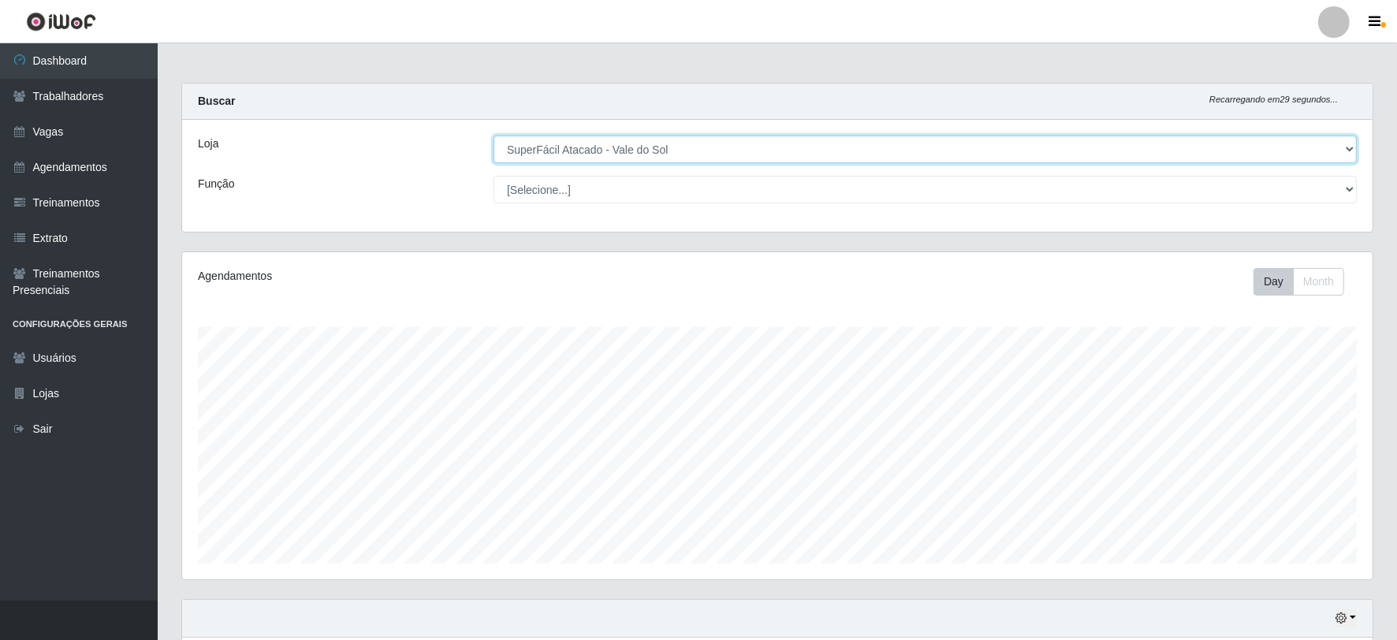
scroll to position [326, 1190]
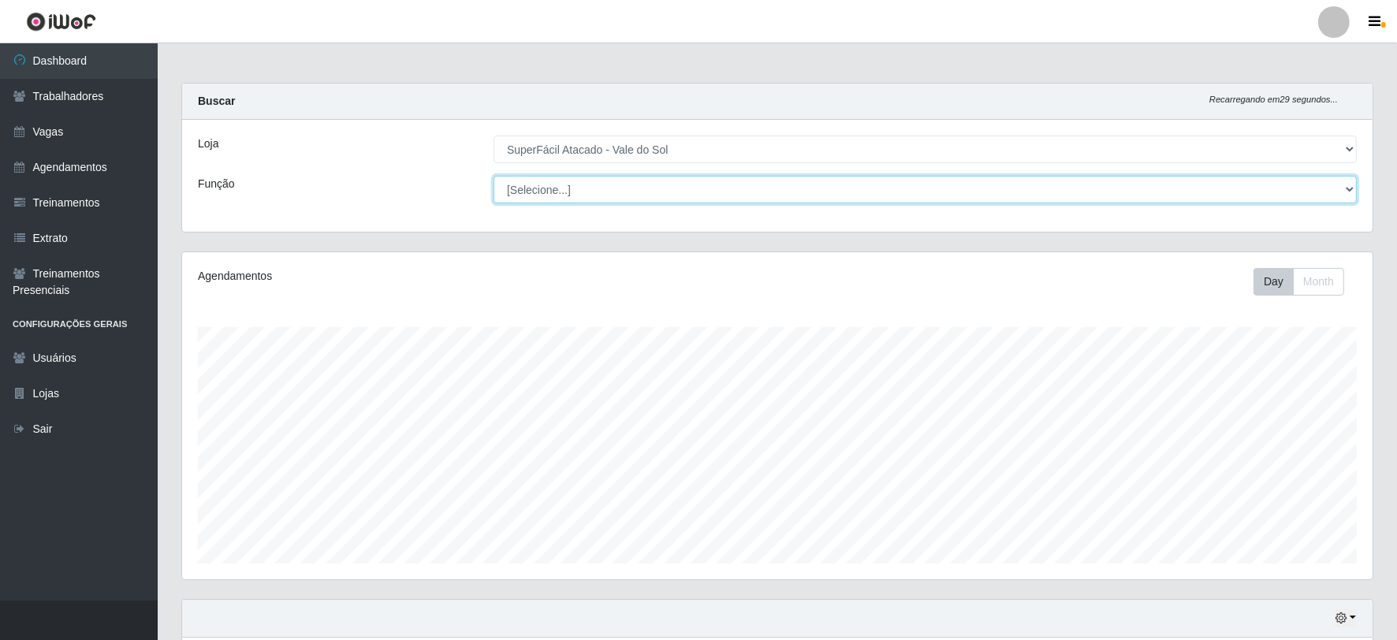
click at [552, 186] on select "[Selecione...] Embalador Embalador + Embalador ++ Operador de Caixa Operador de…" at bounding box center [925, 190] width 863 height 28
click at [494, 176] on select "[Selecione...] Embalador Embalador + Embalador ++ Operador de Caixa Operador de…" at bounding box center [925, 190] width 863 height 28
select select "[Selecione...]"
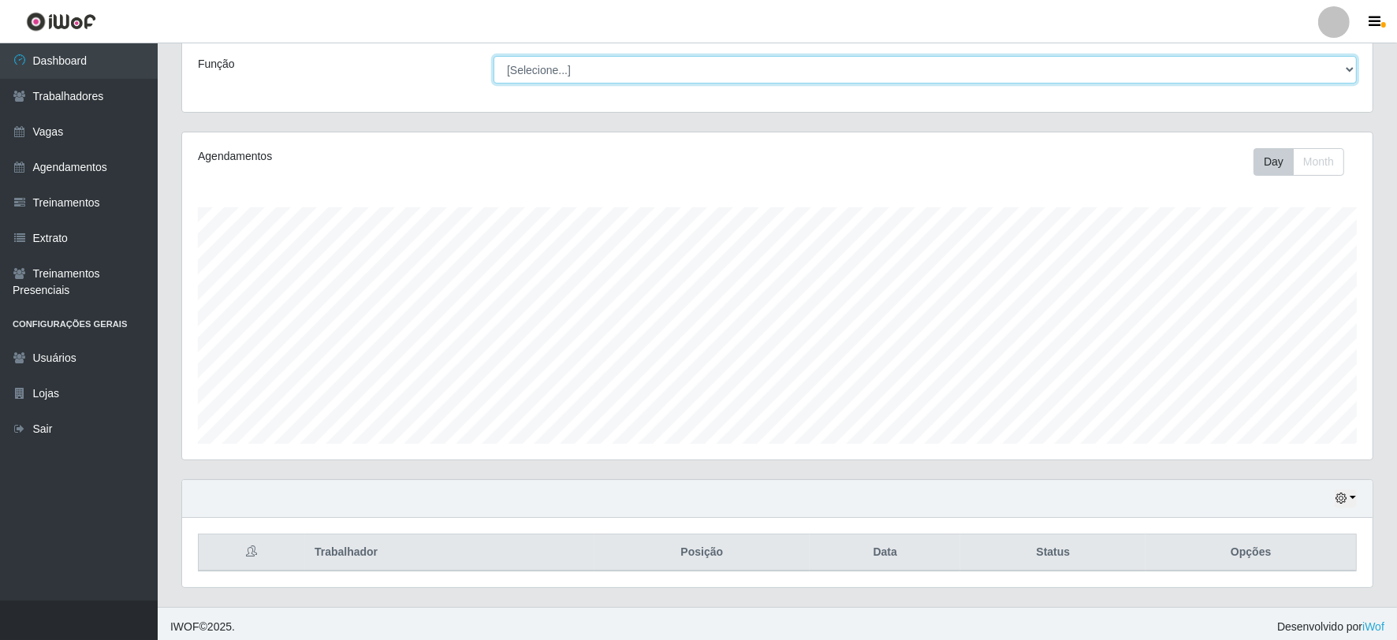
scroll to position [126, 0]
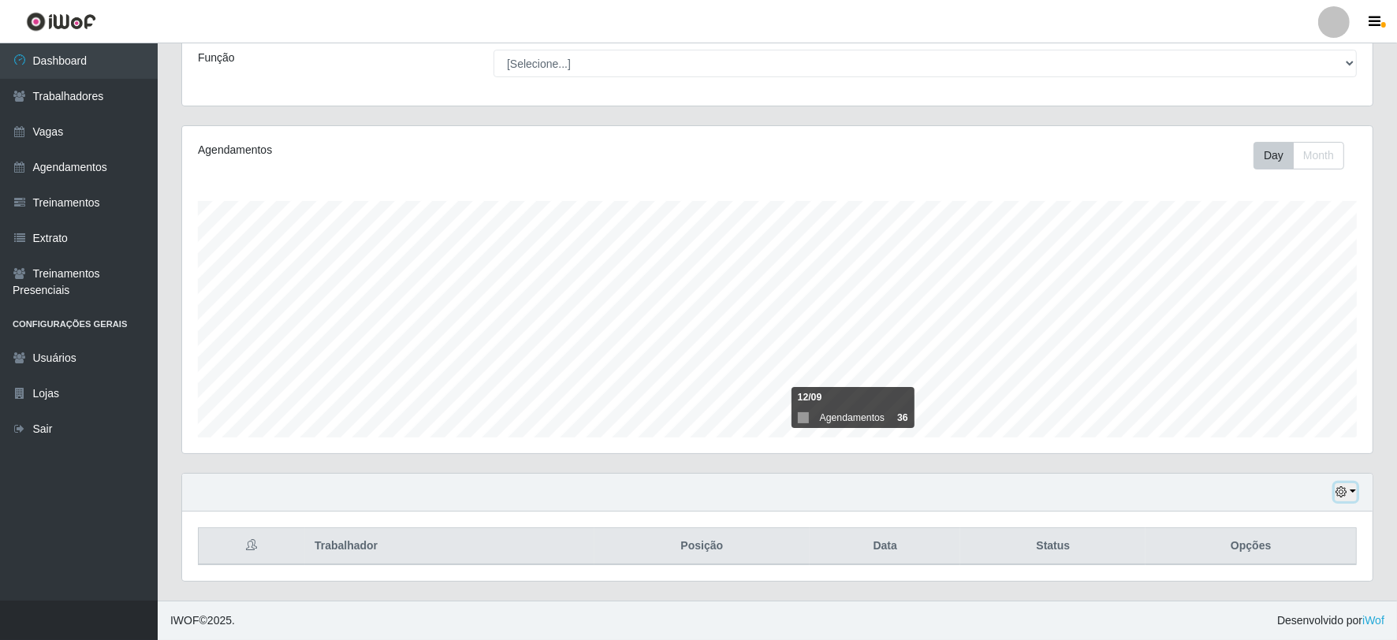
click at [1350, 491] on button "button" at bounding box center [1346, 492] width 22 height 18
click at [1259, 369] on button "1 dia" at bounding box center [1293, 366] width 125 height 33
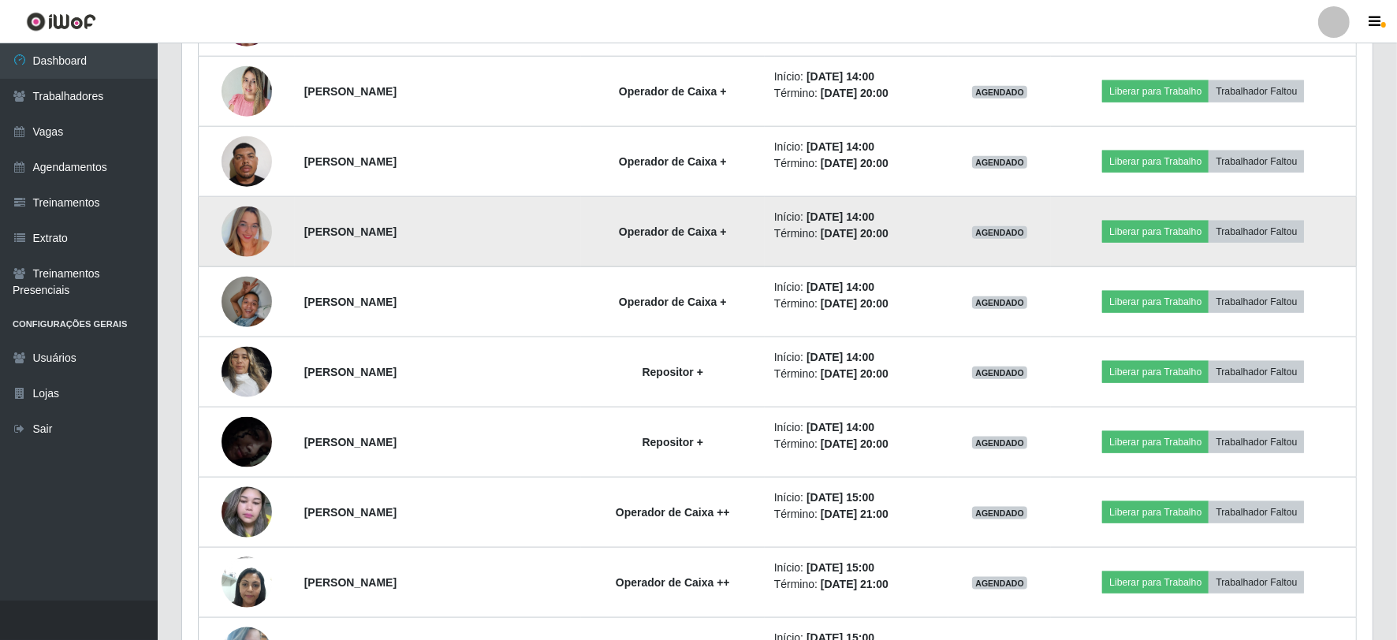
scroll to position [2133, 0]
